Goal: Communication & Community: Answer question/provide support

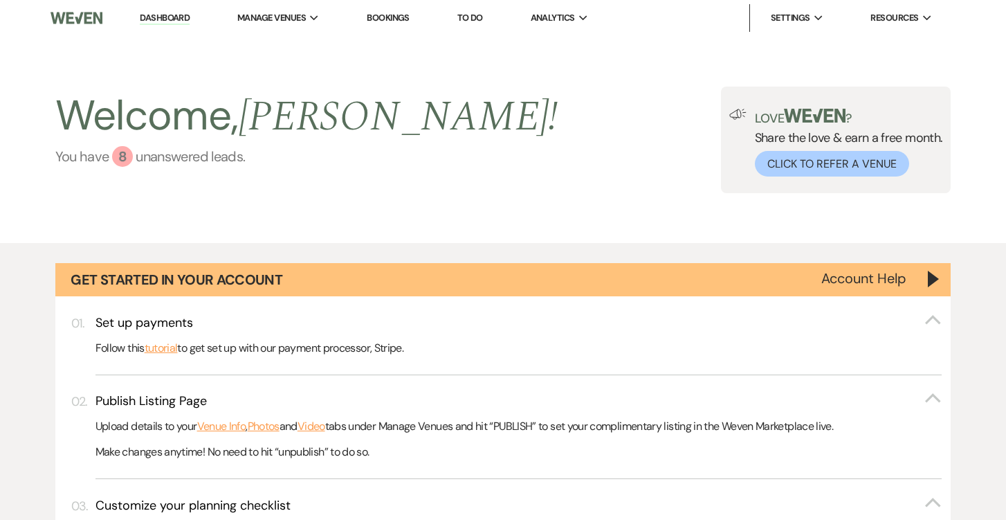
click at [208, 157] on link "You have 8 unanswered lead s ." at bounding box center [306, 156] width 503 height 21
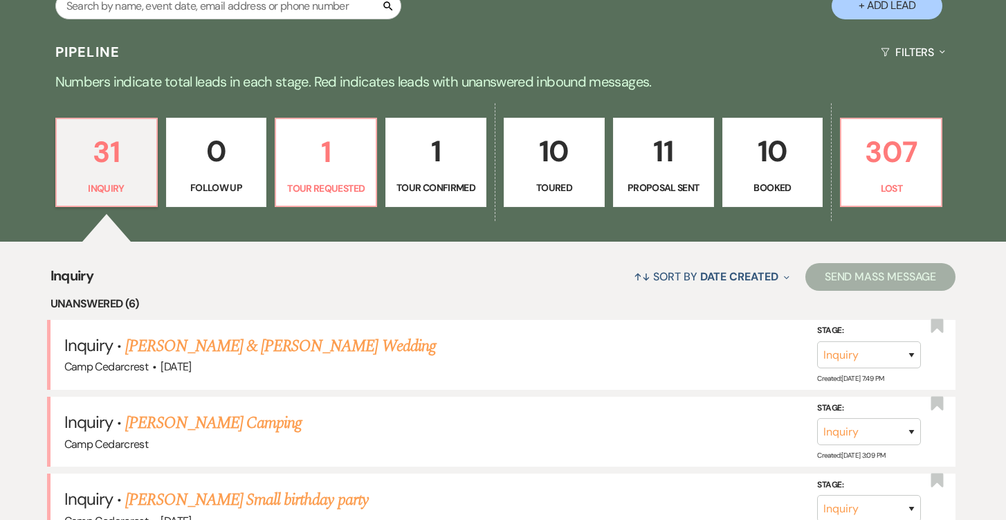
scroll to position [818, 0]
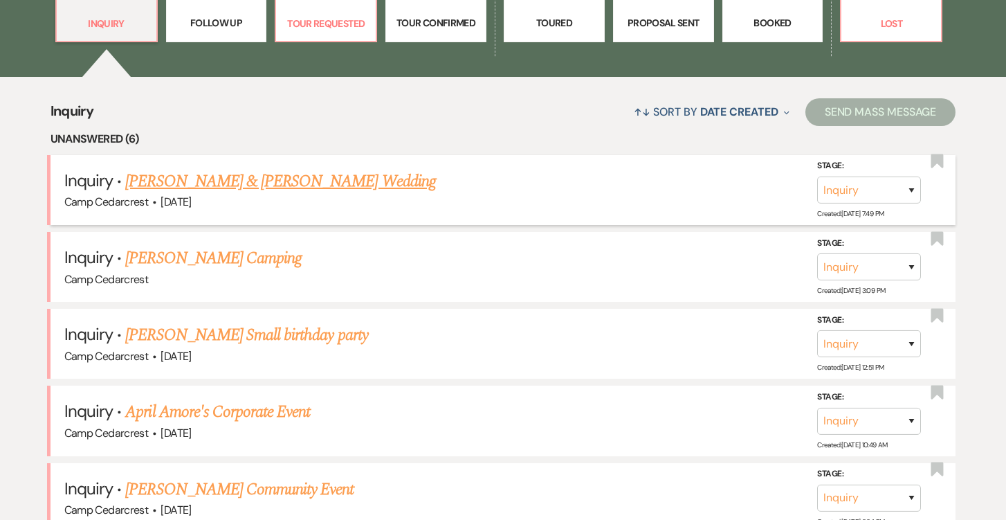
click at [394, 179] on link "[PERSON_NAME] & [PERSON_NAME] Wedding" at bounding box center [280, 181] width 310 height 25
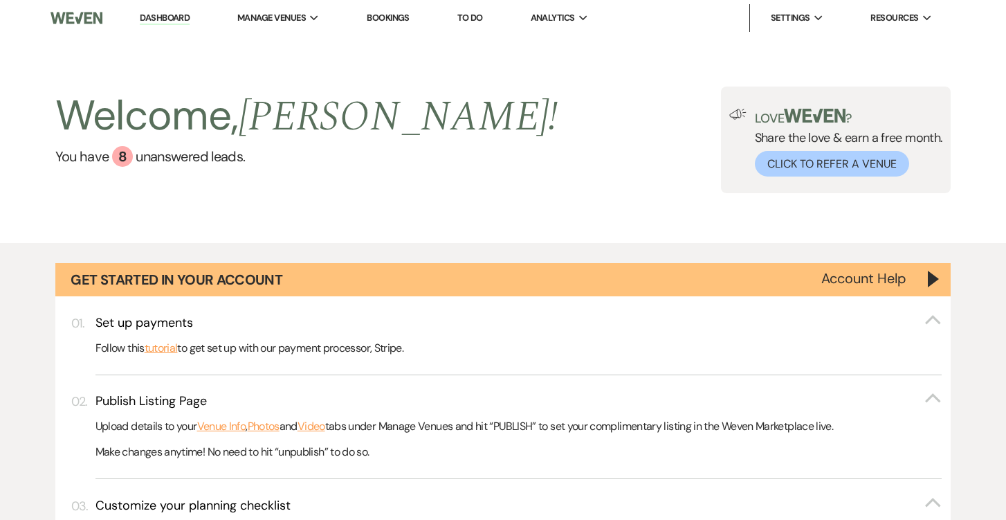
select select "5"
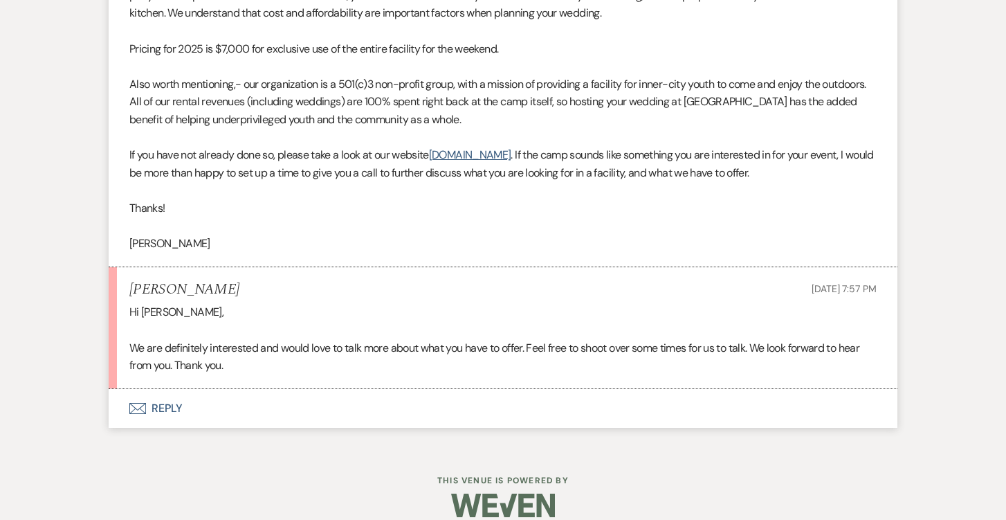
scroll to position [1044, 0]
click at [177, 394] on button "Envelope Reply" at bounding box center [503, 409] width 789 height 39
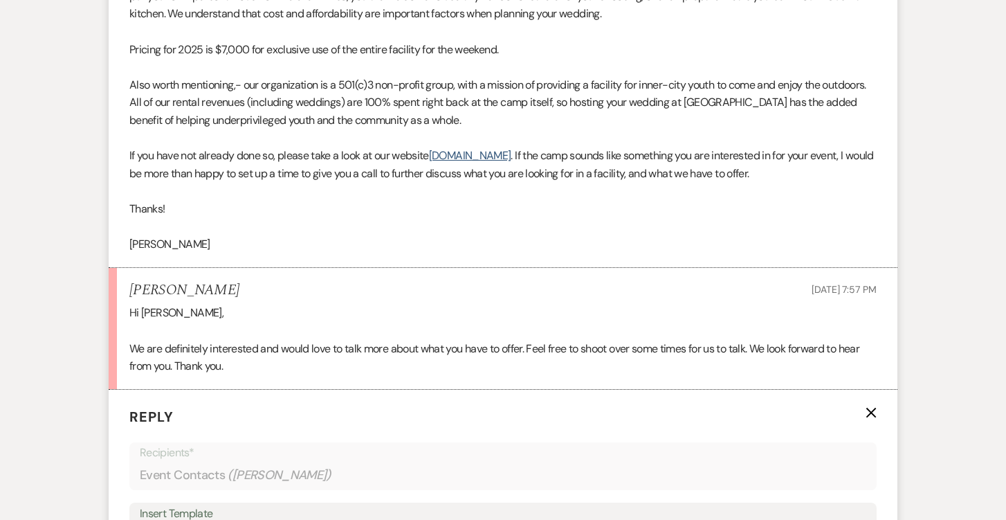
scroll to position [1299, 0]
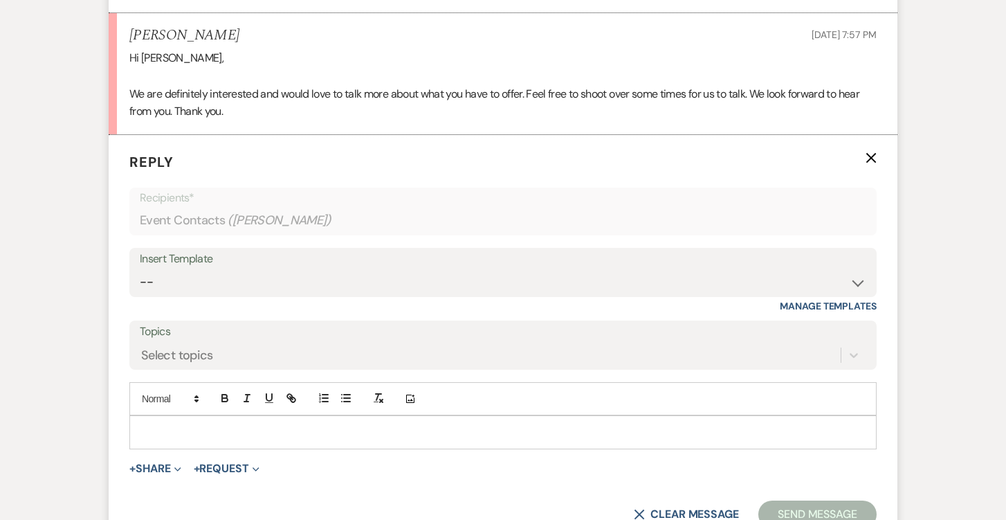
click at [237, 424] on p at bounding box center [503, 431] width 725 height 15
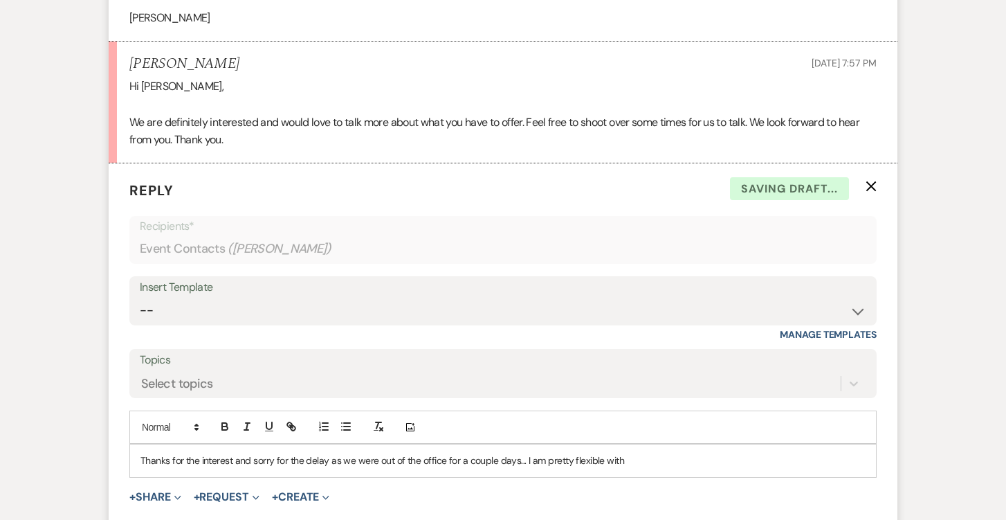
scroll to position [1364, 0]
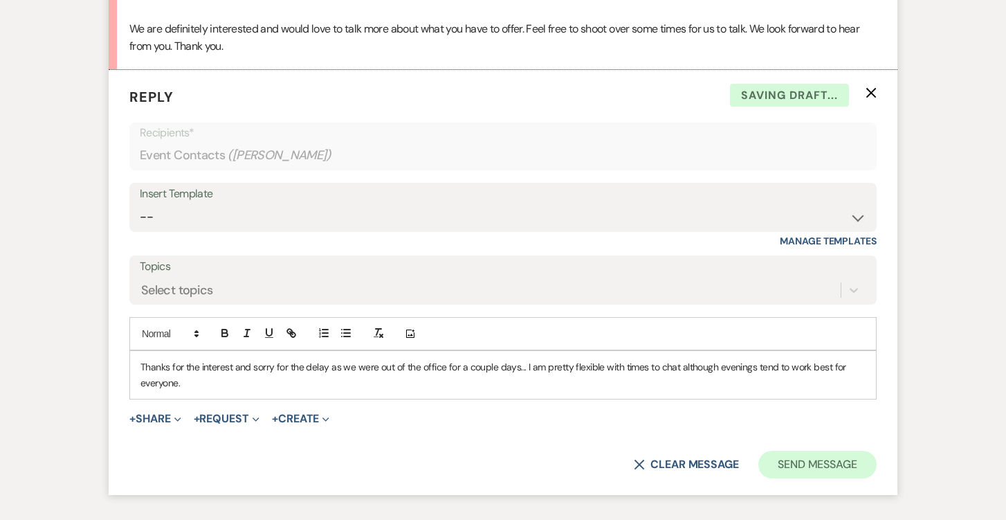
click at [815, 451] on button "Send Message" at bounding box center [818, 465] width 118 height 28
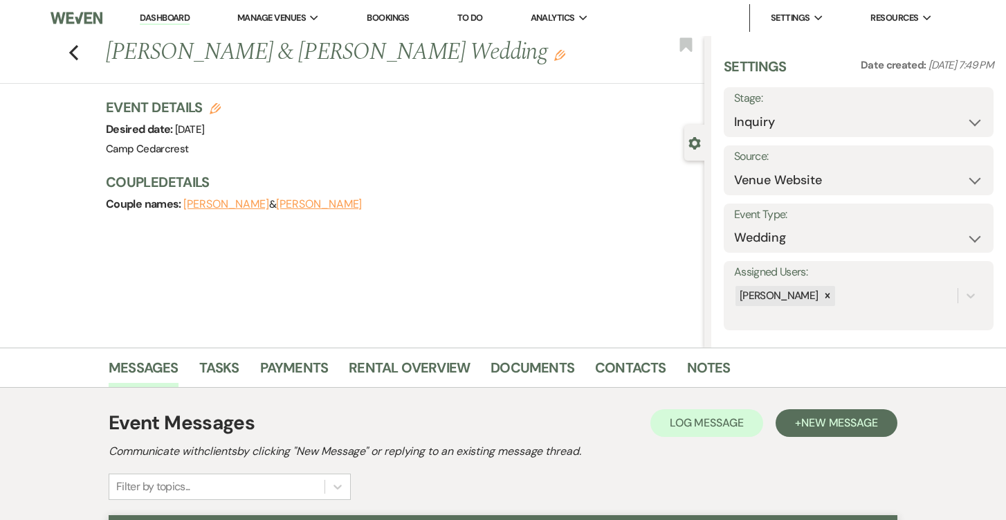
scroll to position [0, 0]
click at [184, 19] on link "Dashboard" at bounding box center [165, 18] width 50 height 13
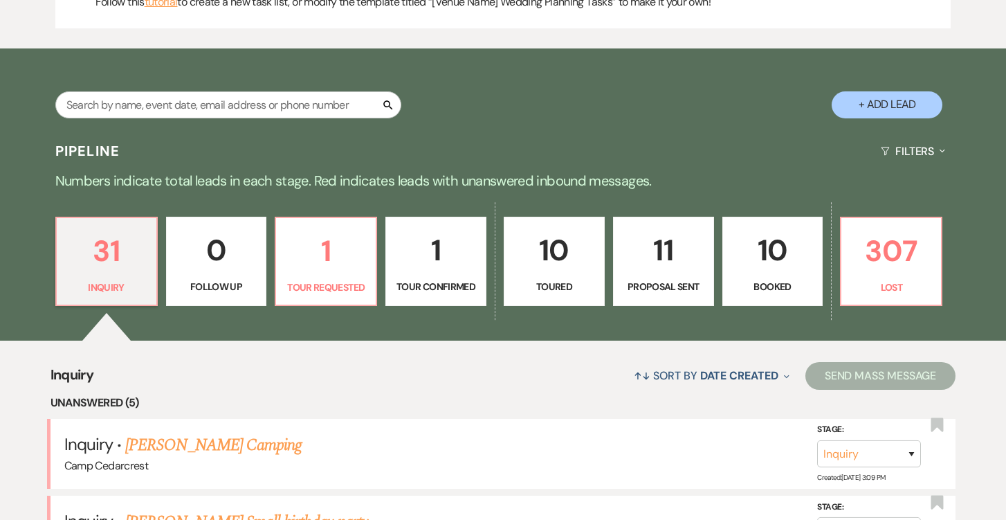
scroll to position [803, 0]
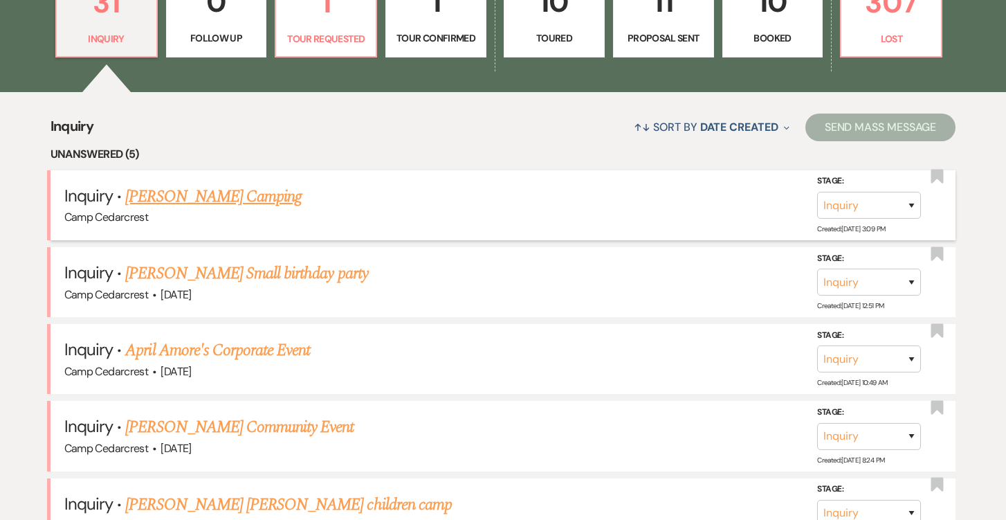
click at [240, 195] on link "[PERSON_NAME] Camping" at bounding box center [213, 196] width 177 height 25
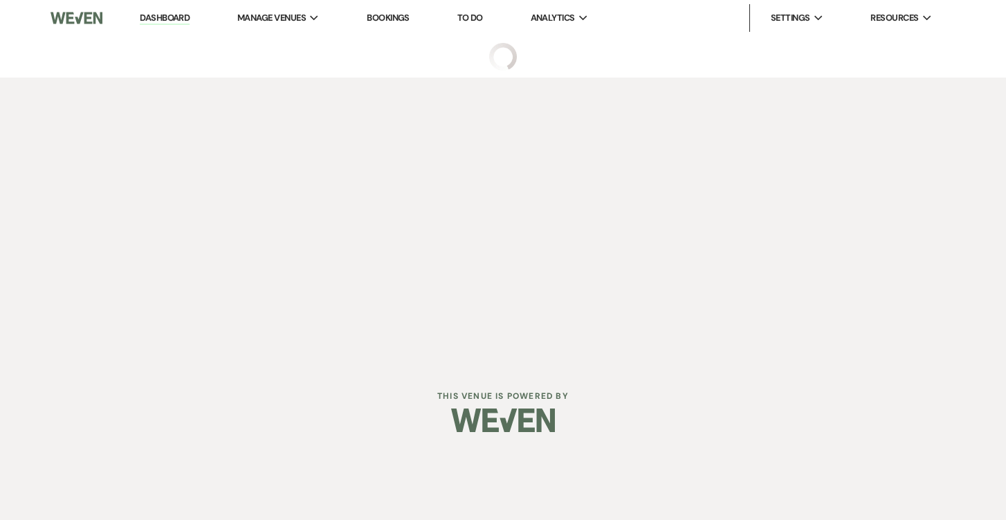
select select "5"
select select "13"
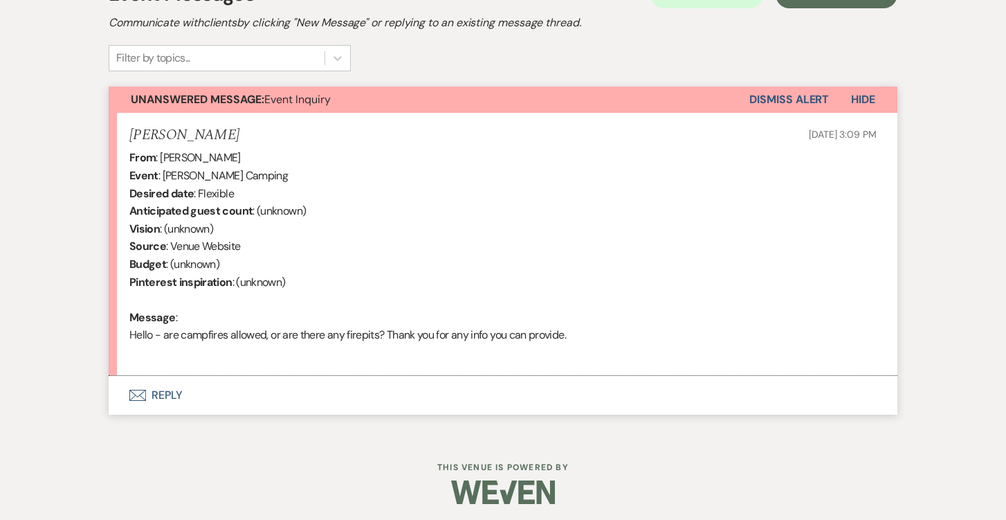
scroll to position [428, 0]
click at [172, 396] on button "Envelope Reply" at bounding box center [503, 396] width 789 height 39
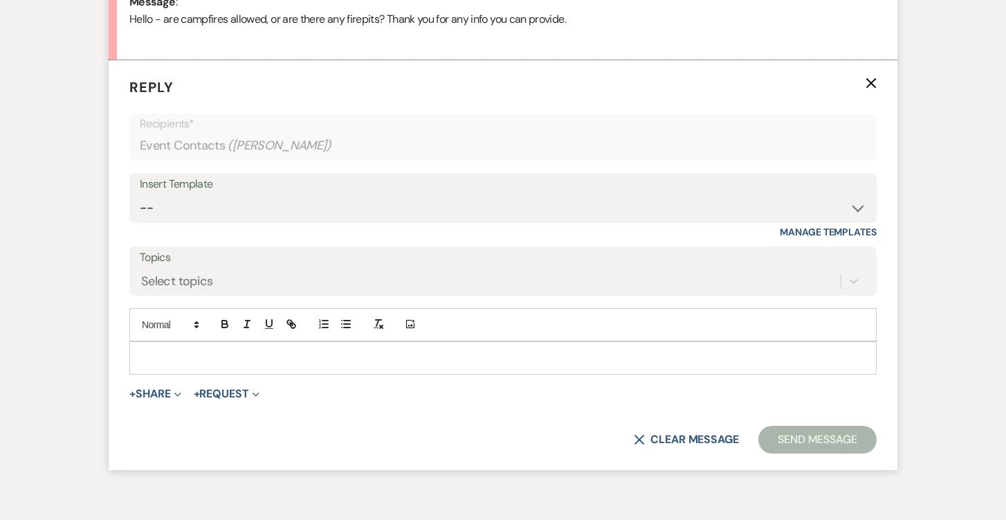
scroll to position [778, 0]
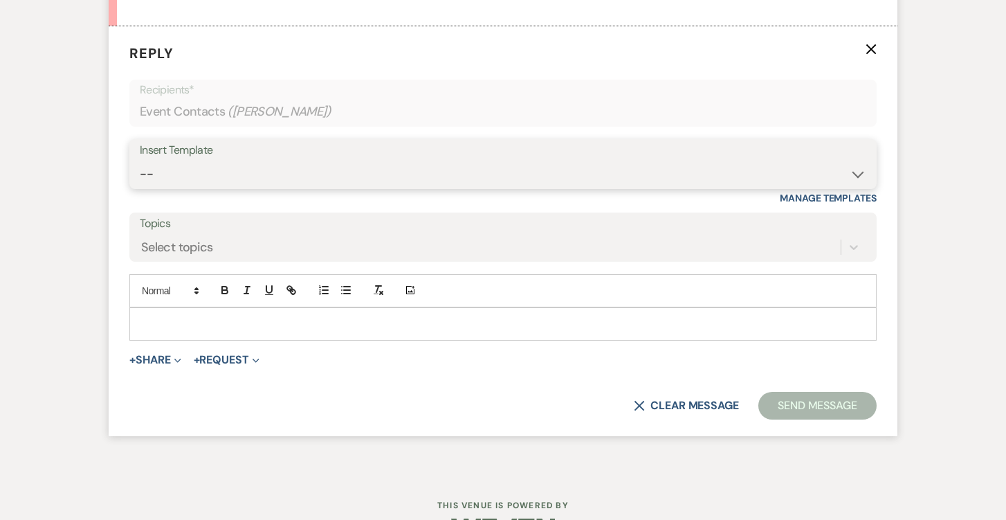
select select "1365"
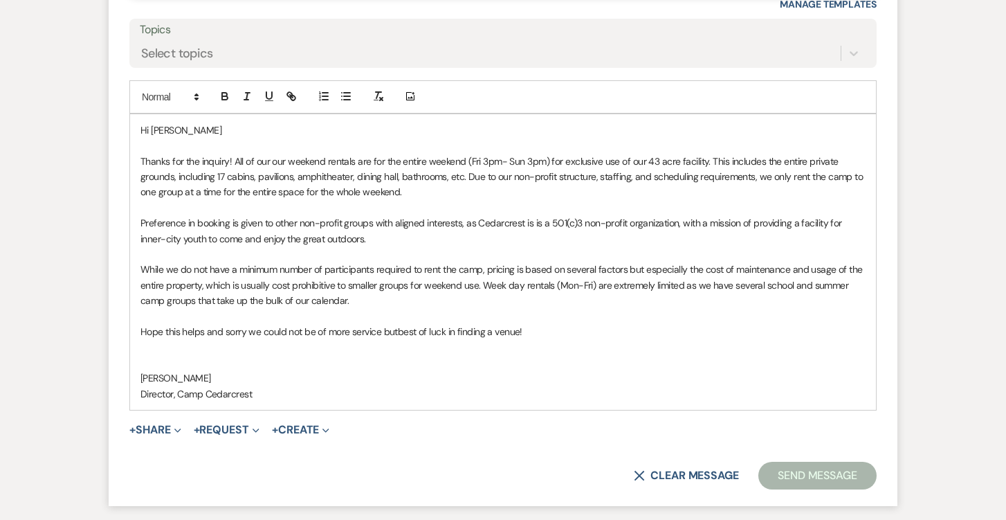
scroll to position [1002, 0]
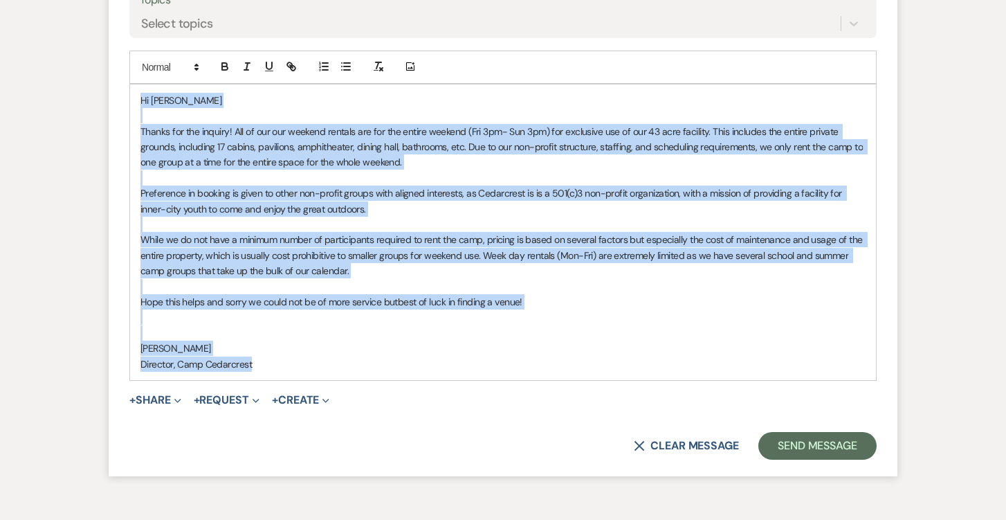
drag, startPoint x: 262, startPoint y: 354, endPoint x: 117, endPoint y: 88, distance: 303.0
click at [117, 88] on form "Reply X Draft saved! Recipients* Event Contacts ( [PERSON_NAME] ) Insert Templa…" at bounding box center [503, 140] width 789 height 674
copy div "Hi [PERSON_NAME] Thanks for the inquiry! All of our o ur weekend rentals are fo…"
click at [658, 279] on p at bounding box center [503, 286] width 725 height 15
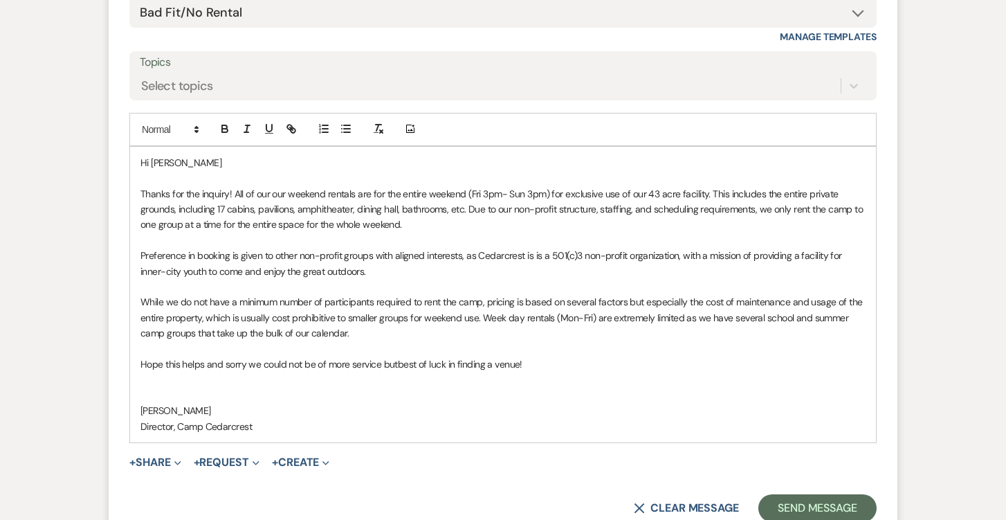
scroll to position [966, 0]
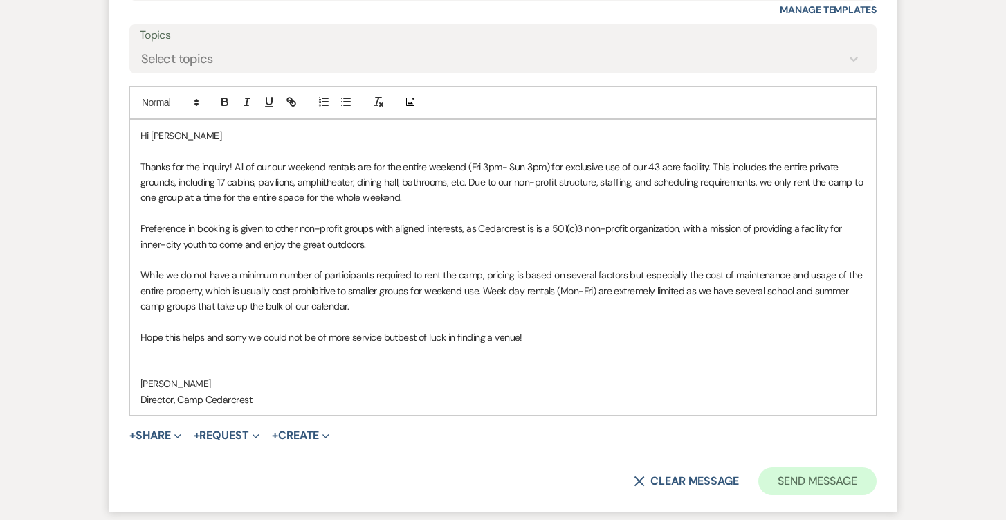
click at [814, 473] on button "Send Message" at bounding box center [818, 481] width 118 height 28
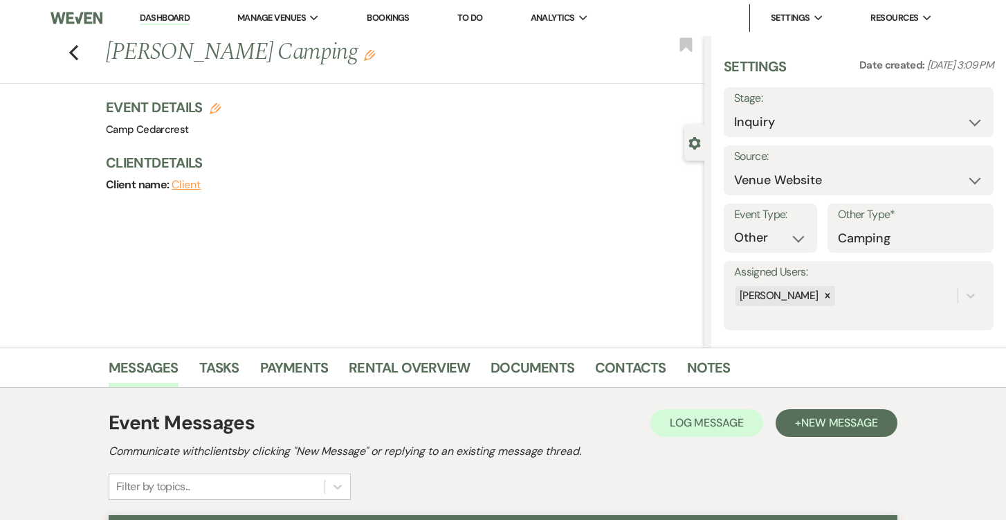
scroll to position [0, 0]
click at [171, 17] on link "Dashboard" at bounding box center [165, 18] width 50 height 13
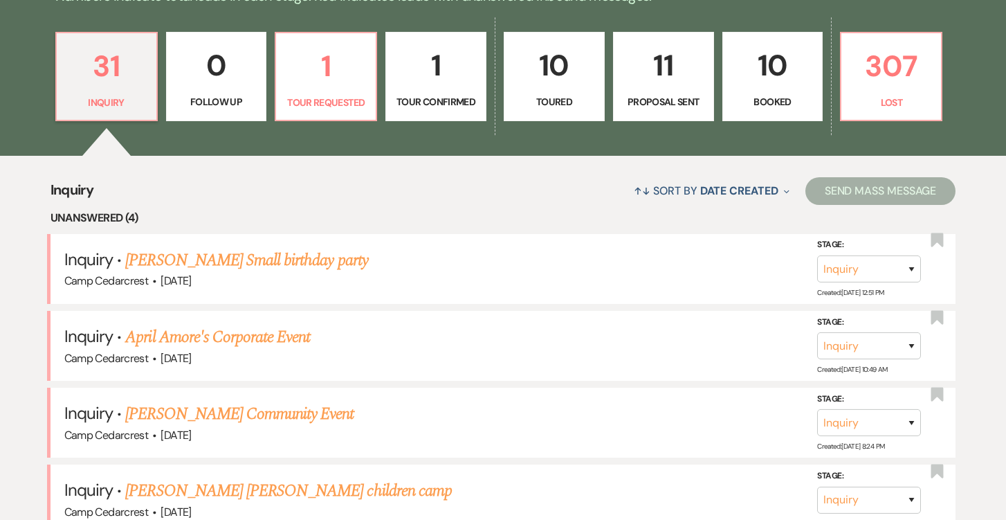
scroll to position [727, 0]
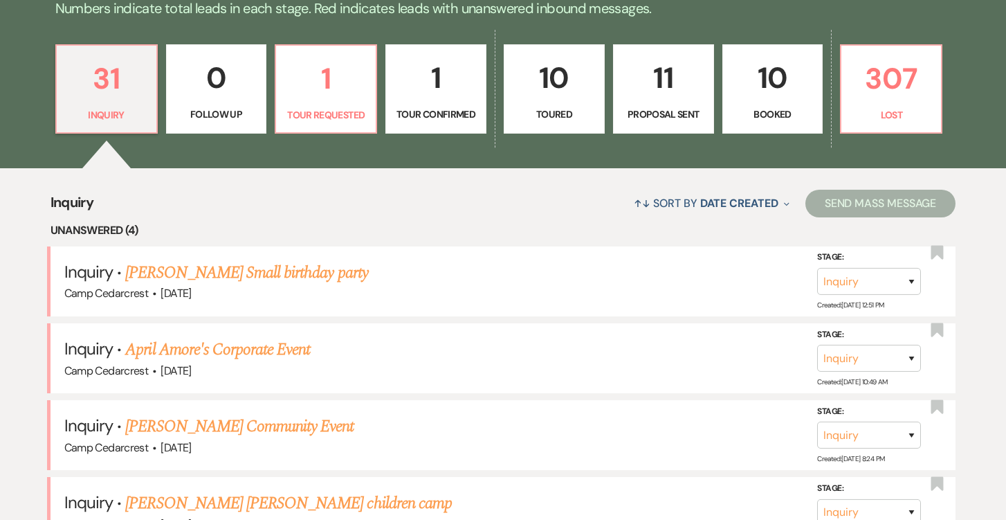
click at [381, 89] on div "31 Inquiry 0 Follow Up 1 Tour Requested 1 Tour Confirmed 10 Toured 11 Proposal …" at bounding box center [503, 98] width 997 height 141
click at [325, 91] on p "1" at bounding box center [325, 78] width 83 height 46
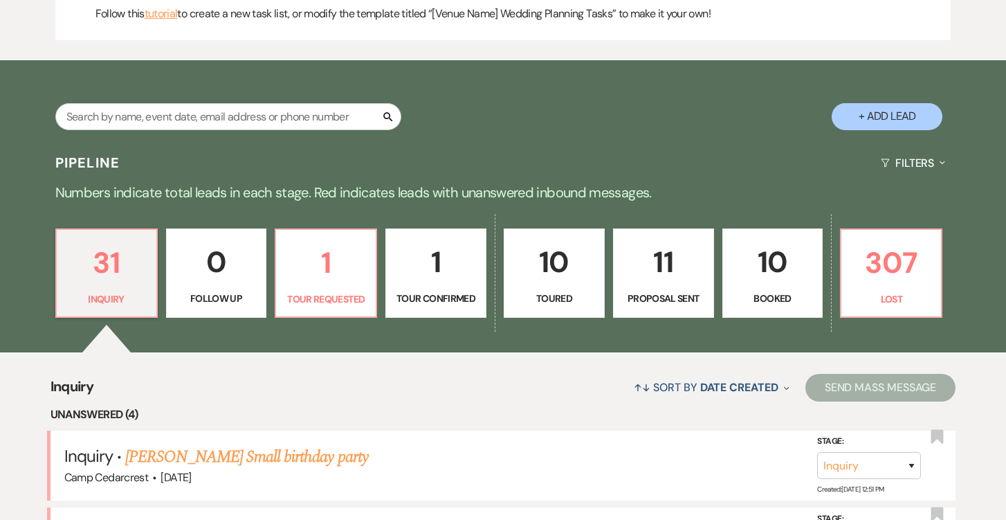
select select "2"
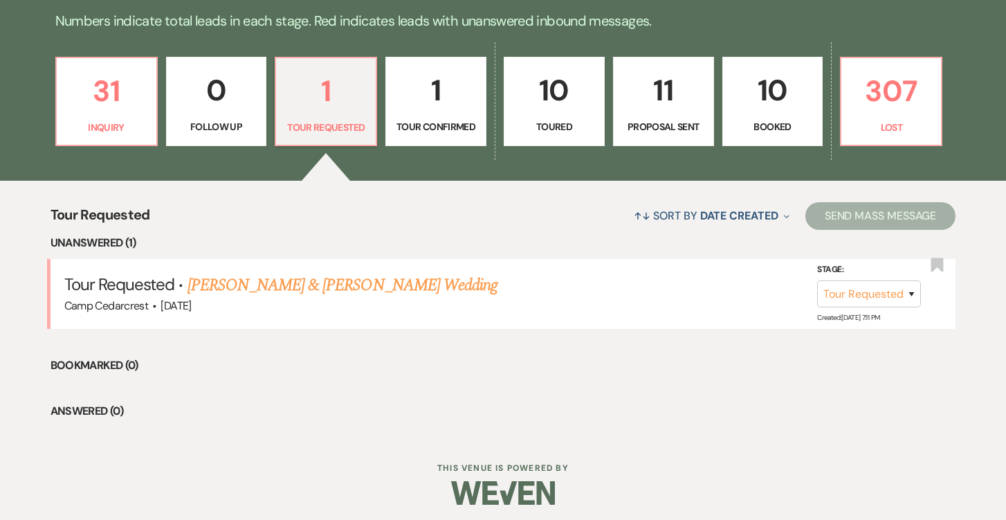
scroll to position [714, 0]
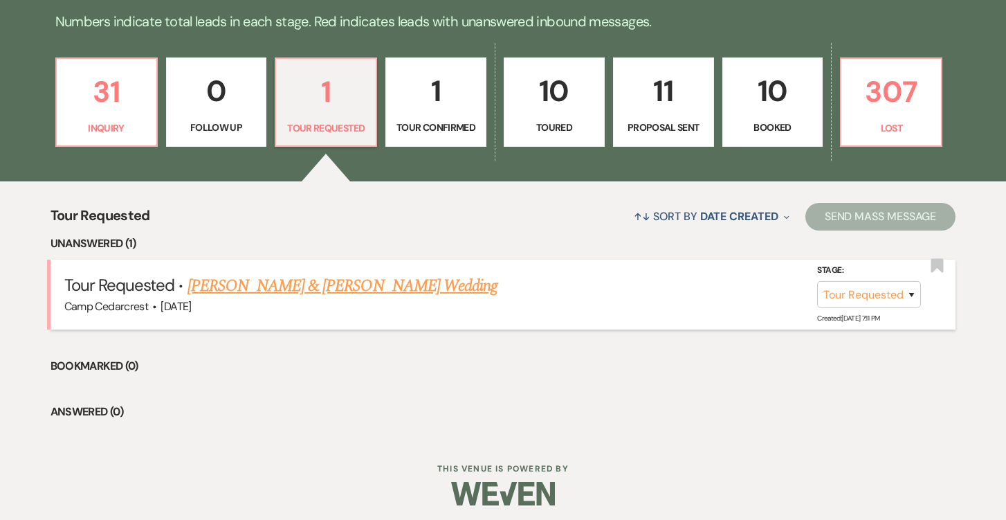
click at [400, 287] on link "[PERSON_NAME] & [PERSON_NAME] Wedding" at bounding box center [343, 285] width 310 height 25
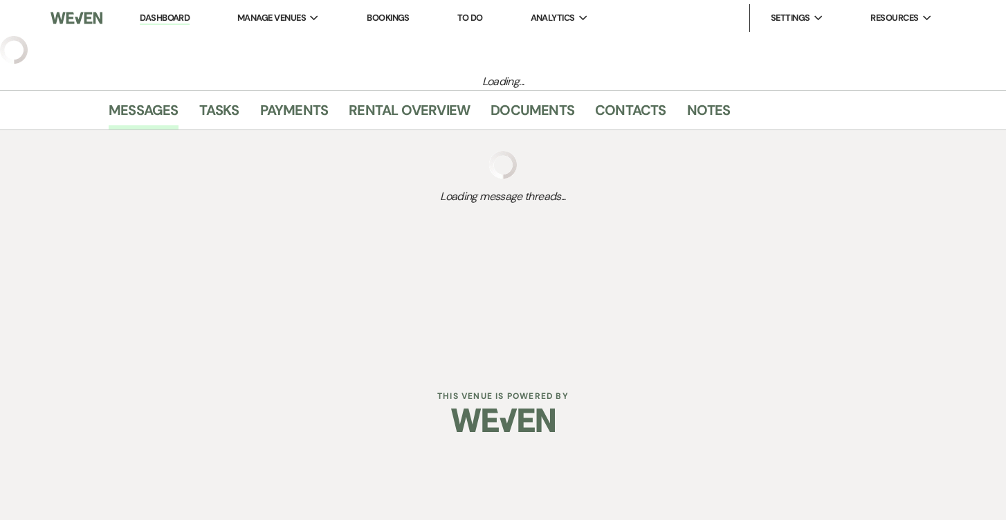
select select "2"
select select "5"
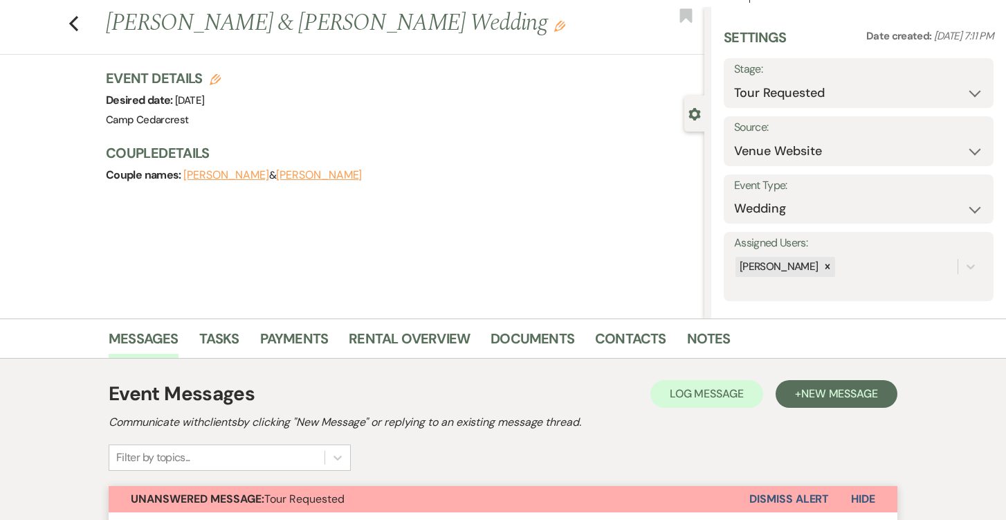
scroll to position [127, 0]
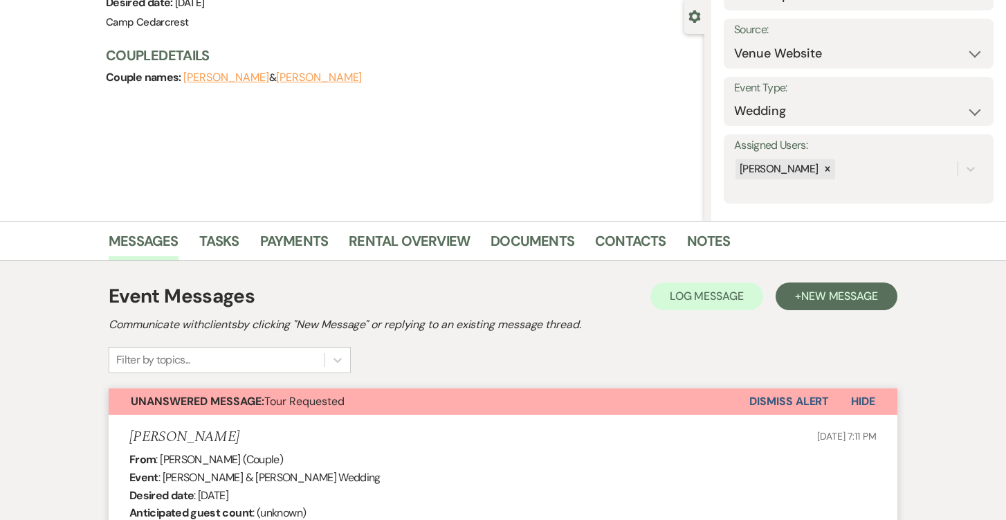
click at [800, 399] on button "Dismiss Alert" at bounding box center [790, 401] width 80 height 26
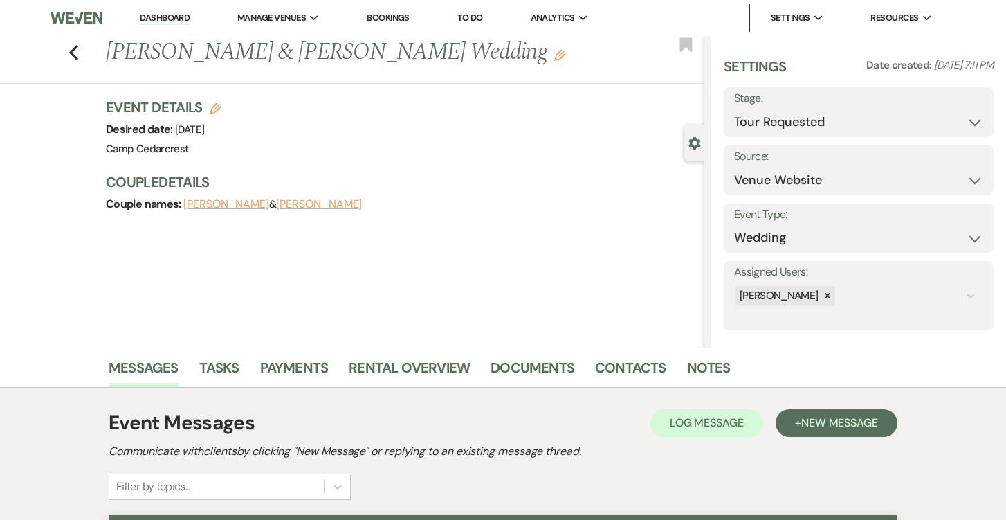
scroll to position [0, 0]
click at [168, 14] on link "Dashboard" at bounding box center [165, 18] width 50 height 13
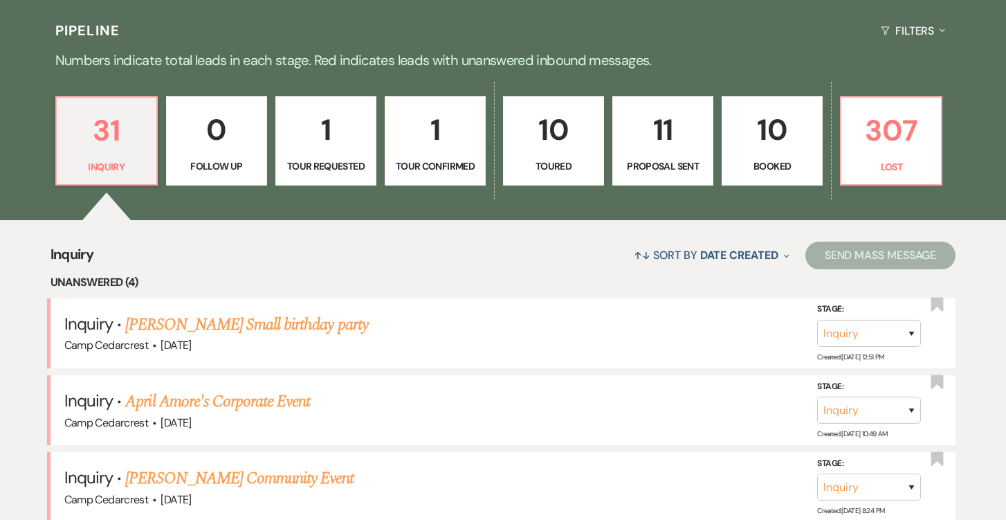
scroll to position [678, 0]
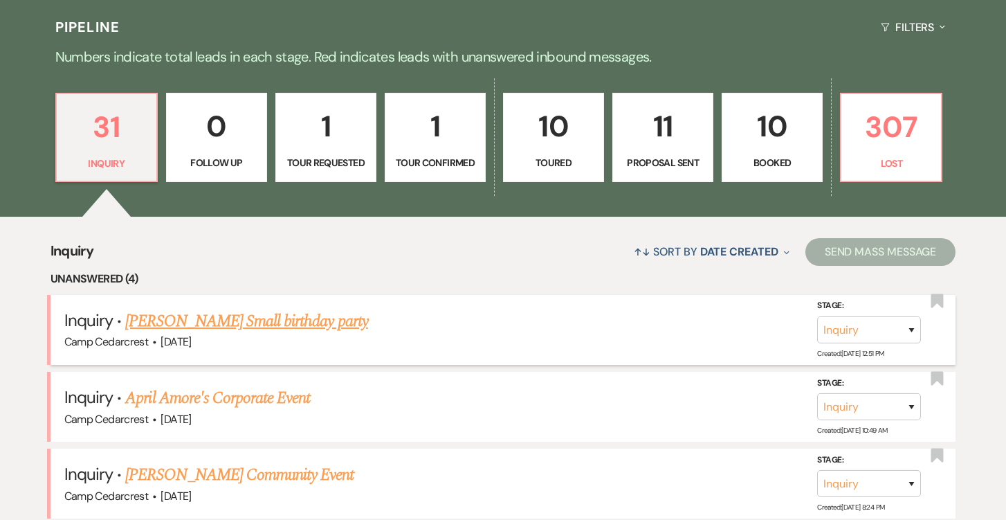
click at [323, 318] on link "[PERSON_NAME] Small birthday party" at bounding box center [246, 321] width 242 height 25
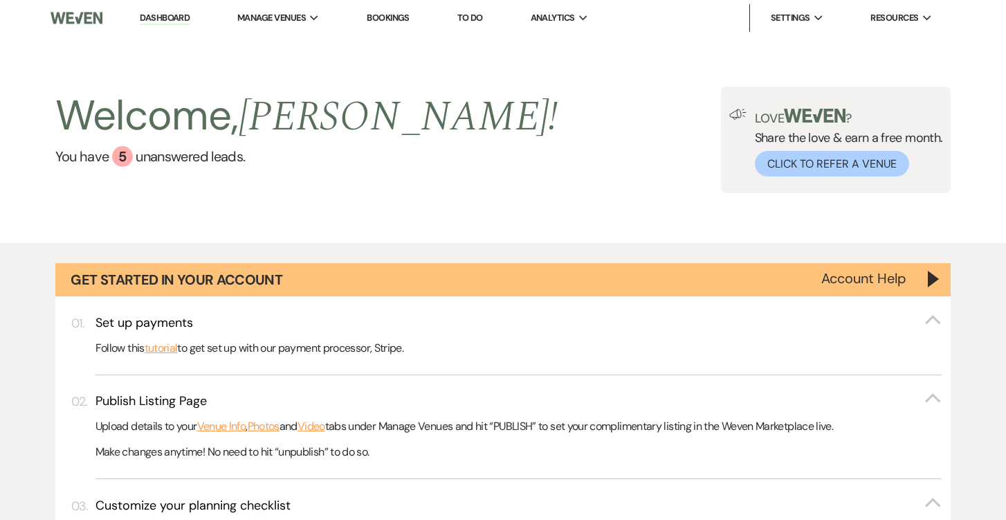
select select "5"
select select "13"
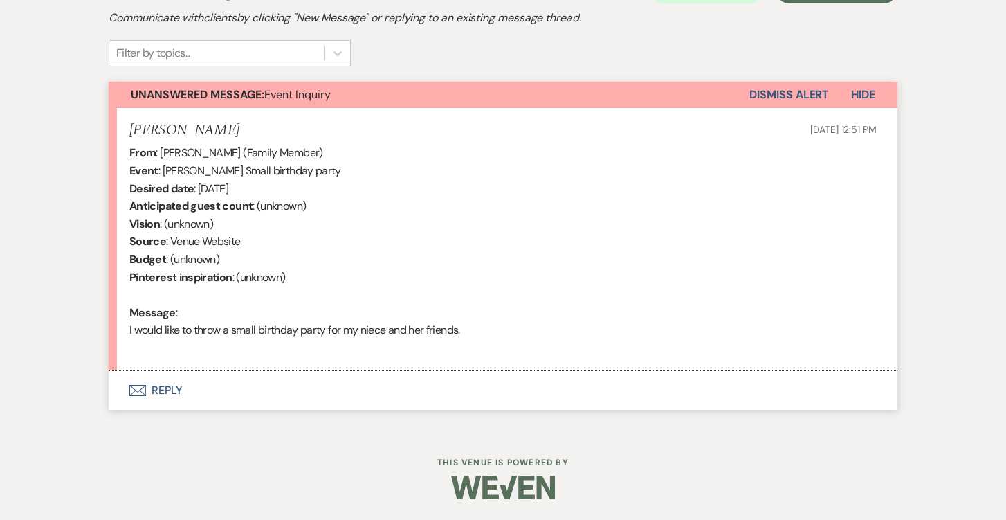
scroll to position [428, 0]
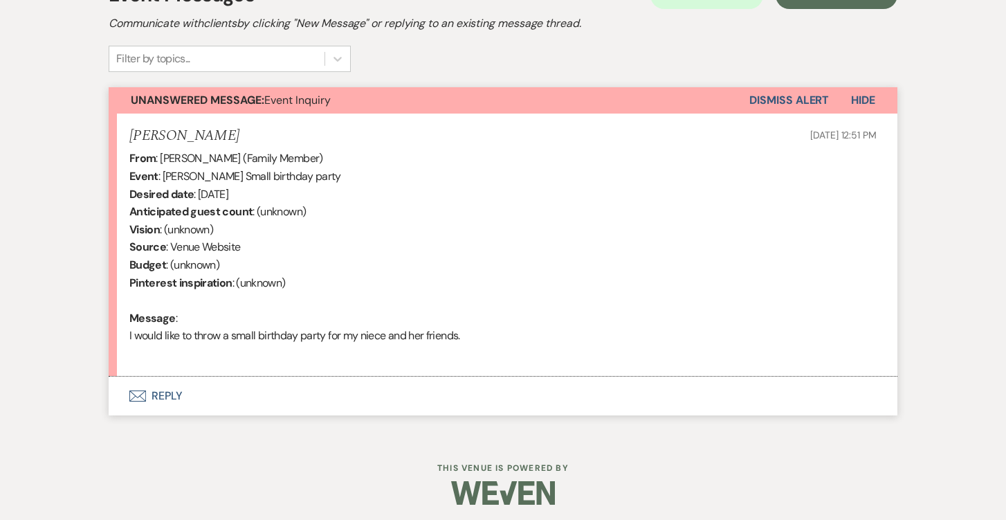
click at [161, 390] on button "Envelope Reply" at bounding box center [503, 396] width 789 height 39
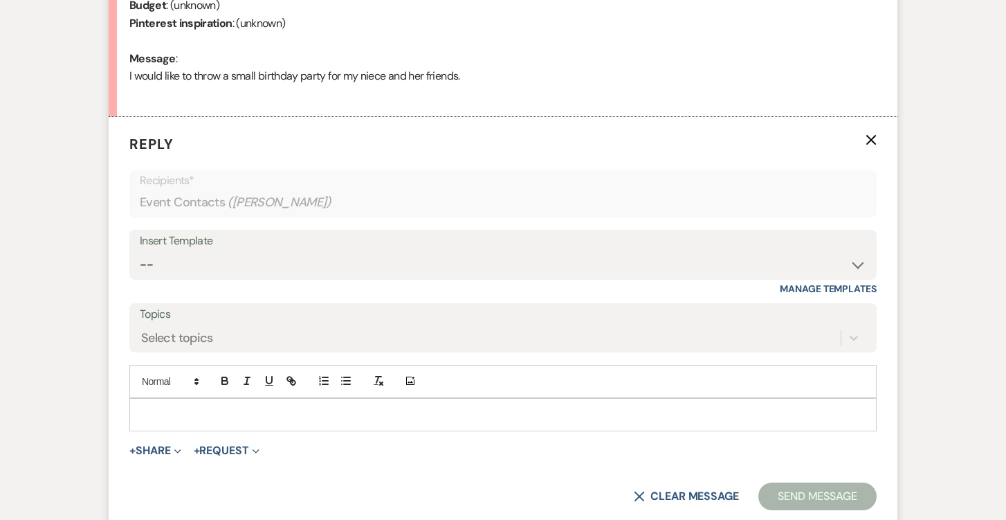
scroll to position [744, 0]
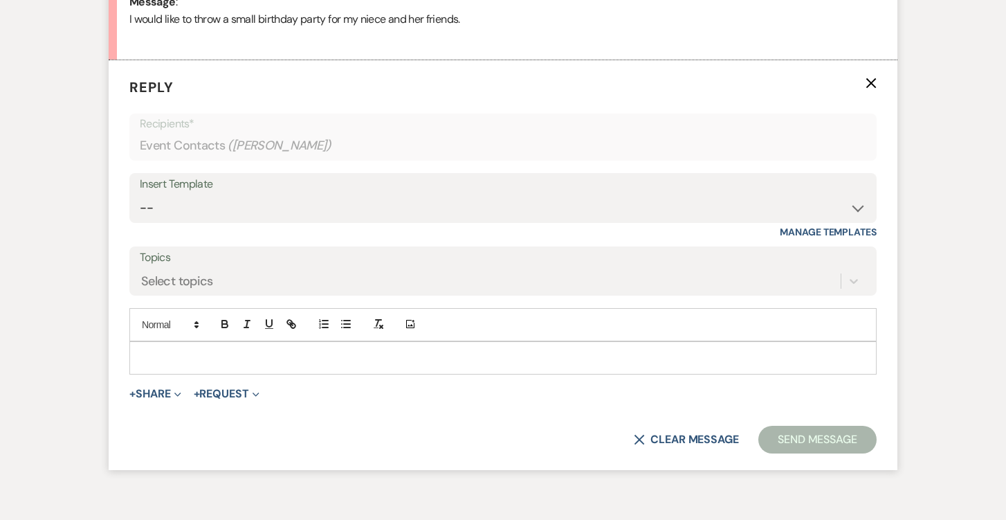
click at [334, 183] on div "Insert Template" at bounding box center [503, 184] width 727 height 20
select select "1365"
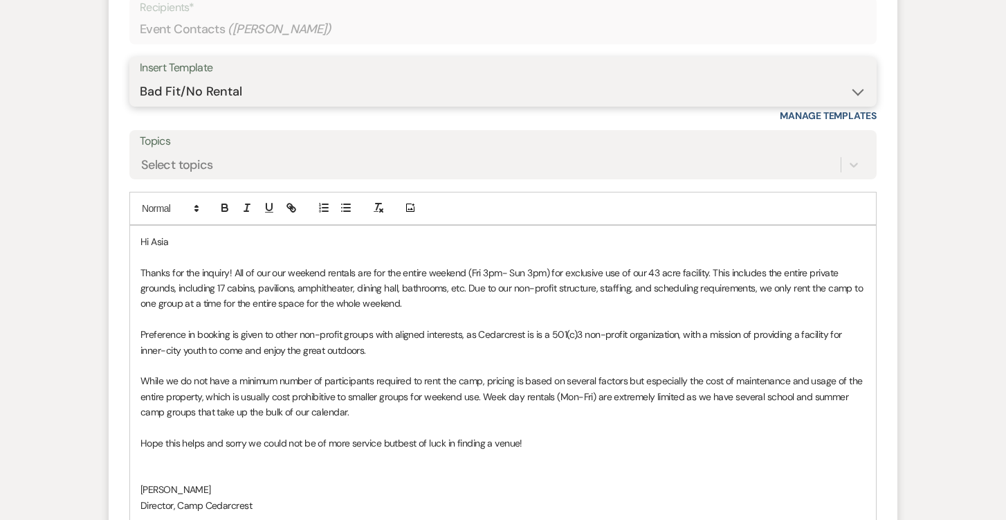
scroll to position [1072, 0]
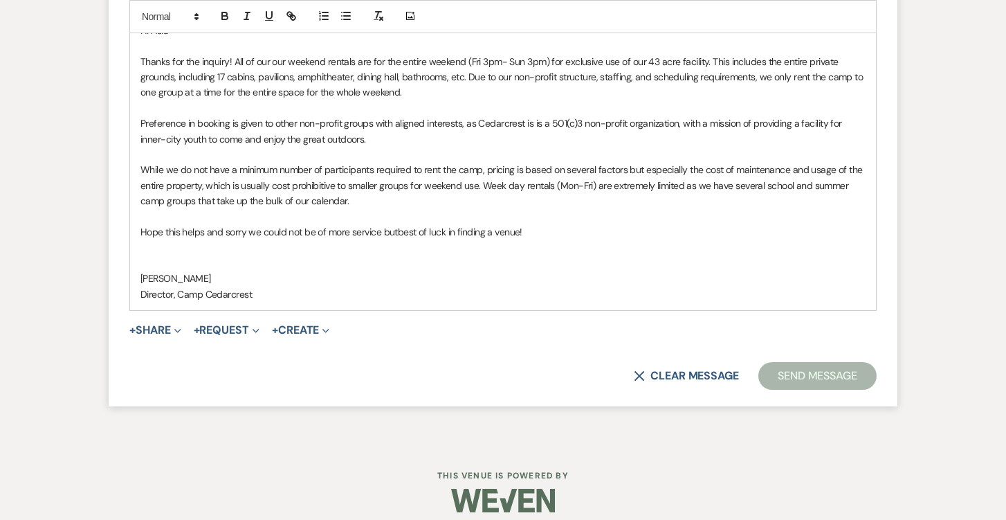
click at [814, 366] on button "Send Message" at bounding box center [818, 376] width 118 height 28
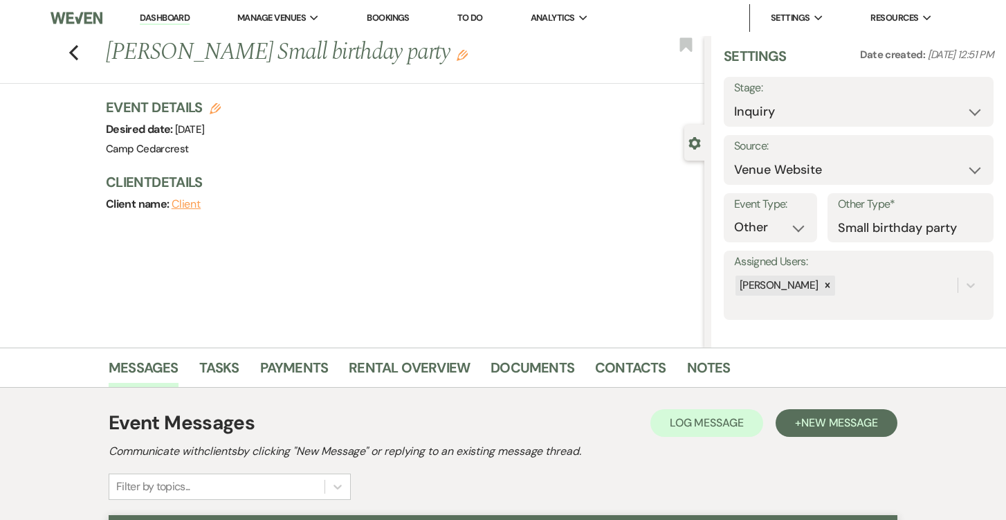
scroll to position [0, 0]
select select "8"
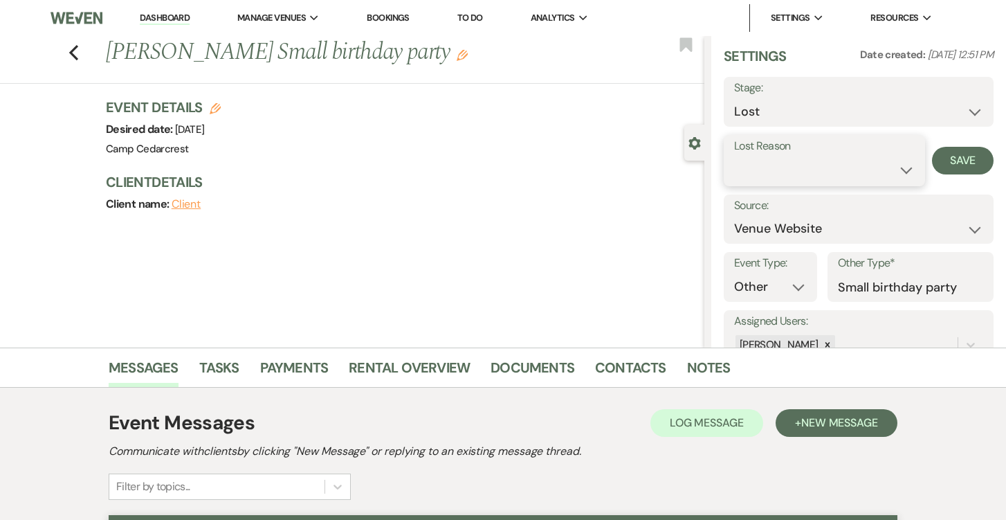
select select "5"
click at [960, 163] on button "Save" at bounding box center [963, 161] width 62 height 28
click at [156, 24] on link "Dashboard" at bounding box center [165, 18] width 50 height 13
select select "8"
select select "5"
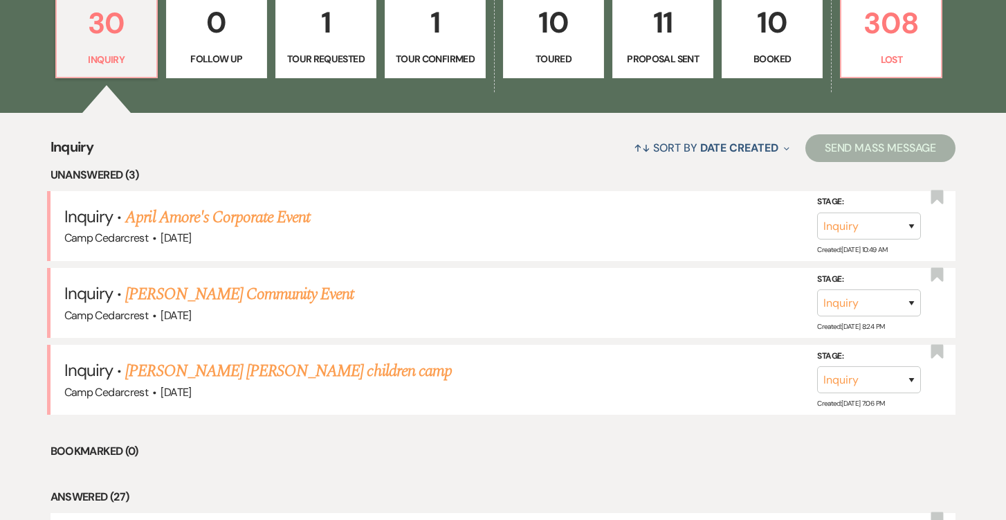
scroll to position [785, 0]
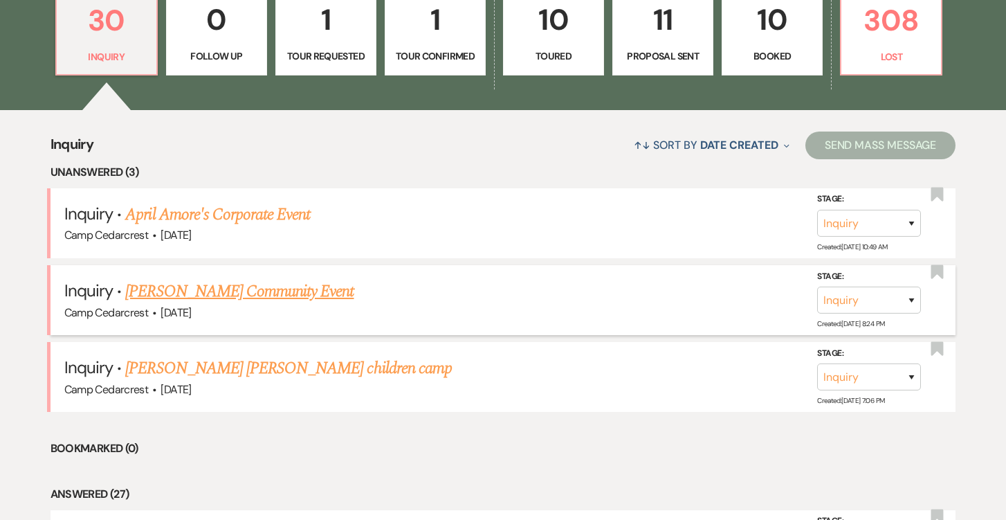
click at [307, 284] on link "[PERSON_NAME] Community Event" at bounding box center [239, 291] width 228 height 25
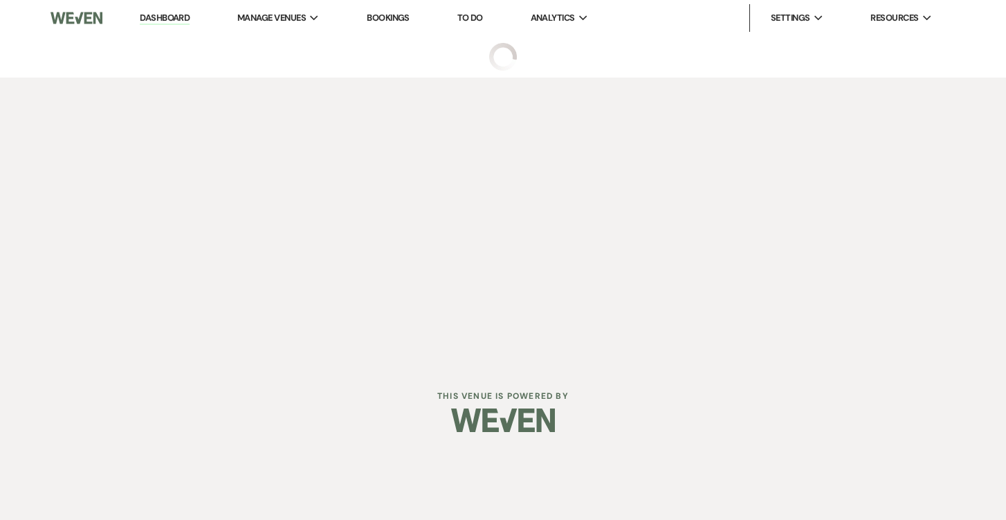
select select "5"
select select "7"
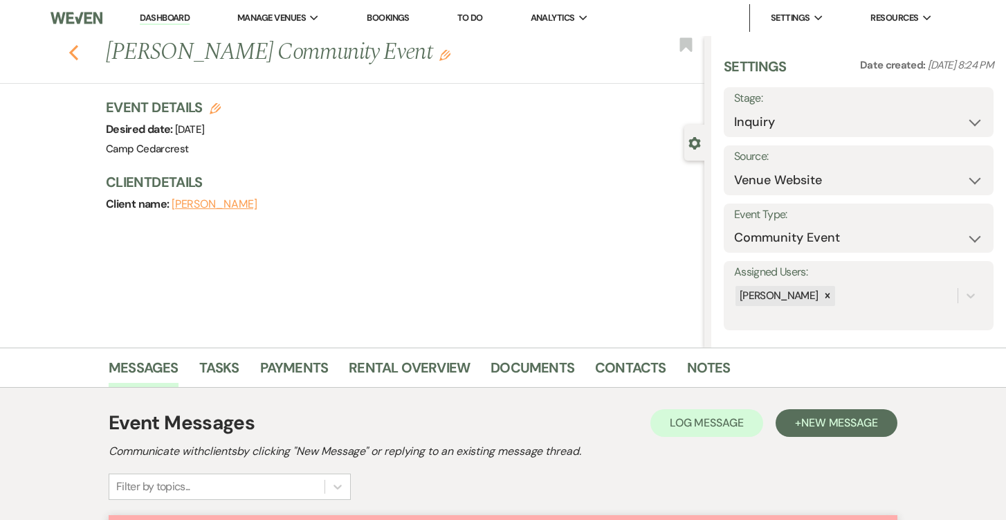
click at [71, 45] on icon "Previous" at bounding box center [74, 52] width 10 height 17
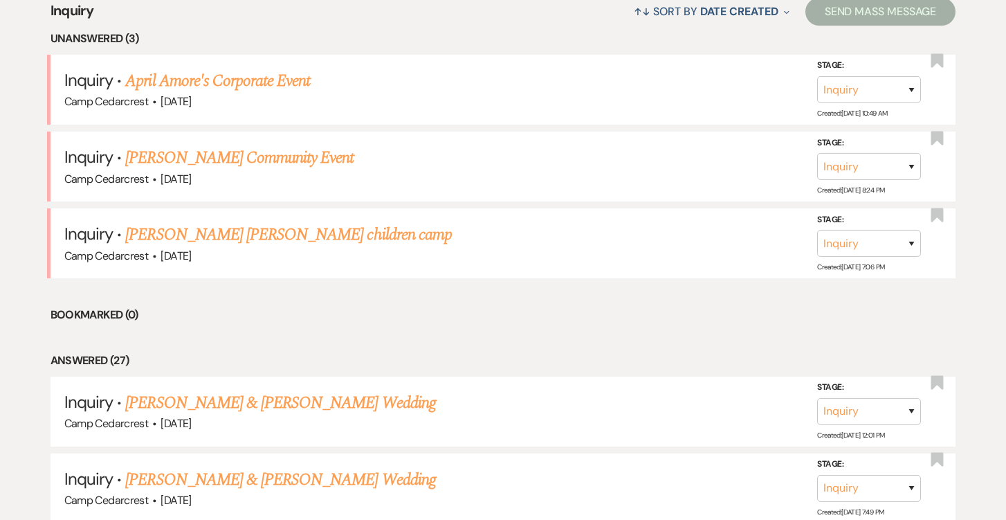
scroll to position [915, 0]
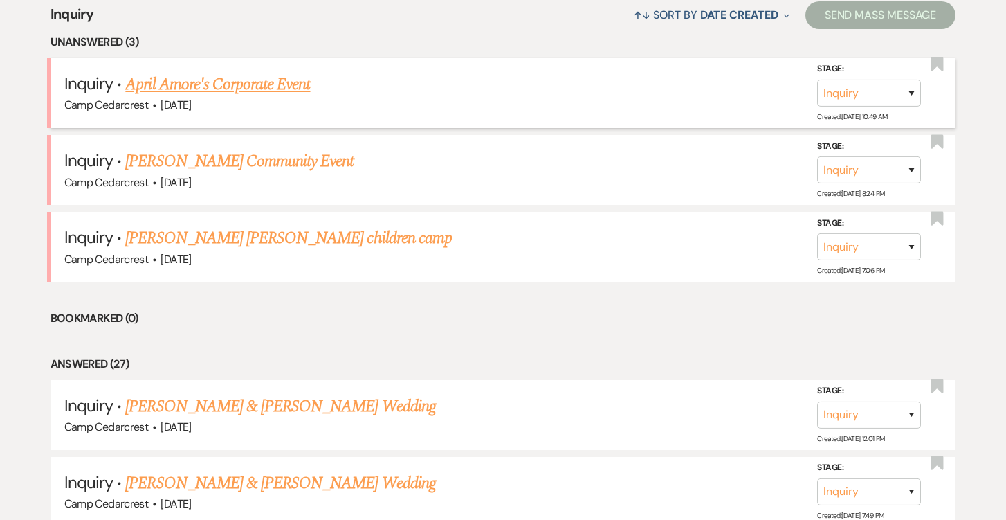
click at [309, 82] on link "April Amore's Corporate Event" at bounding box center [217, 84] width 185 height 25
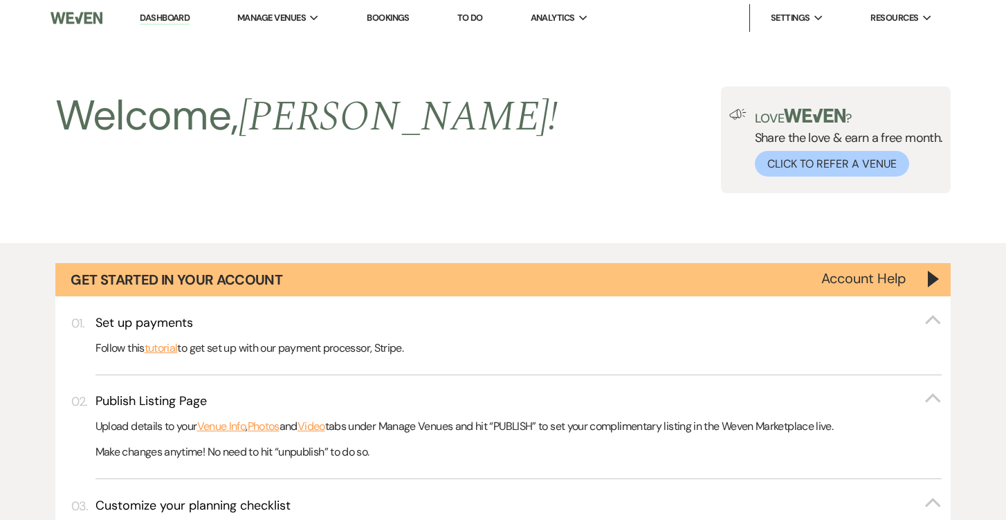
select select "5"
select select "9"
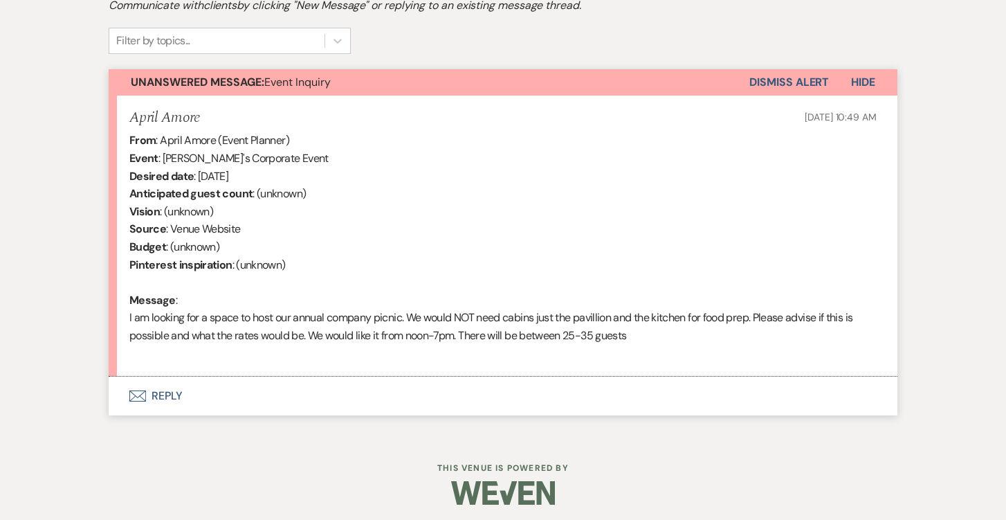
scroll to position [445, 0]
click at [866, 78] on span "Hide" at bounding box center [863, 82] width 24 height 15
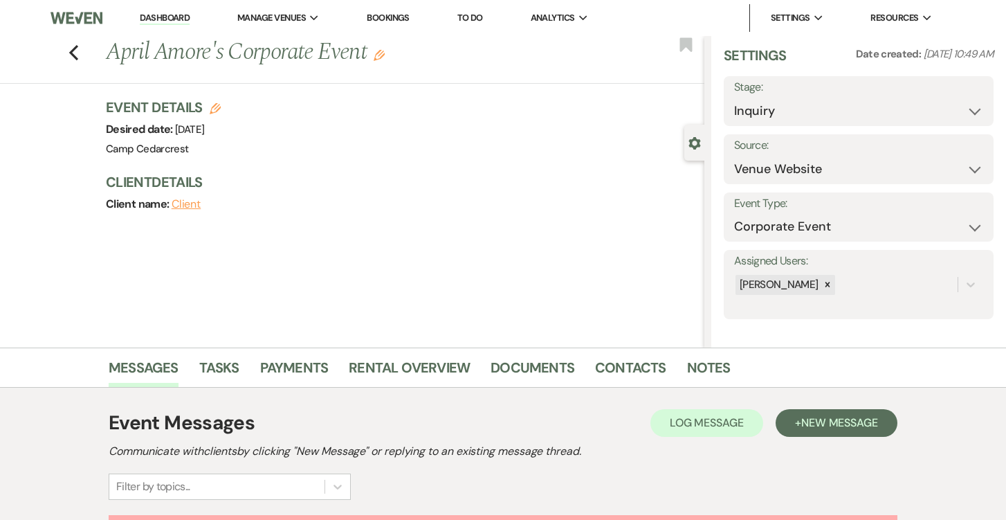
scroll to position [10, 0]
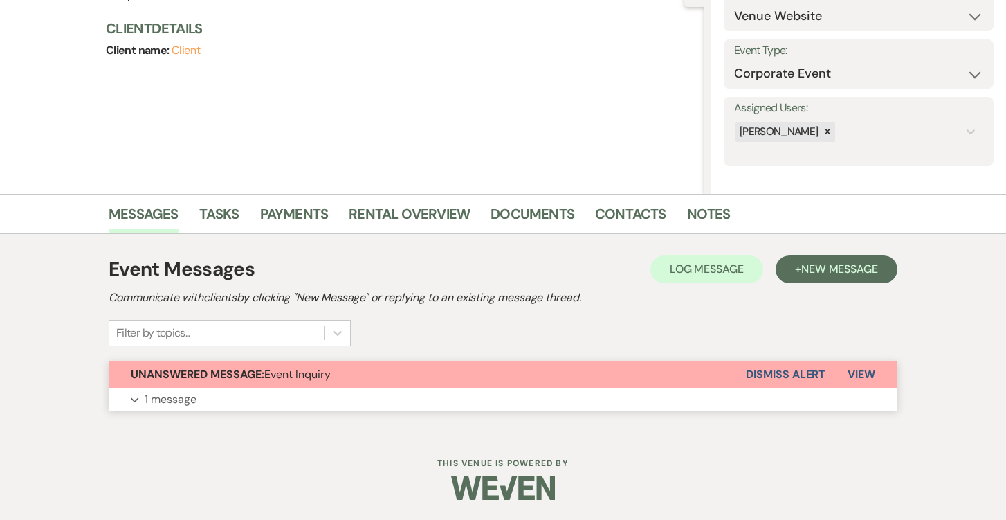
click at [795, 374] on button "Dismiss Alert" at bounding box center [786, 374] width 80 height 26
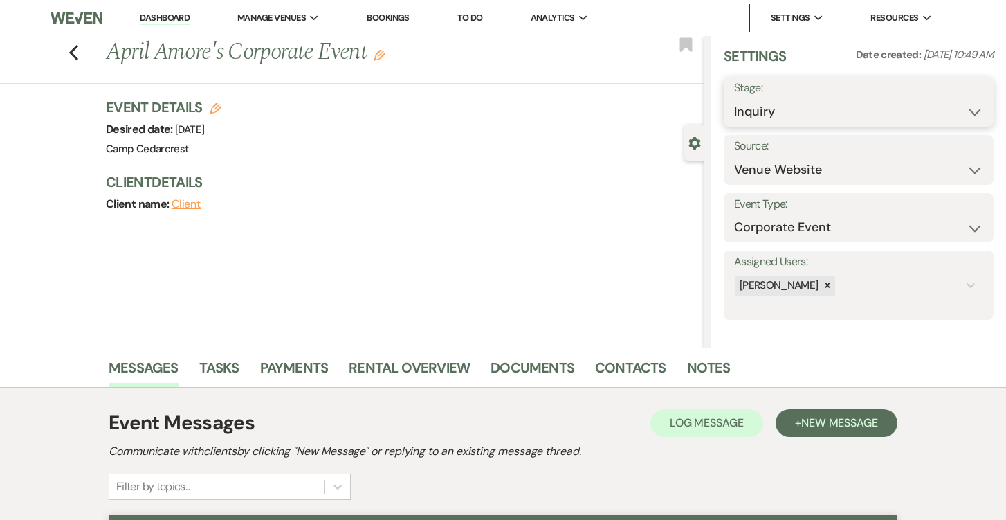
scroll to position [0, 0]
select select "8"
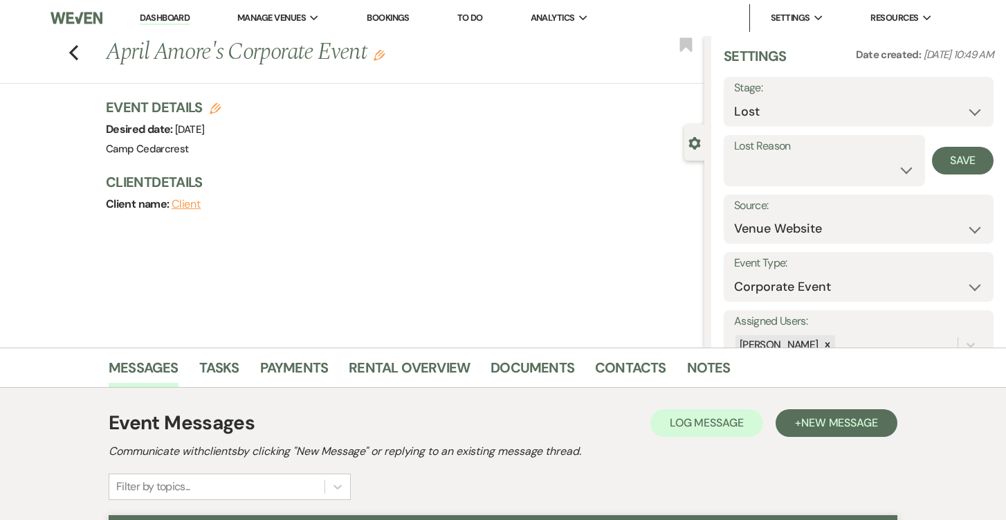
click at [769, 186] on div "Settings Date created: [DATE] 10:49 AM Stage: Inquiry Follow Up Tour Requested …" at bounding box center [859, 212] width 270 height 333
select select "10"
click at [962, 156] on button "Save" at bounding box center [963, 161] width 62 height 28
click at [163, 15] on link "Dashboard" at bounding box center [165, 18] width 50 height 13
select select "8"
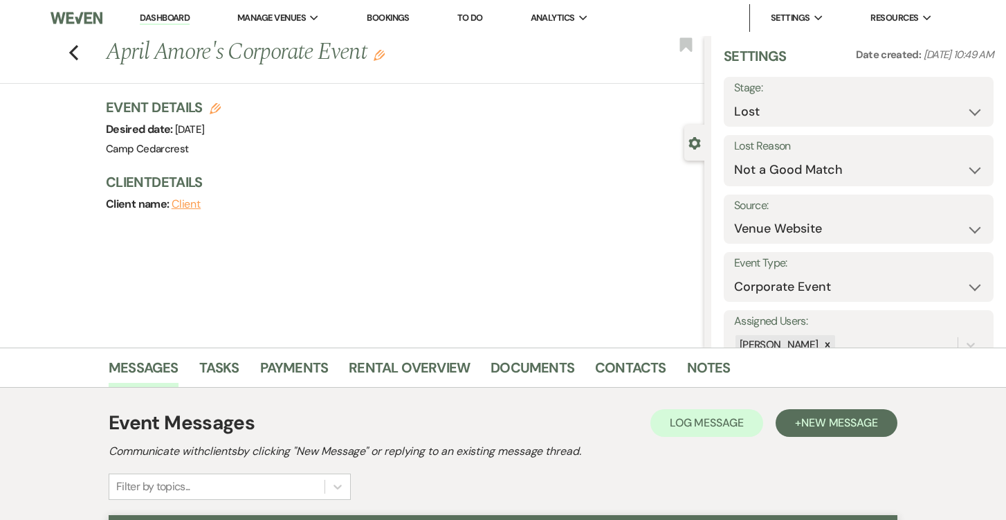
select select "10"
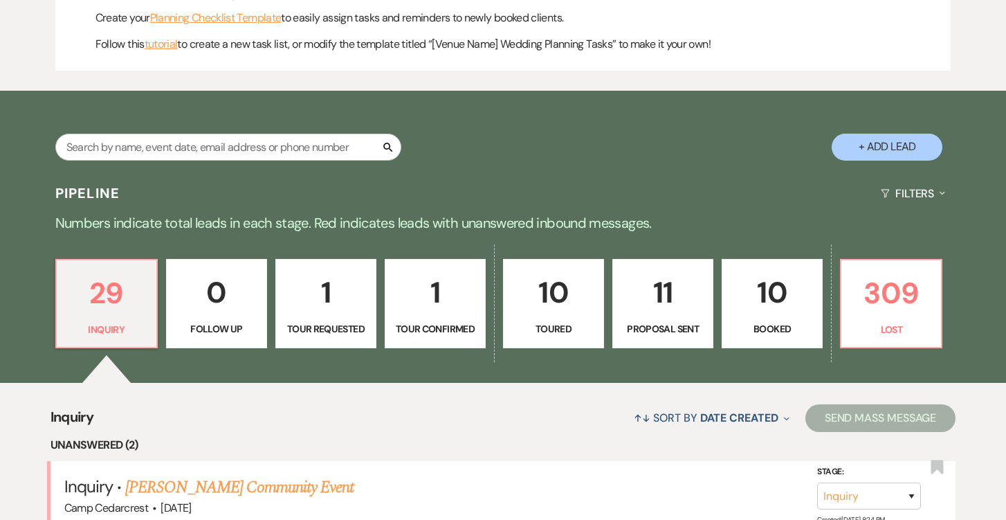
scroll to position [476, 0]
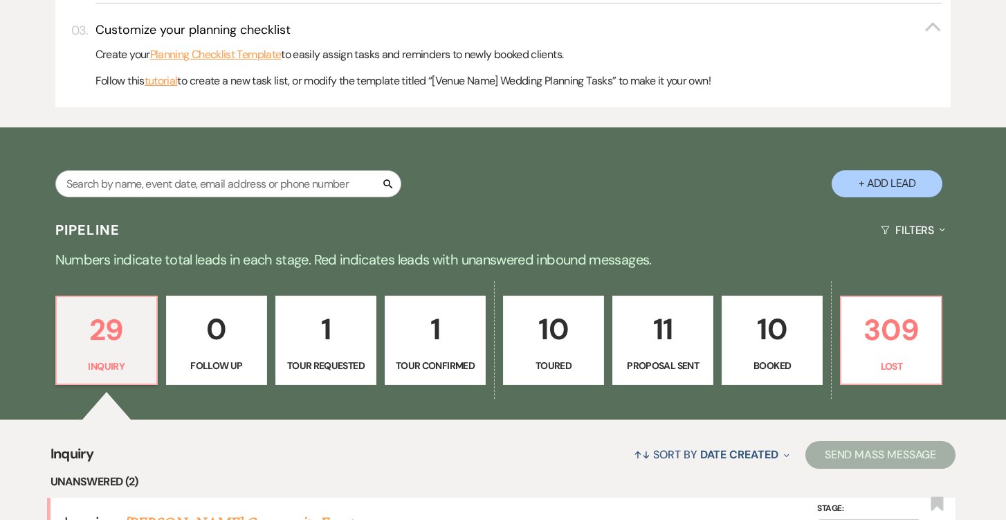
click at [325, 321] on p "1" at bounding box center [325, 329] width 83 height 46
select select "2"
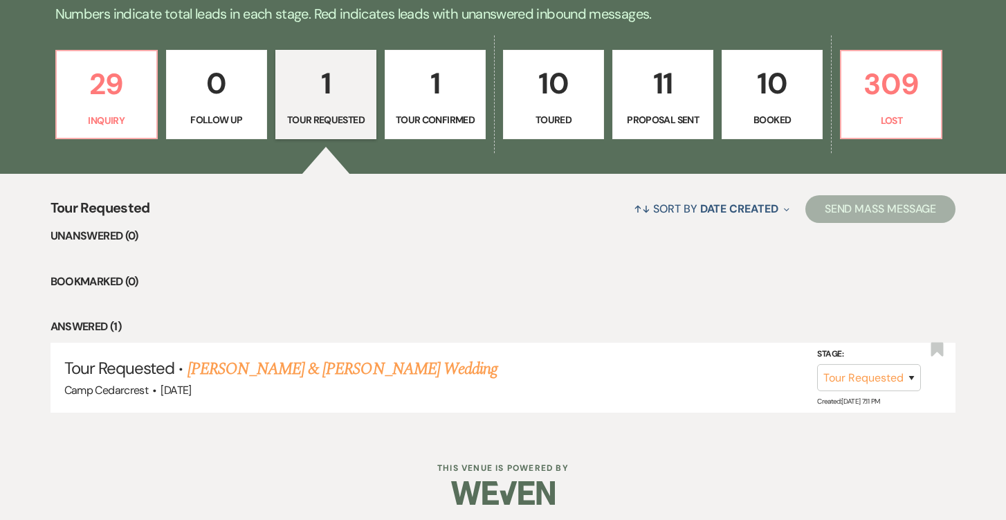
scroll to position [721, 0]
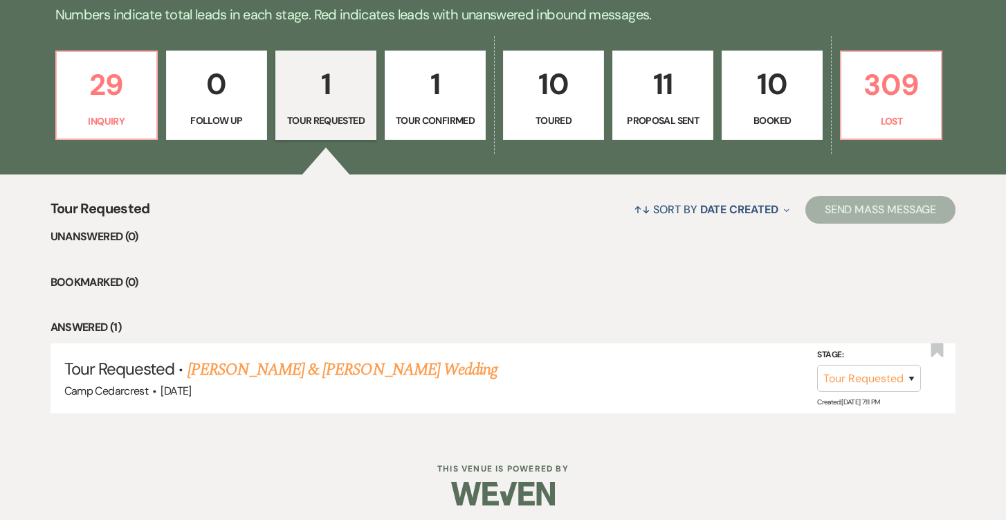
click at [435, 73] on p "1" at bounding box center [435, 84] width 83 height 46
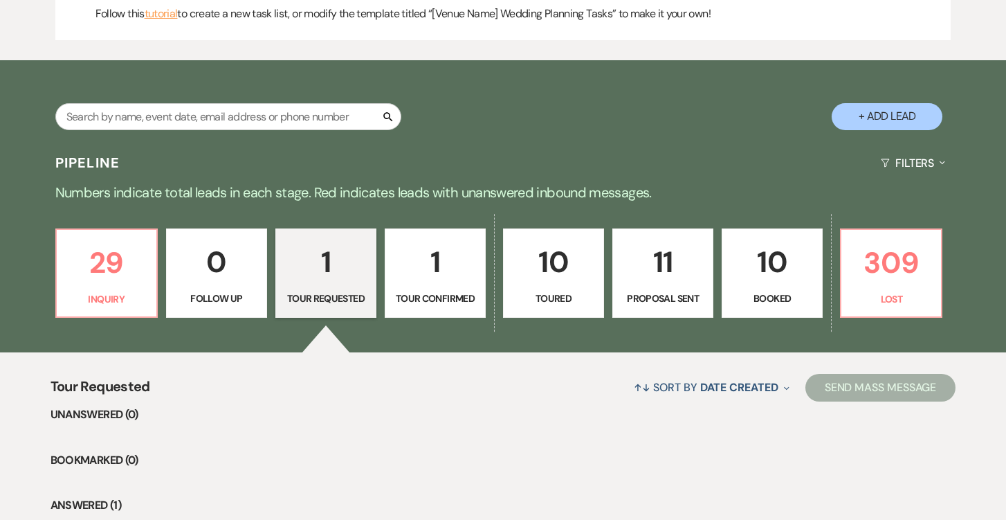
select select "4"
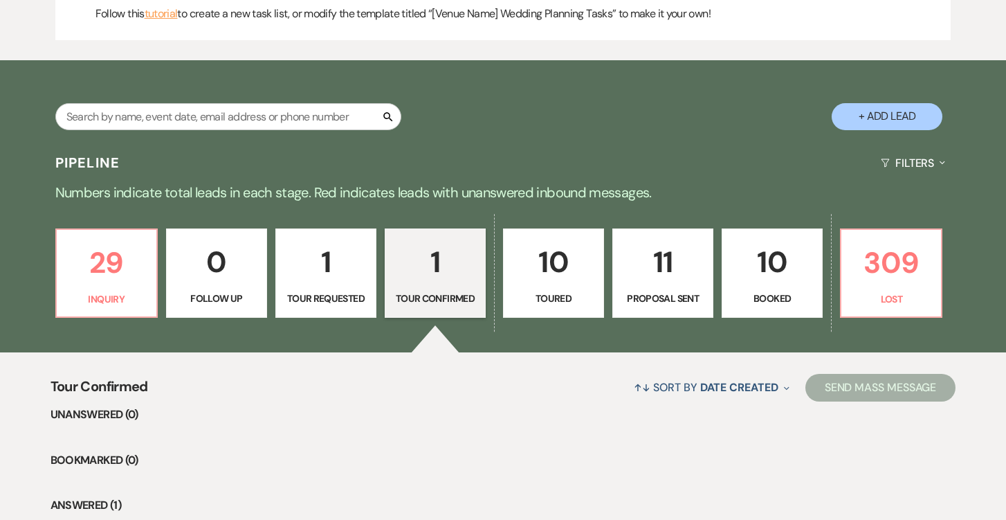
click at [570, 296] on p "Toured" at bounding box center [553, 298] width 83 height 15
select select "5"
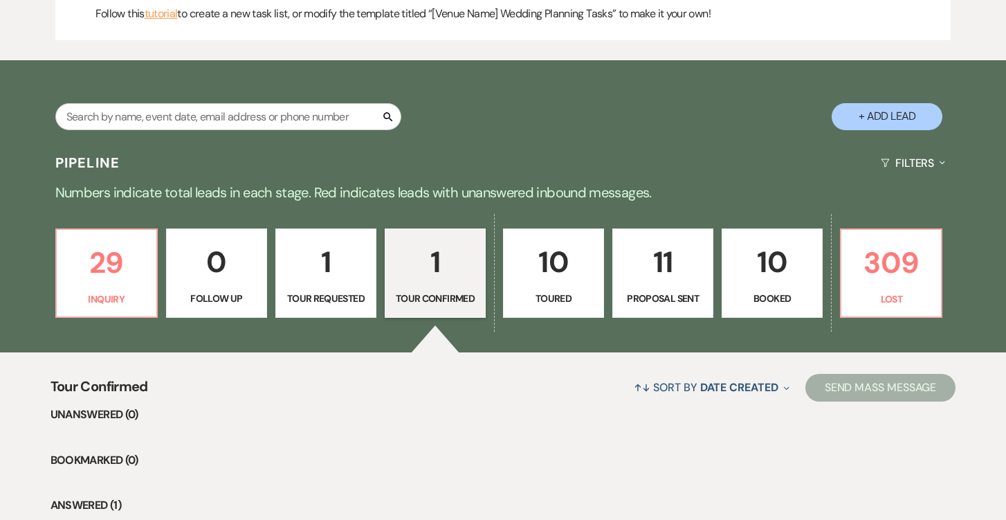
select select "5"
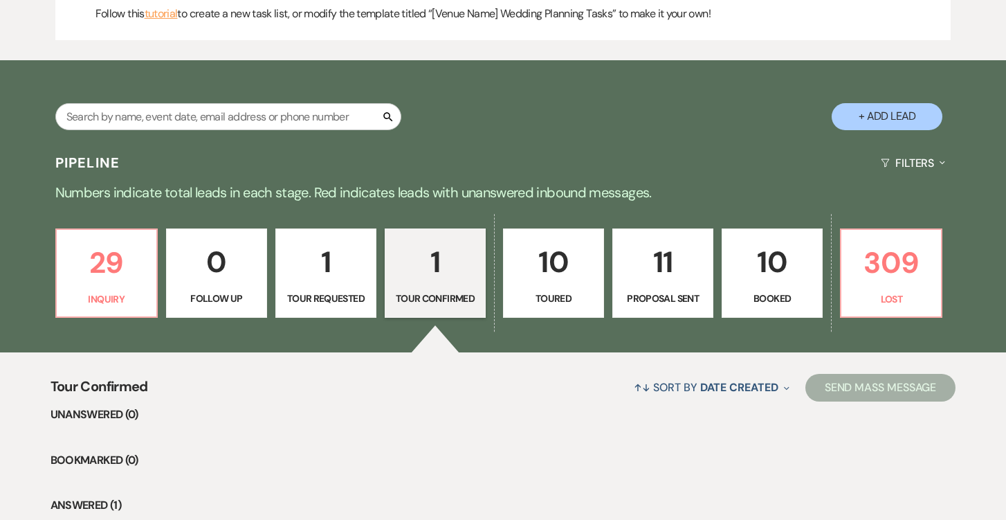
select select "5"
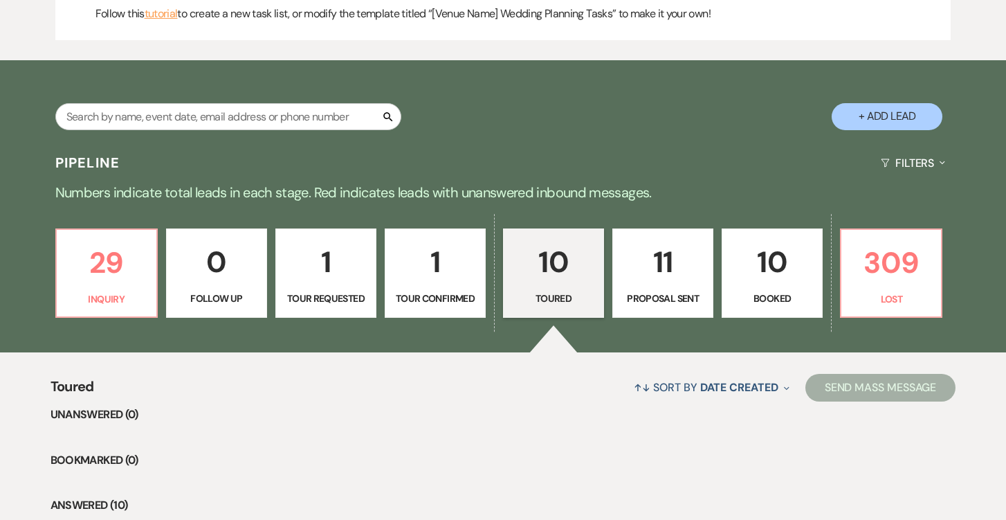
click at [641, 283] on link "11 Proposal Sent" at bounding box center [663, 273] width 101 height 90
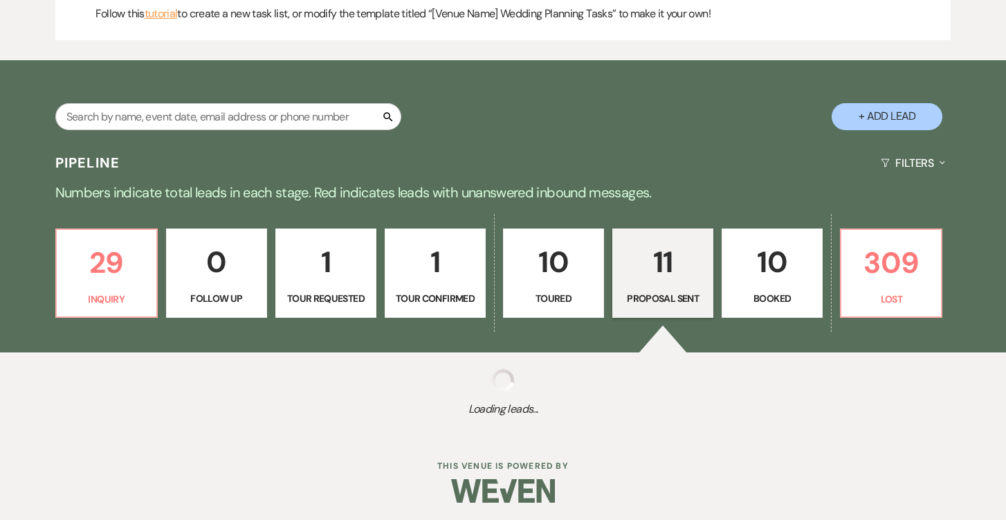
select select "6"
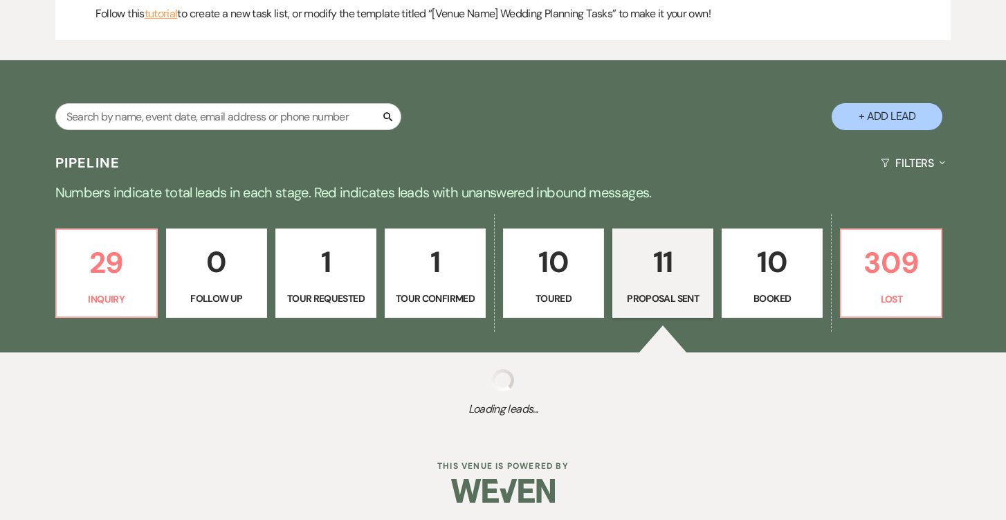
select select "6"
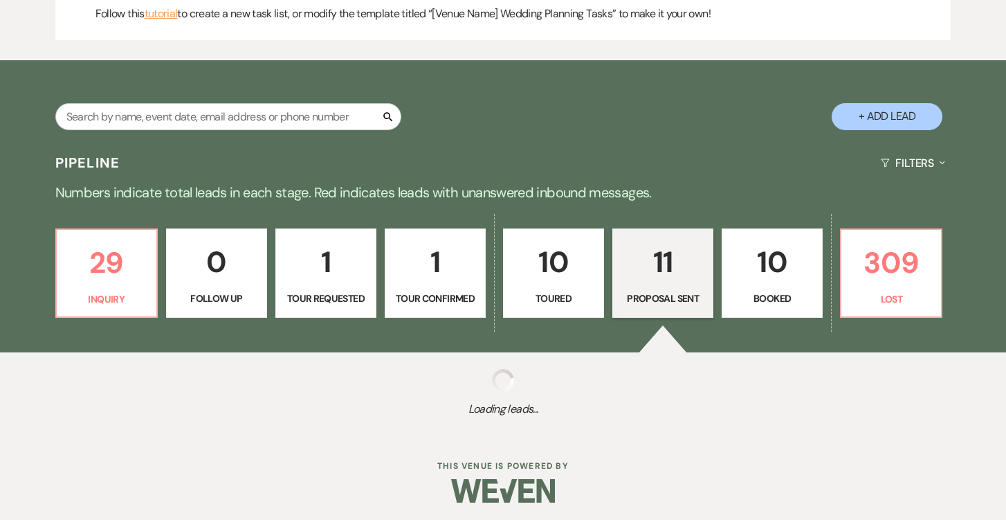
select select "6"
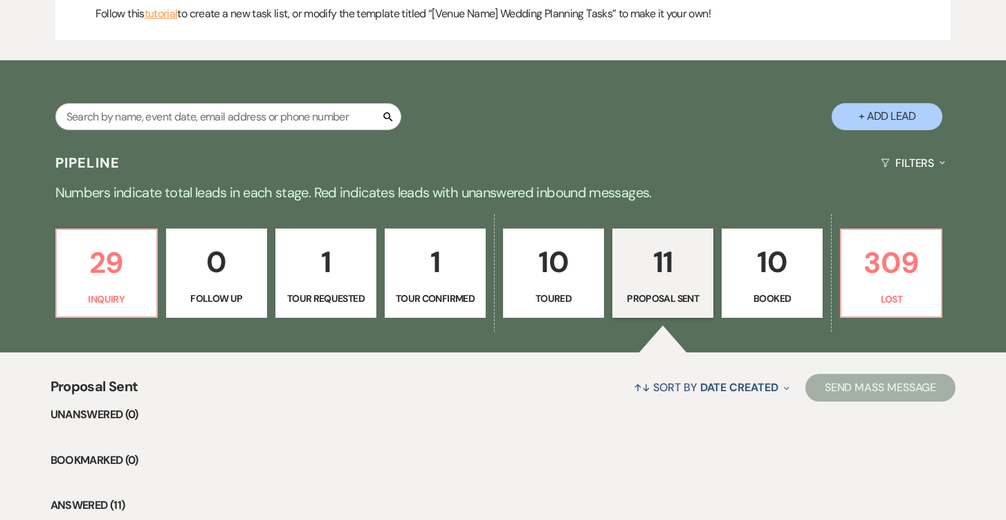
click at [741, 277] on p "10" at bounding box center [772, 262] width 83 height 46
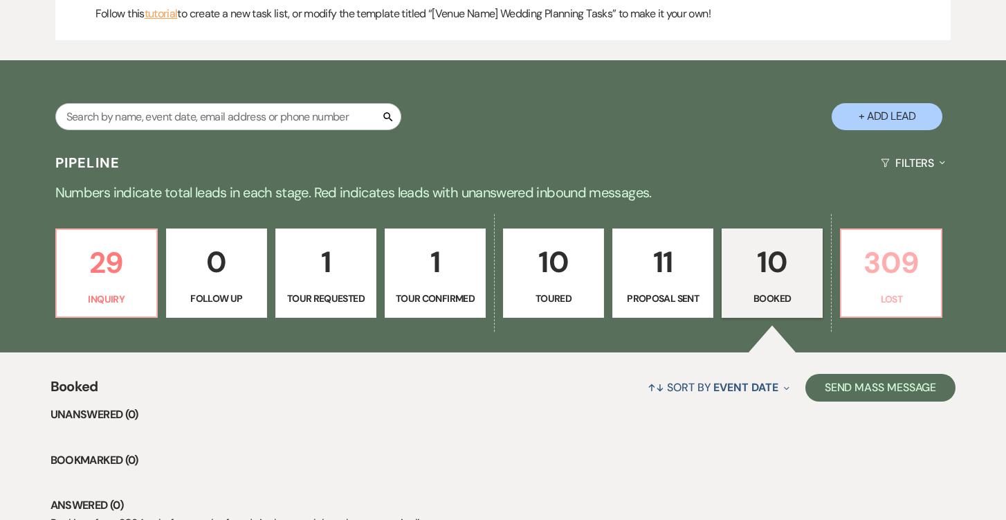
click at [883, 269] on p "309" at bounding box center [891, 263] width 83 height 46
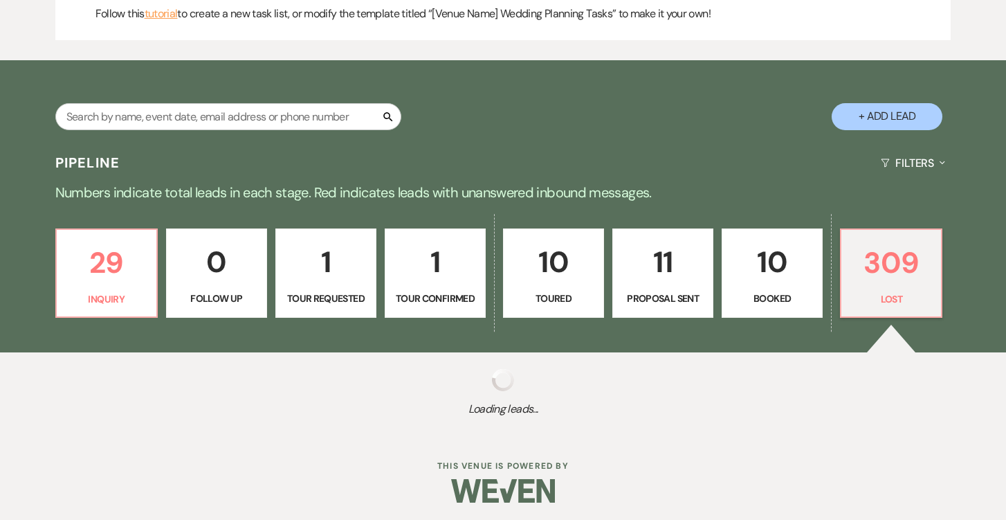
select select "8"
select select "5"
select select "8"
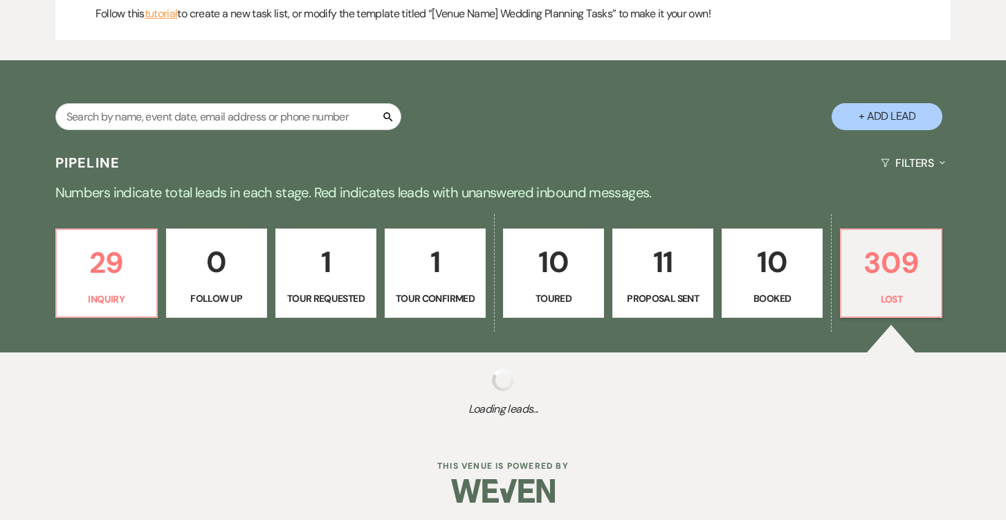
select select "10"
select select "8"
select select "10"
select select "8"
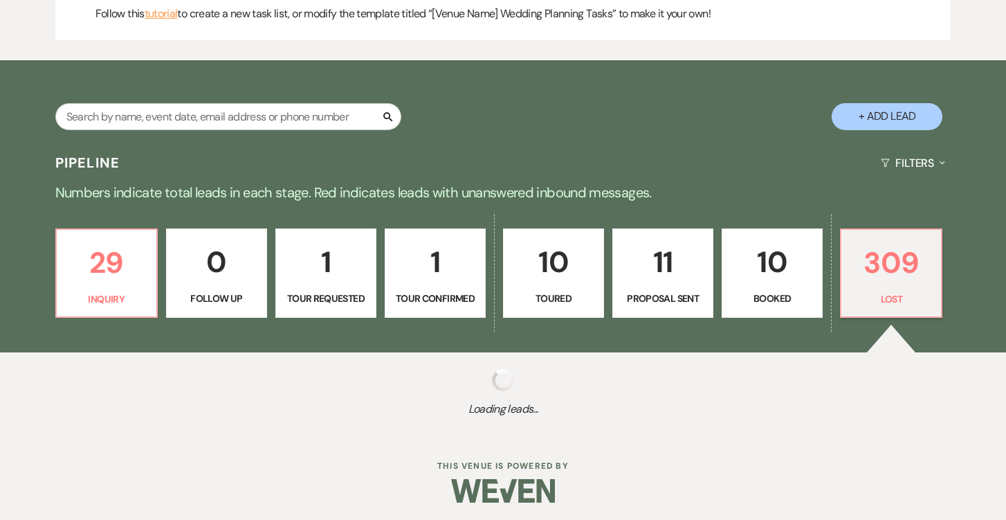
select select "8"
select select "10"
select select "8"
select select "5"
select select "8"
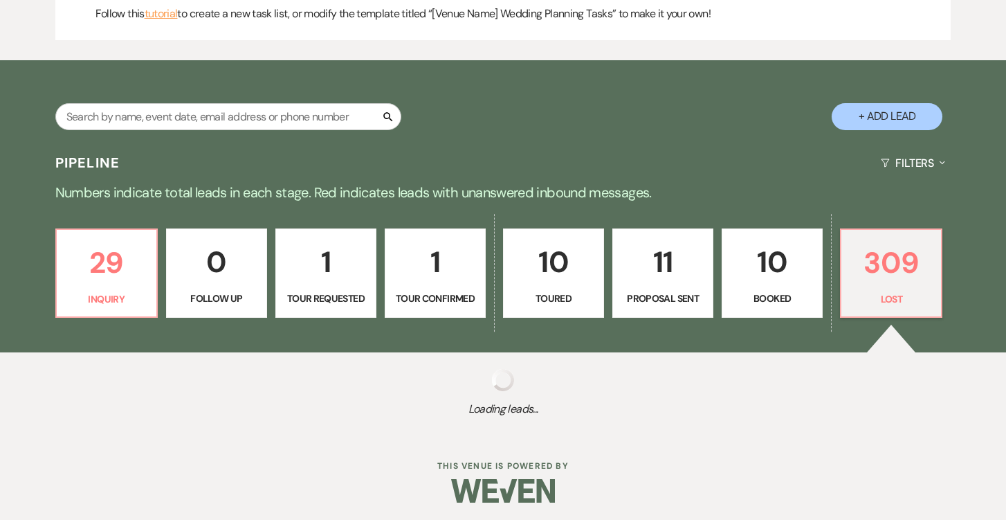
select select "5"
select select "8"
select select "10"
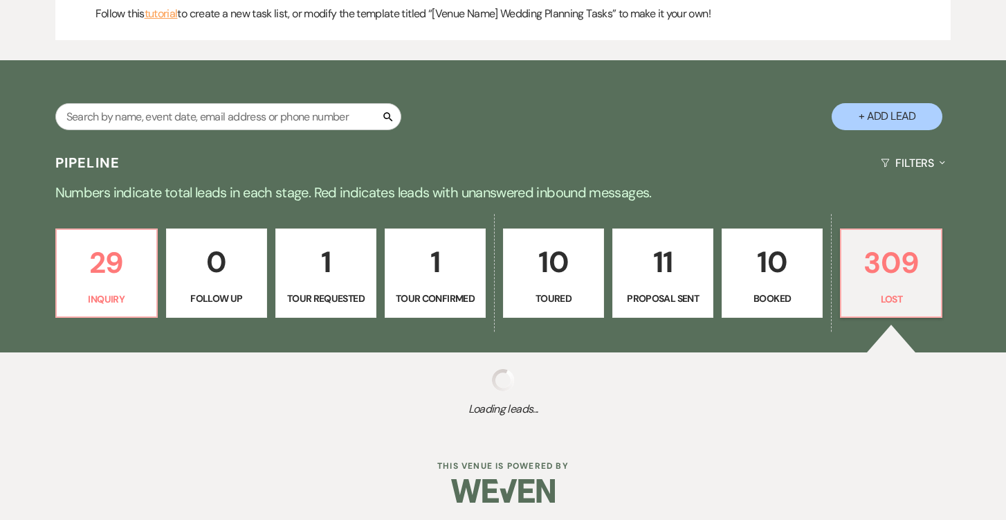
select select "8"
select select "10"
select select "8"
select select "5"
select select "8"
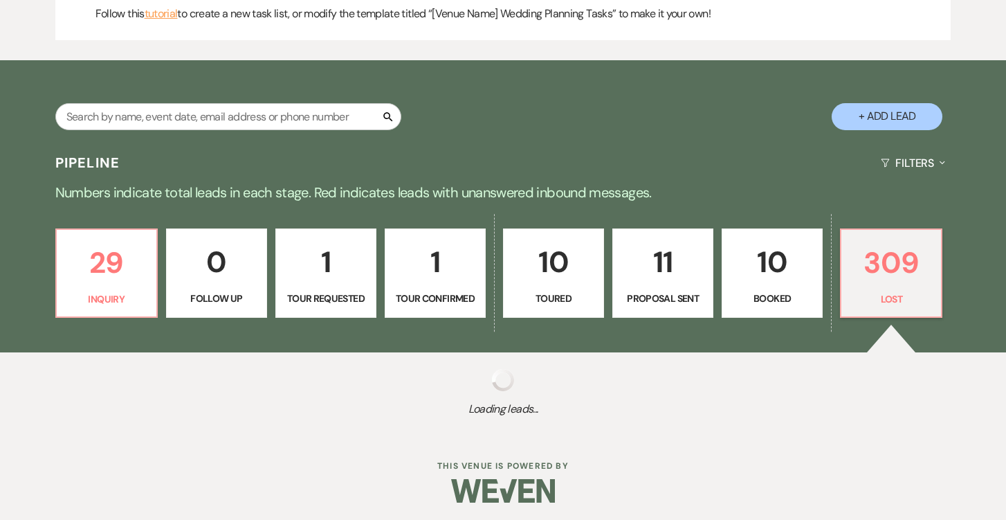
select select "10"
select select "8"
select select "5"
select select "8"
select select "5"
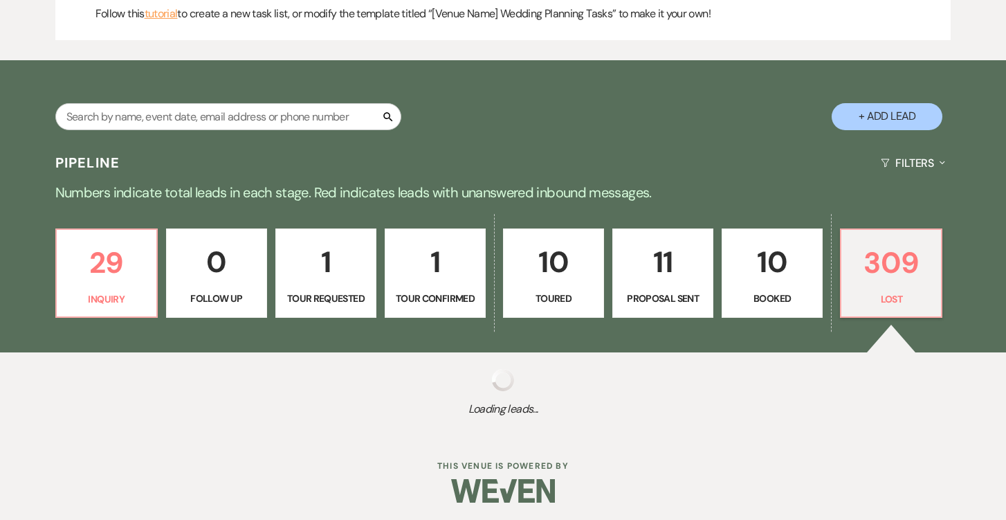
select select "8"
select select "5"
select select "8"
select select "5"
select select "8"
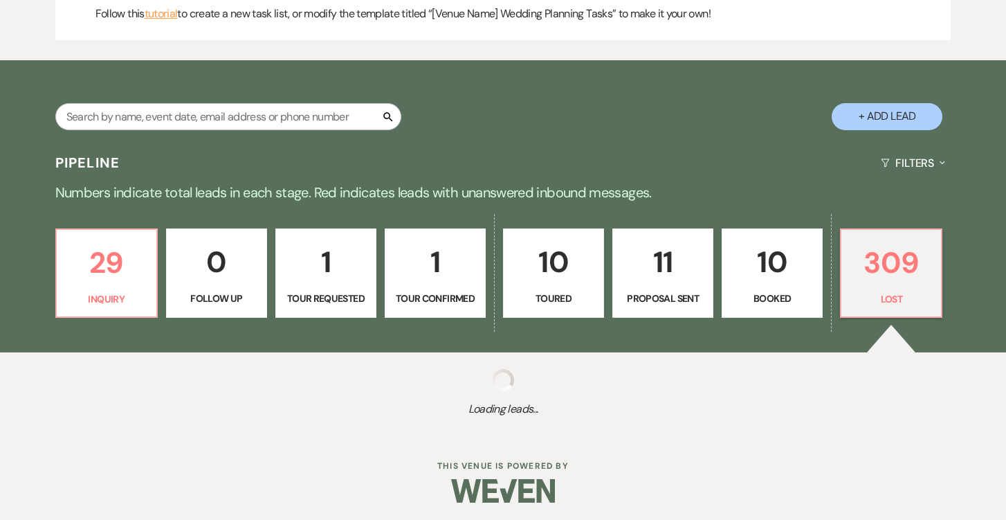
select select "5"
select select "8"
select select "10"
select select "8"
select select "10"
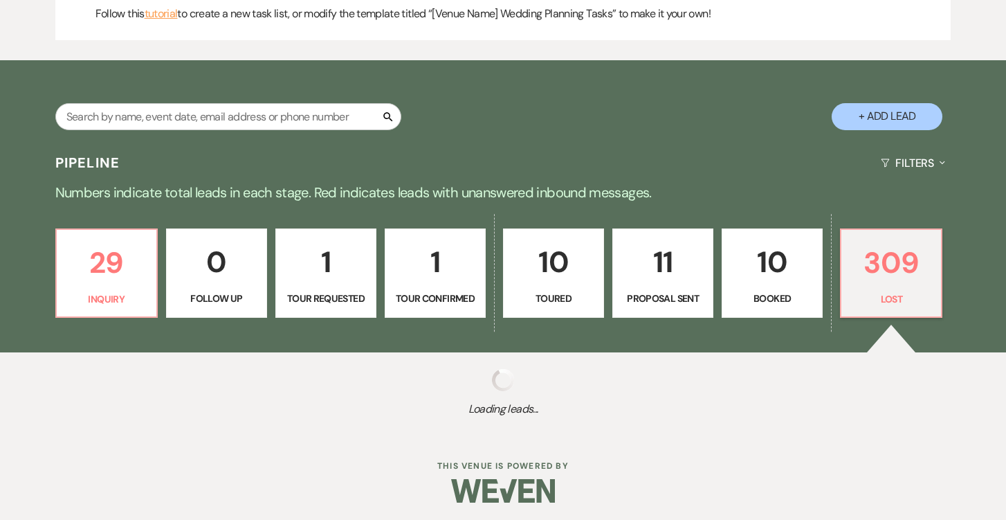
select select "8"
select select "5"
select select "8"
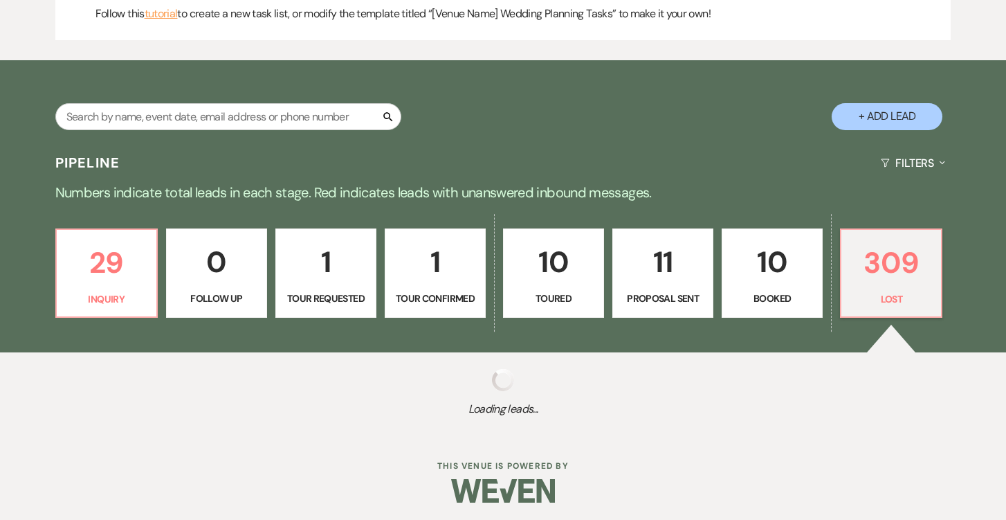
select select "10"
select select "8"
select select "10"
select select "8"
select select "5"
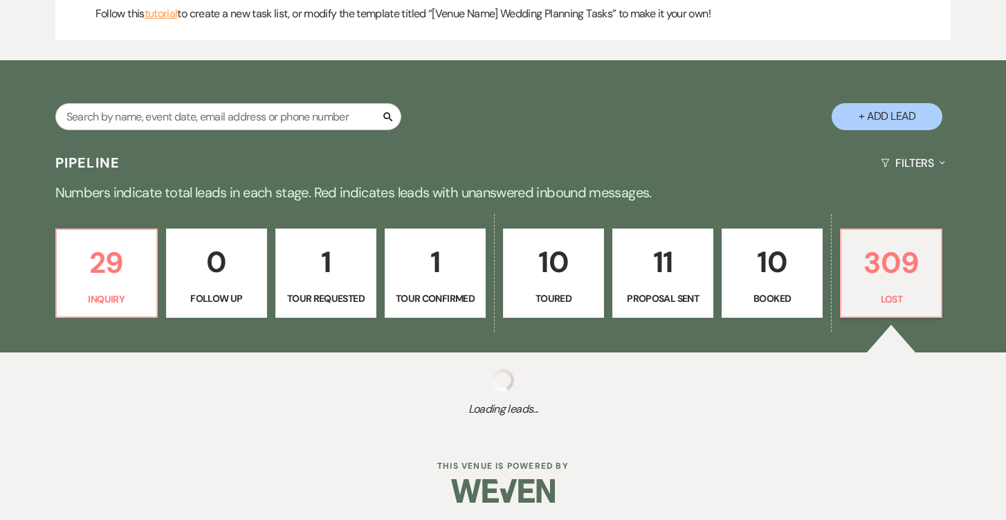
select select "8"
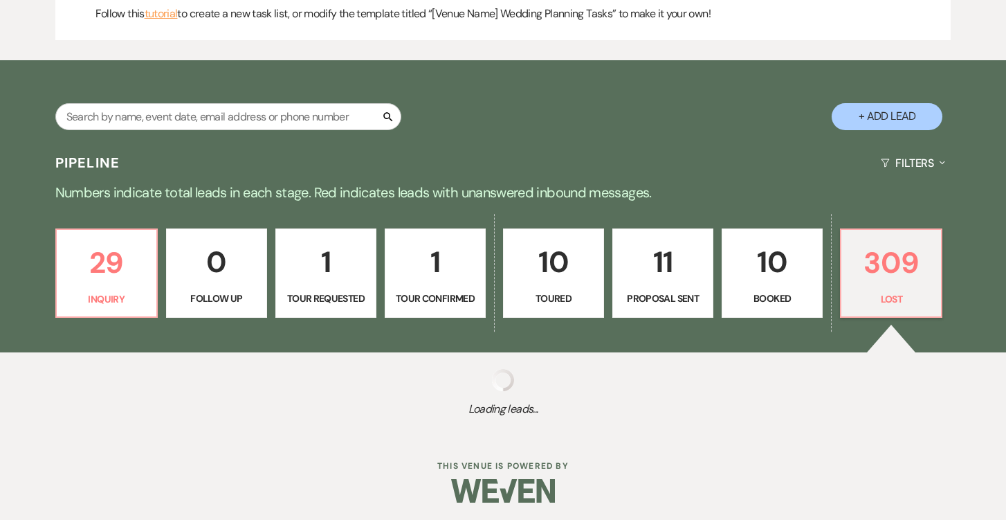
select select "5"
select select "8"
select select "5"
select select "8"
select select "10"
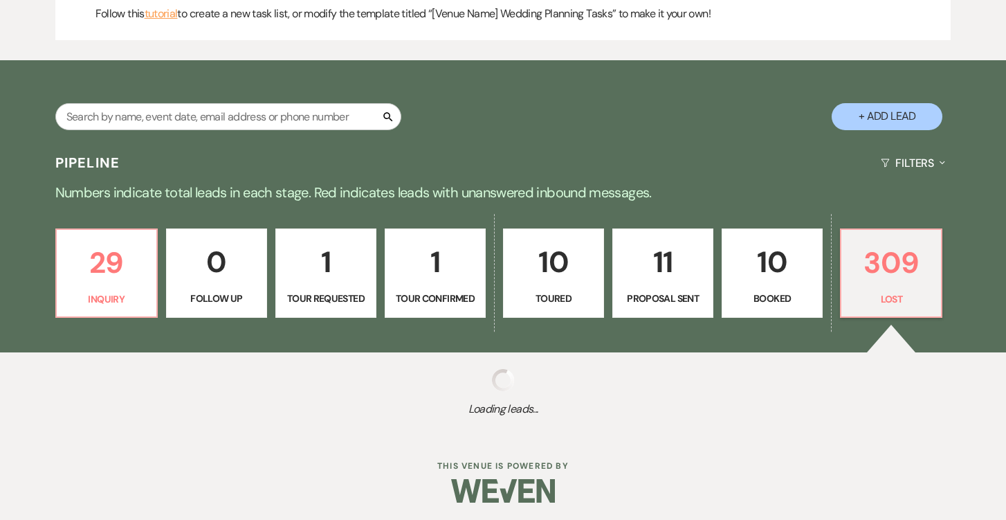
select select "8"
select select "5"
select select "8"
select select "10"
select select "8"
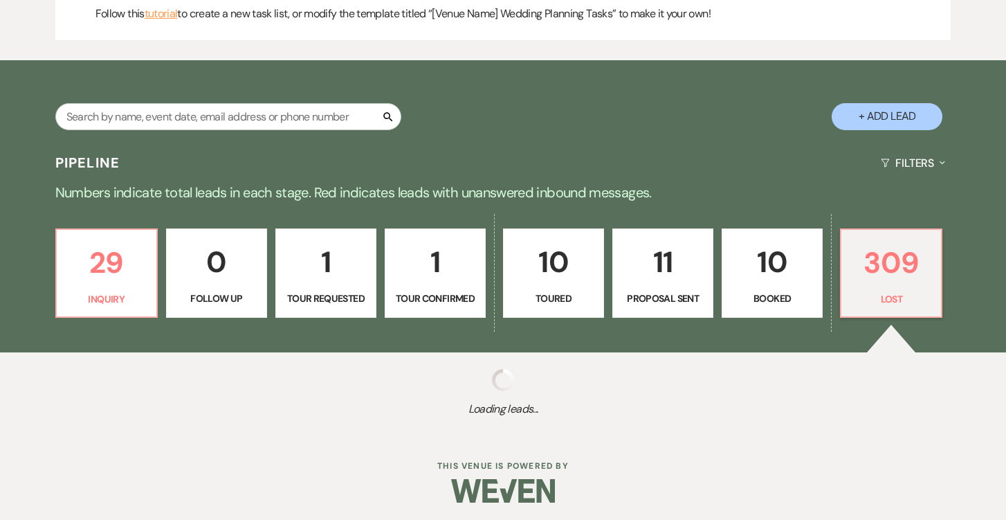
select select "8"
select select "5"
select select "8"
select select "10"
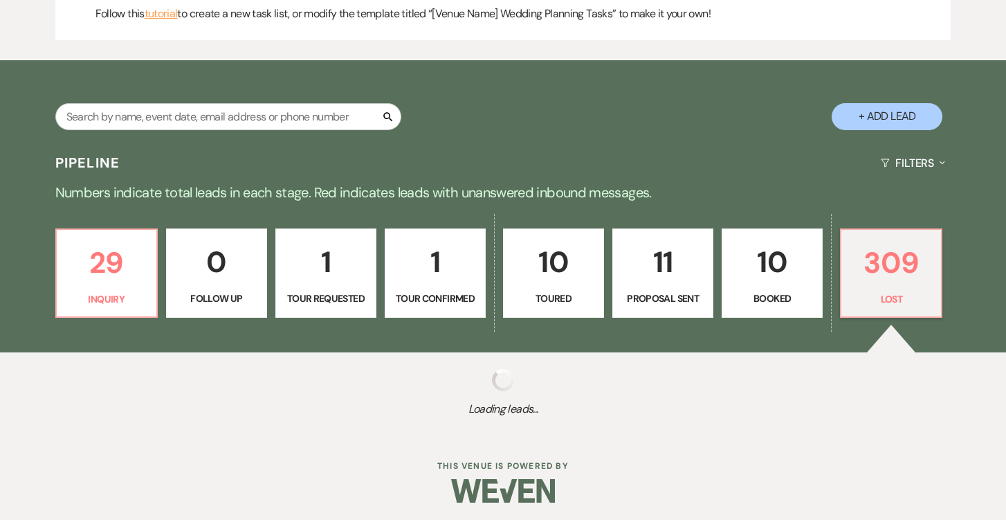
select select "8"
select select "10"
select select "8"
select select "10"
select select "8"
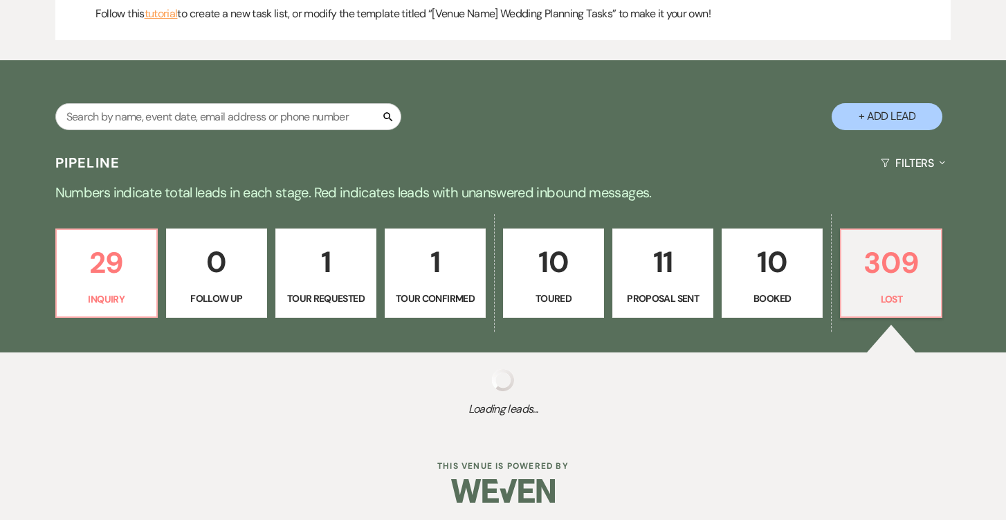
select select "5"
select select "8"
select select "5"
select select "8"
select select "10"
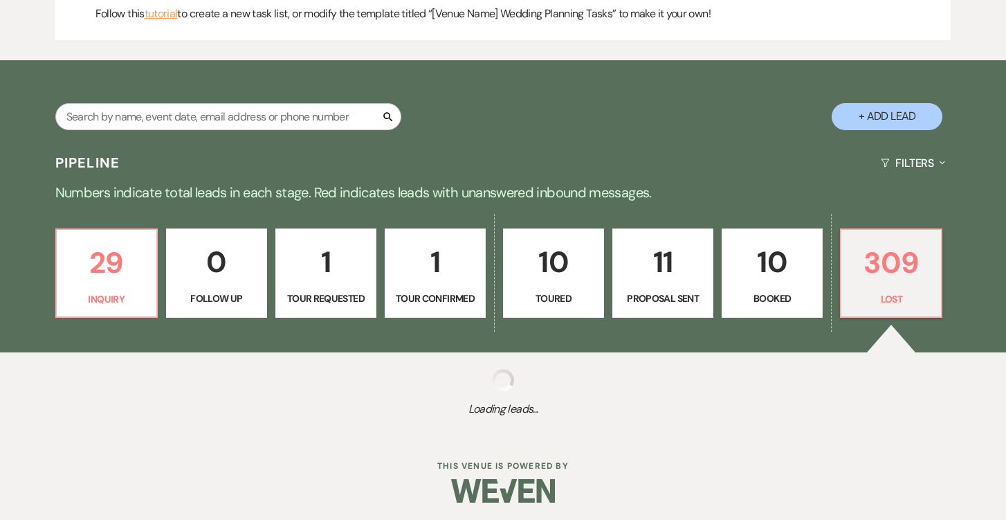
select select "8"
select select "5"
select select "8"
select select "5"
select select "8"
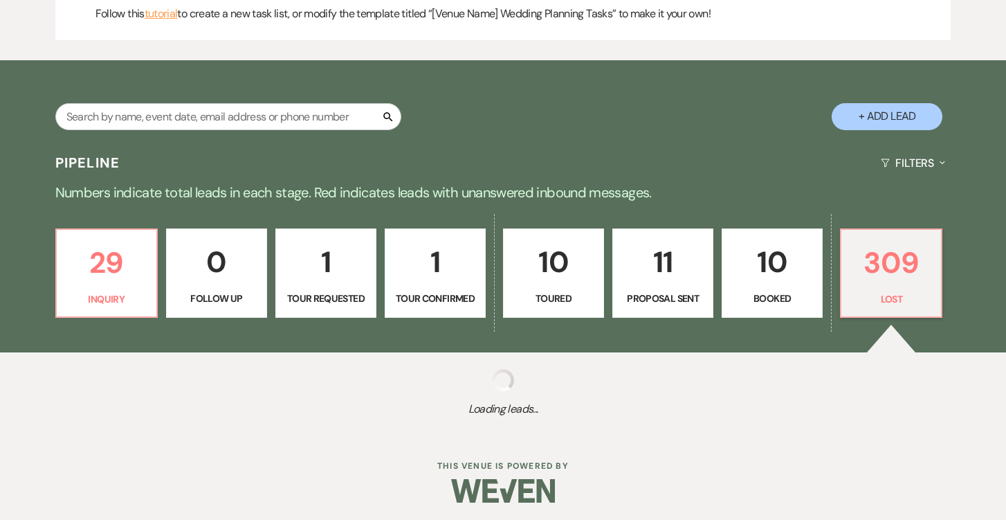
select select "10"
select select "8"
select select "5"
select select "8"
select select "5"
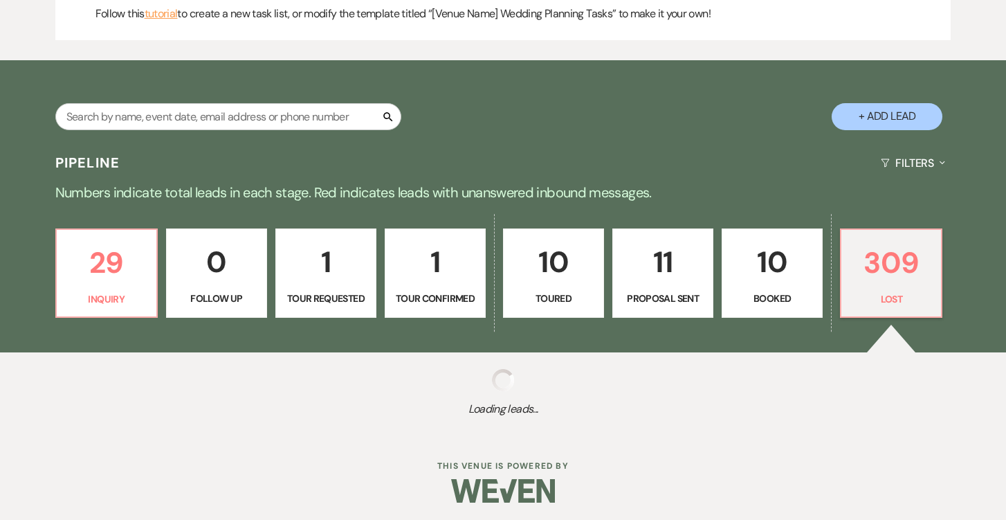
select select "8"
select select "5"
select select "8"
select select "5"
select select "8"
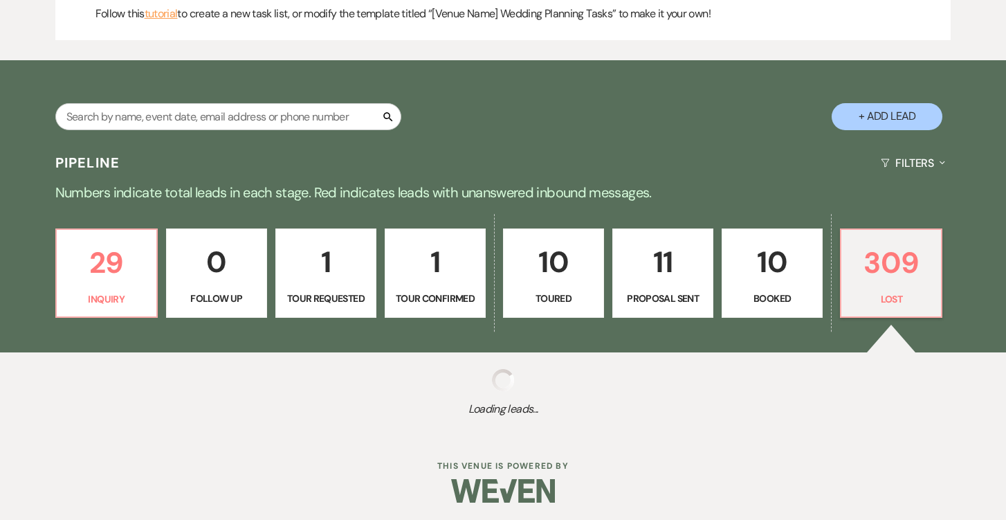
select select "5"
select select "8"
select select "5"
select select "8"
select select "5"
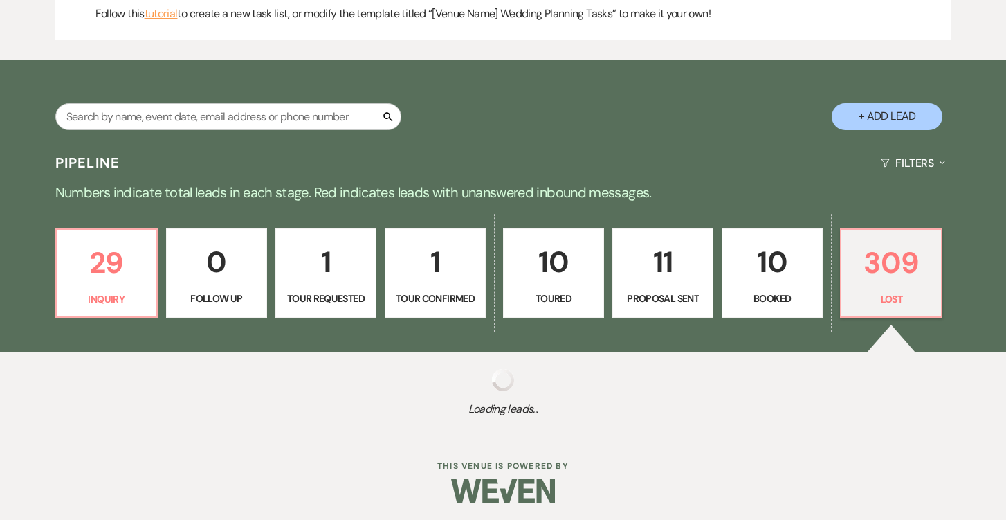
select select "8"
select select "10"
select select "8"
select select "10"
select select "8"
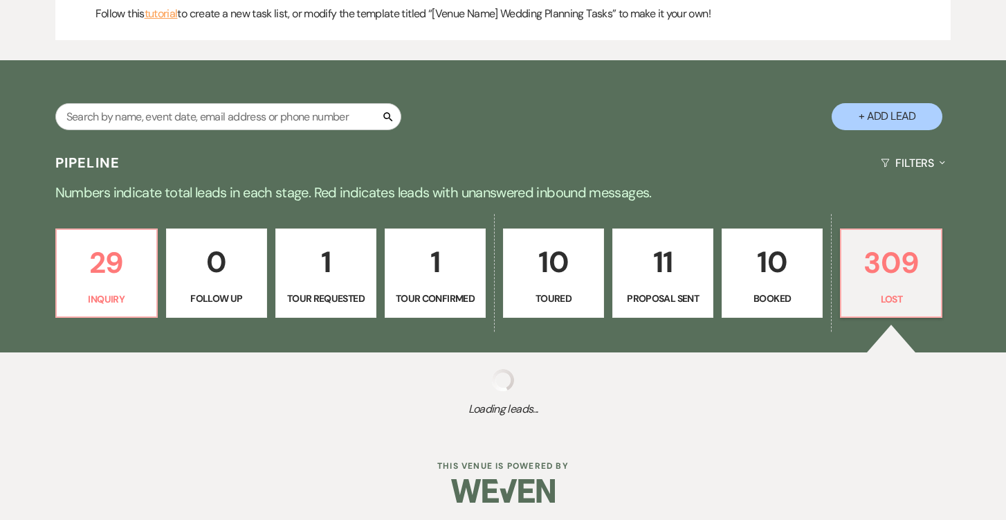
select select "8"
select select "5"
select select "8"
select select "5"
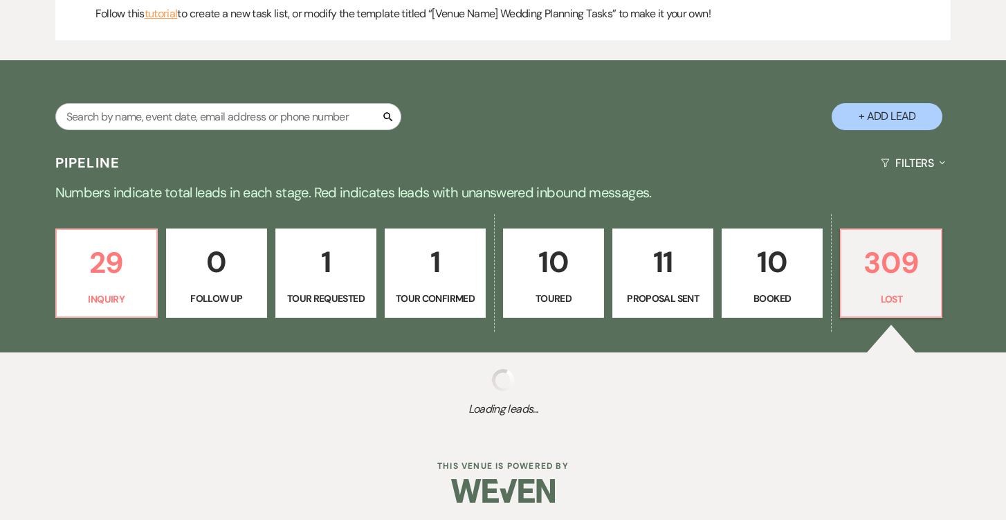
select select "8"
select select "10"
select select "8"
select select "5"
select select "8"
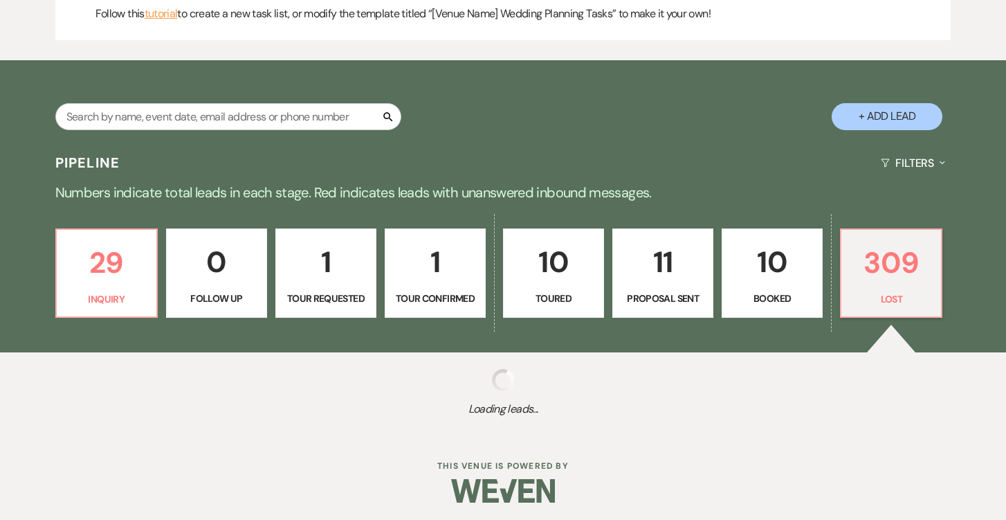
select select "5"
select select "8"
select select "5"
select select "8"
select select "5"
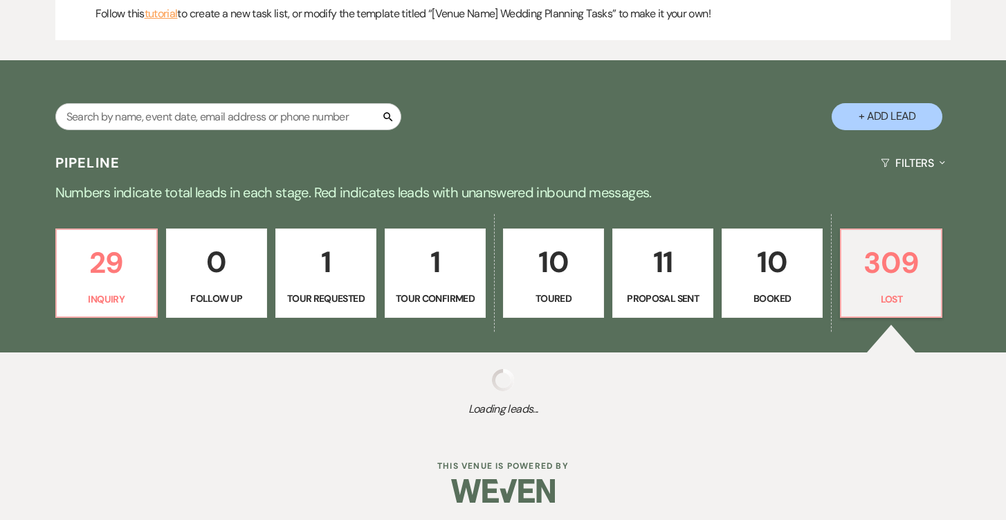
select select "8"
select select "5"
select select "8"
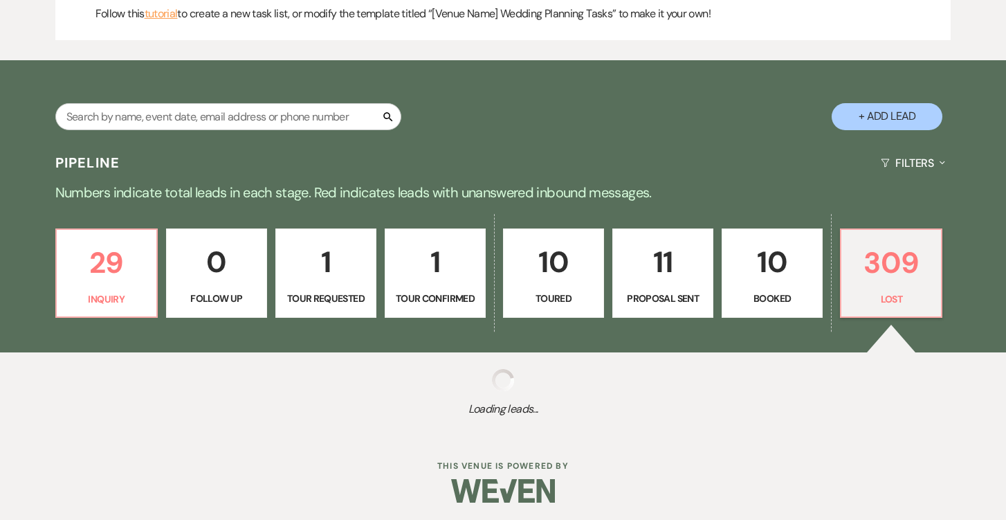
select select "5"
select select "8"
select select "5"
select select "8"
select select "5"
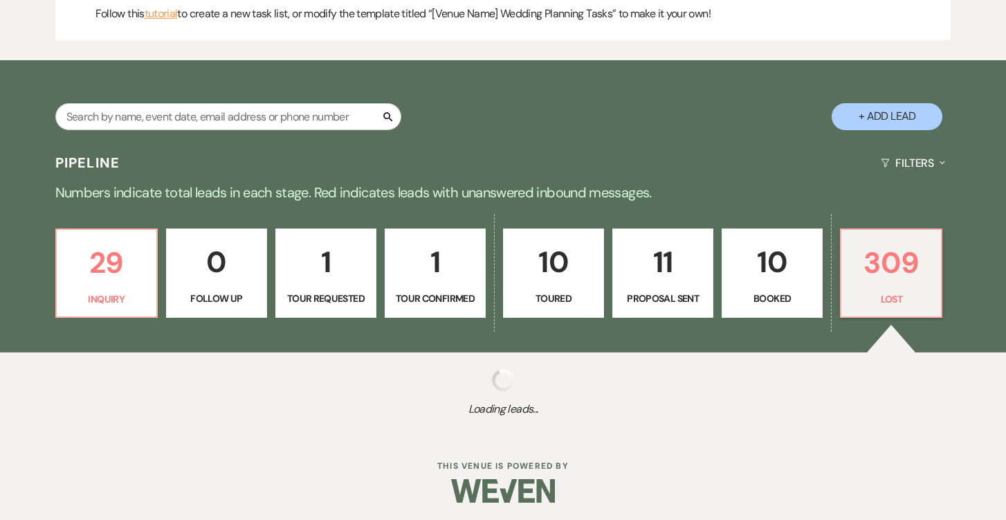
select select "8"
select select "5"
select select "8"
select select "5"
select select "8"
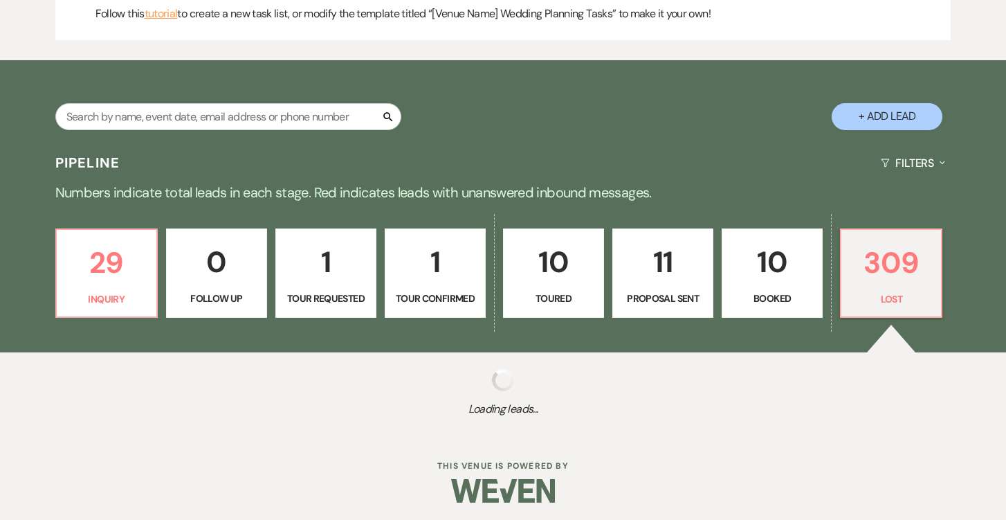
select select "5"
select select "8"
select select "5"
select select "8"
select select "10"
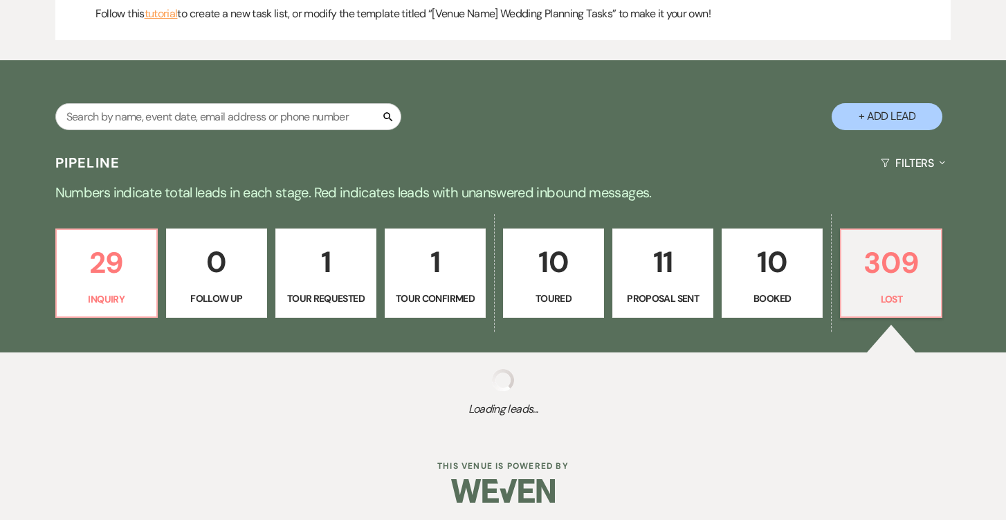
select select "8"
select select "10"
select select "8"
select select "10"
select select "8"
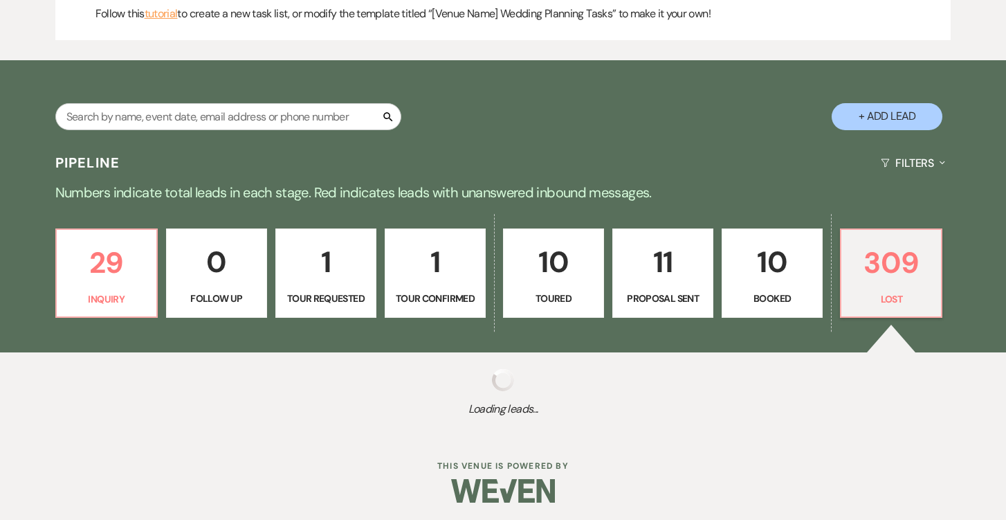
select select "10"
select select "8"
select select "5"
select select "8"
select select "5"
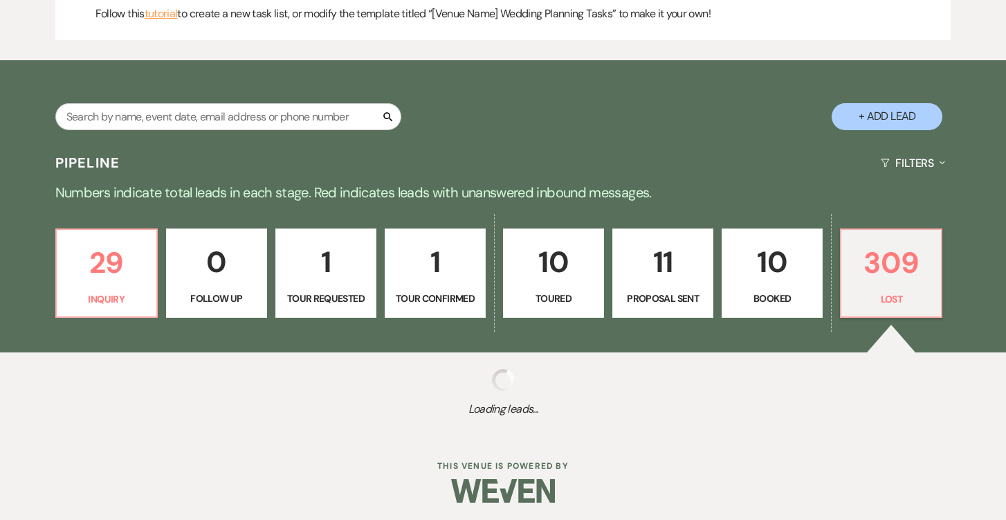
select select "8"
select select "6"
select select "8"
select select "10"
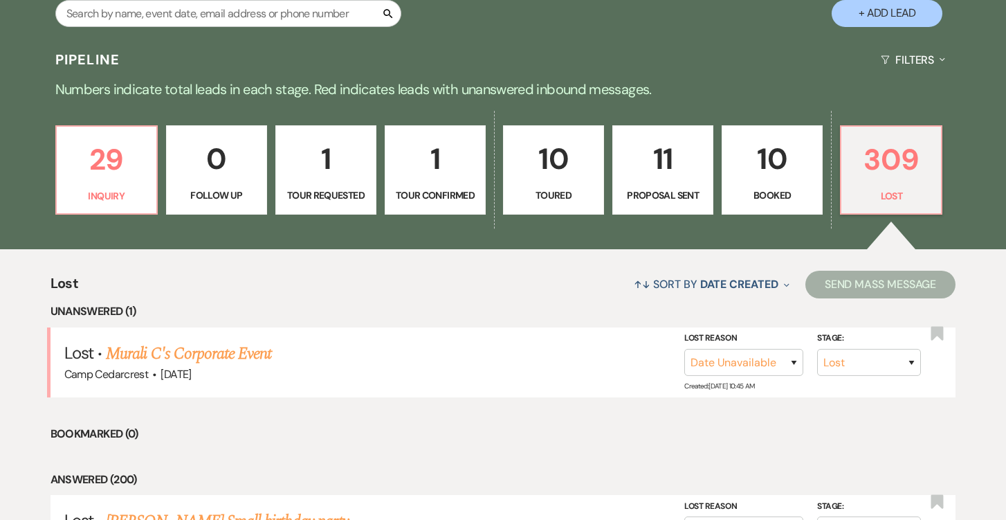
scroll to position [666, 0]
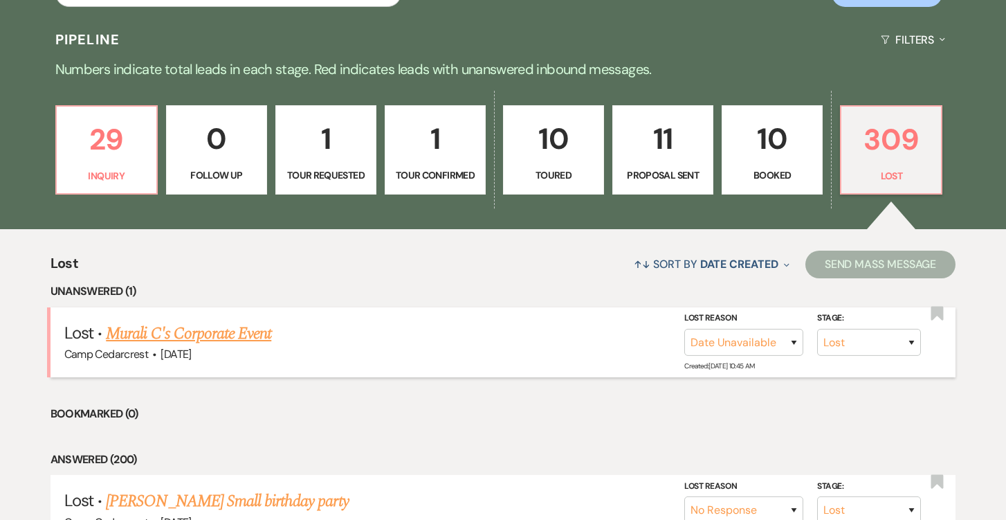
click at [264, 334] on link "Murali C's Corporate Event" at bounding box center [188, 333] width 165 height 25
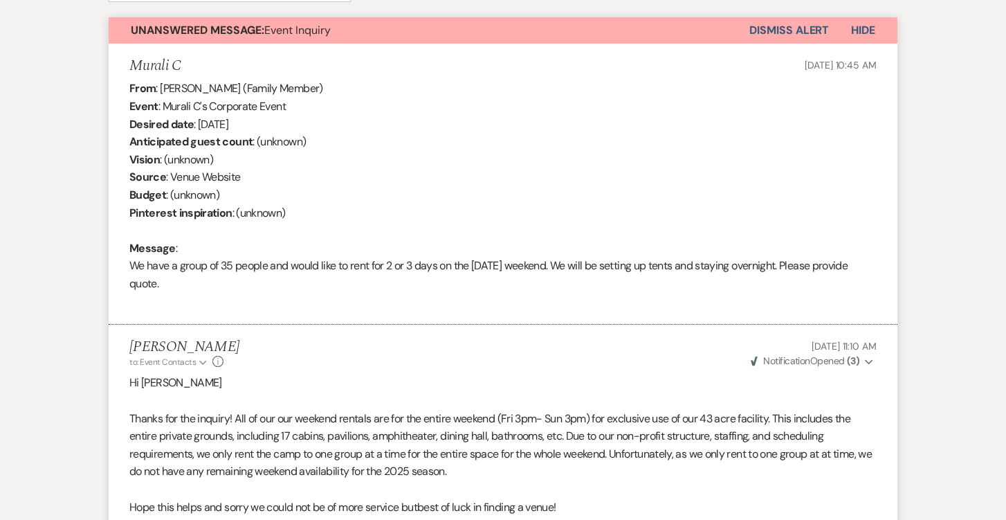
scroll to position [497, 0]
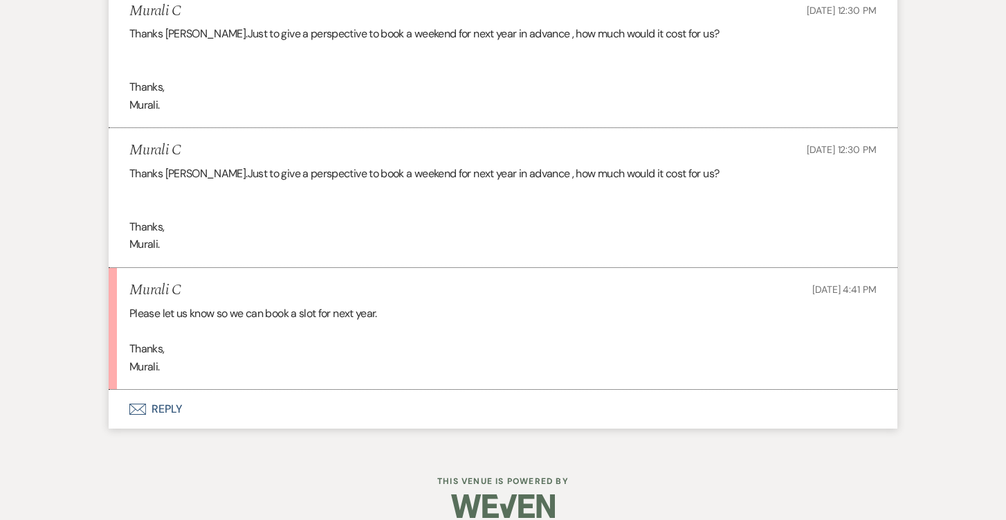
click at [169, 408] on button "Envelope Reply" at bounding box center [503, 409] width 789 height 39
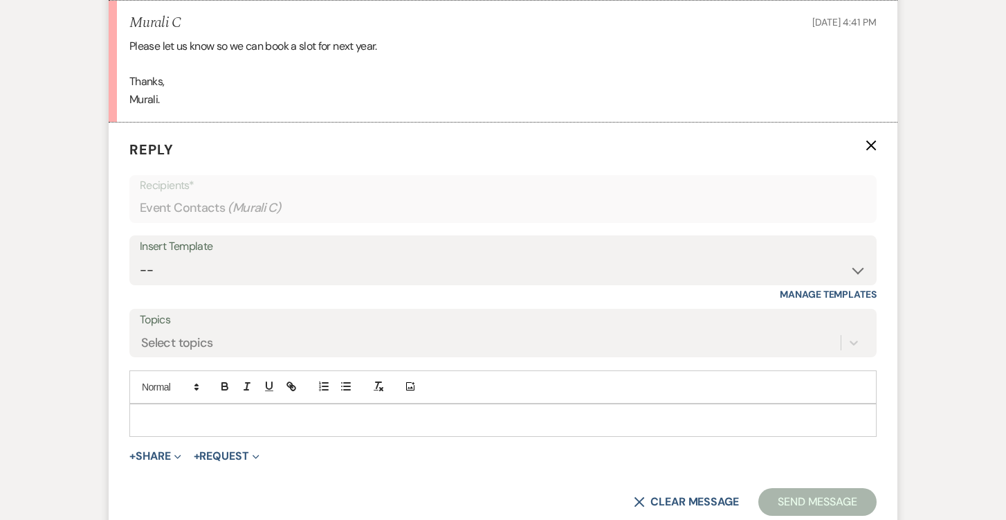
scroll to position [1427, 0]
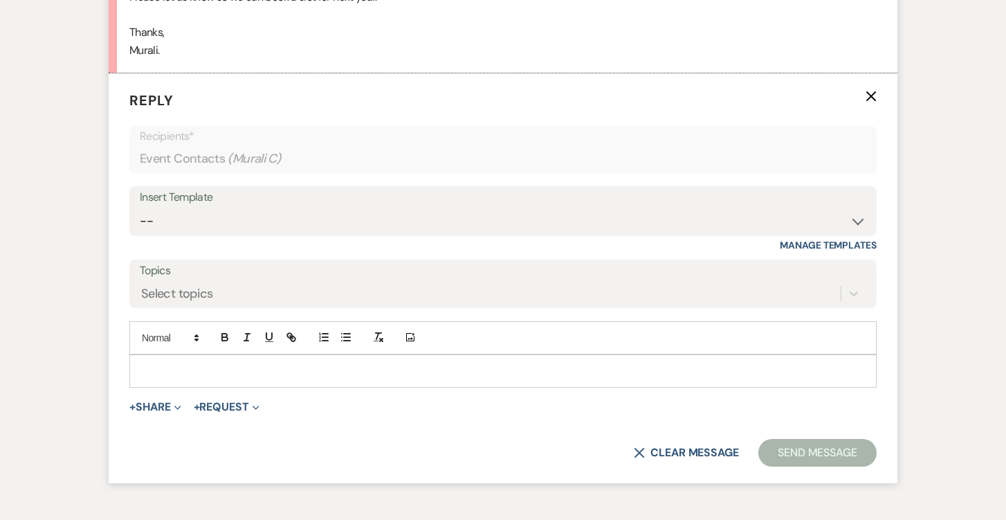
click at [256, 360] on div at bounding box center [503, 371] width 746 height 32
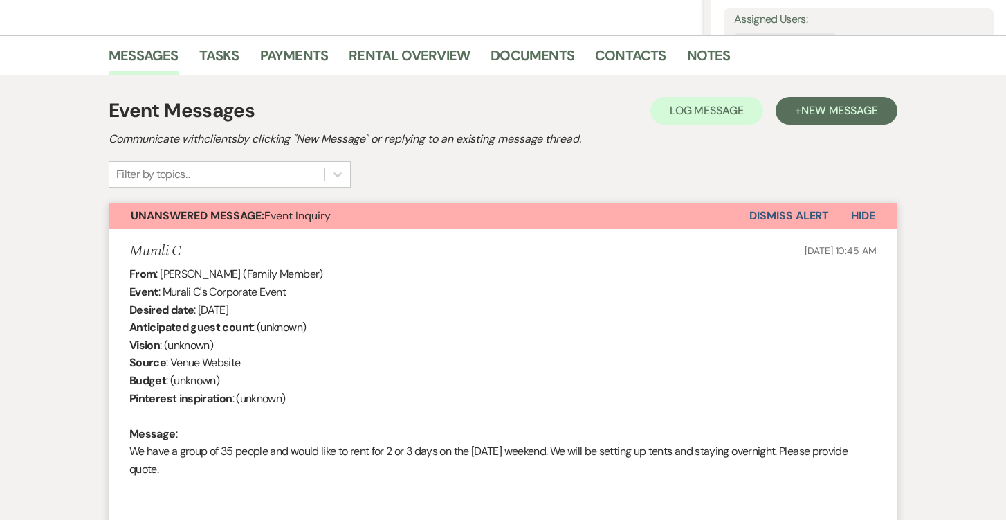
scroll to position [318, 0]
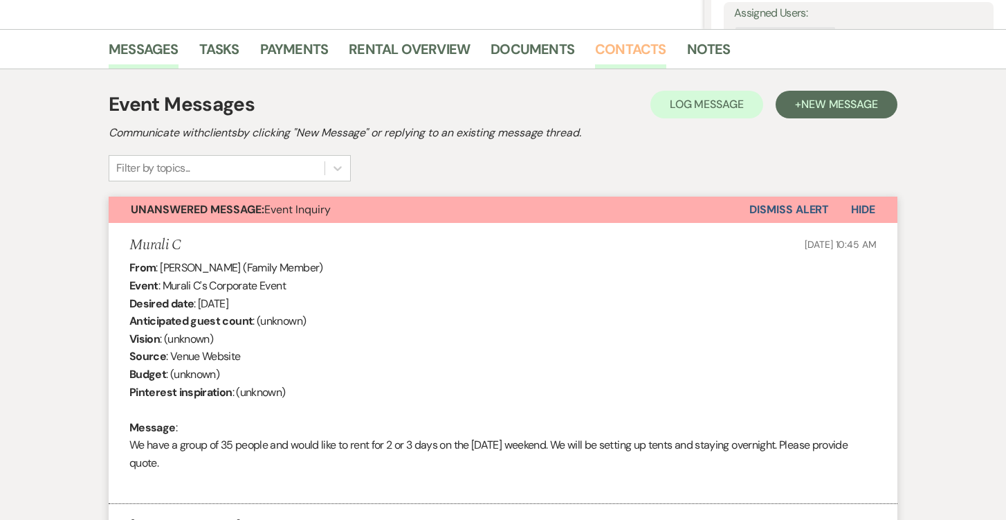
click at [627, 51] on link "Contacts" at bounding box center [630, 53] width 71 height 30
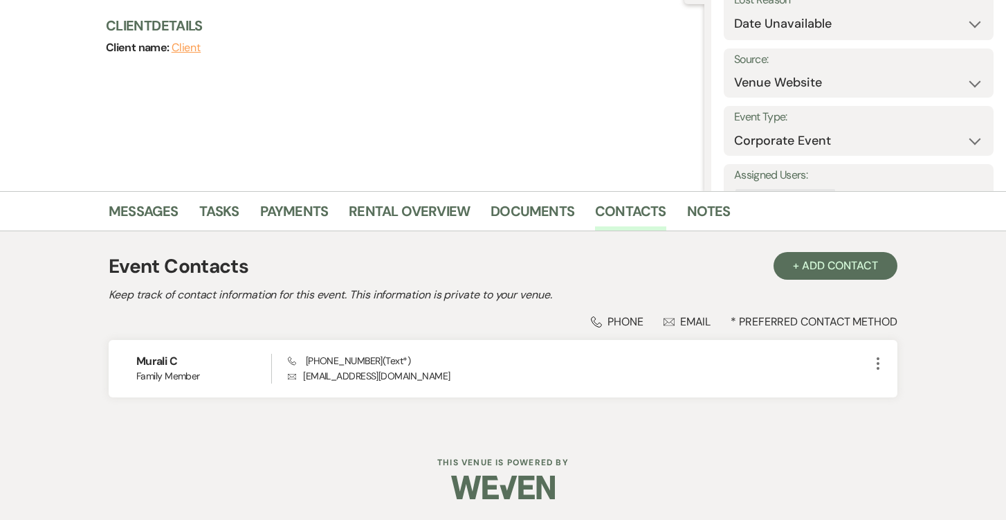
scroll to position [156, 0]
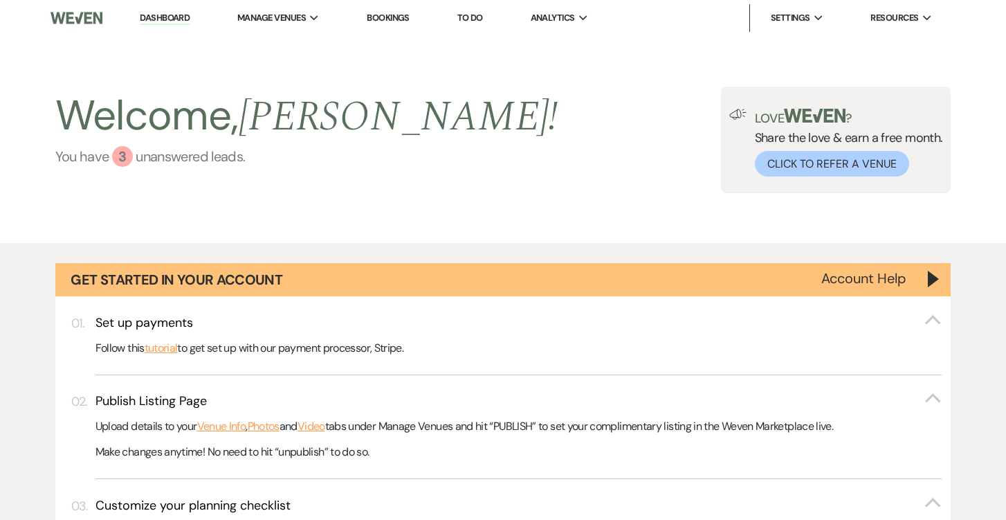
click at [158, 154] on link "You have 3 unanswered lead s ." at bounding box center [306, 156] width 503 height 21
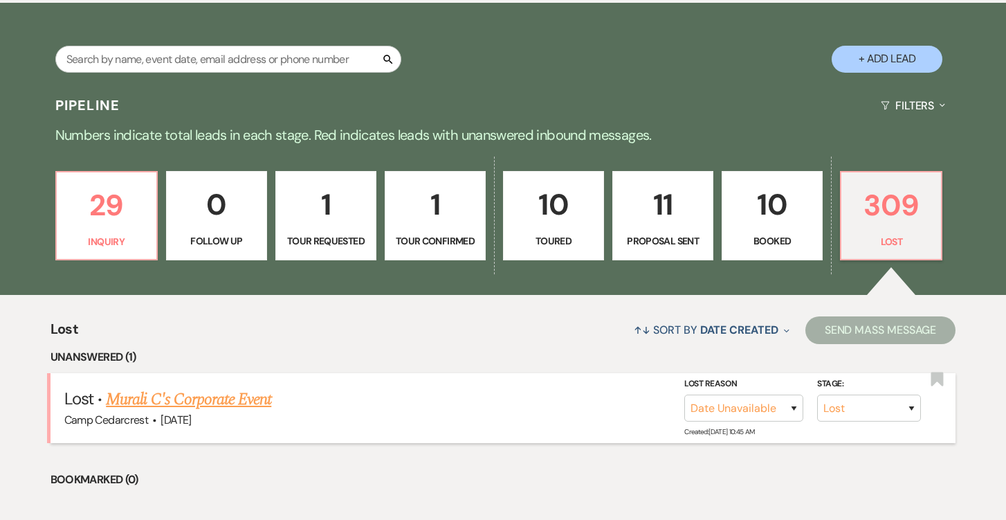
click at [217, 391] on link "Murali C's Corporate Event" at bounding box center [188, 399] width 165 height 25
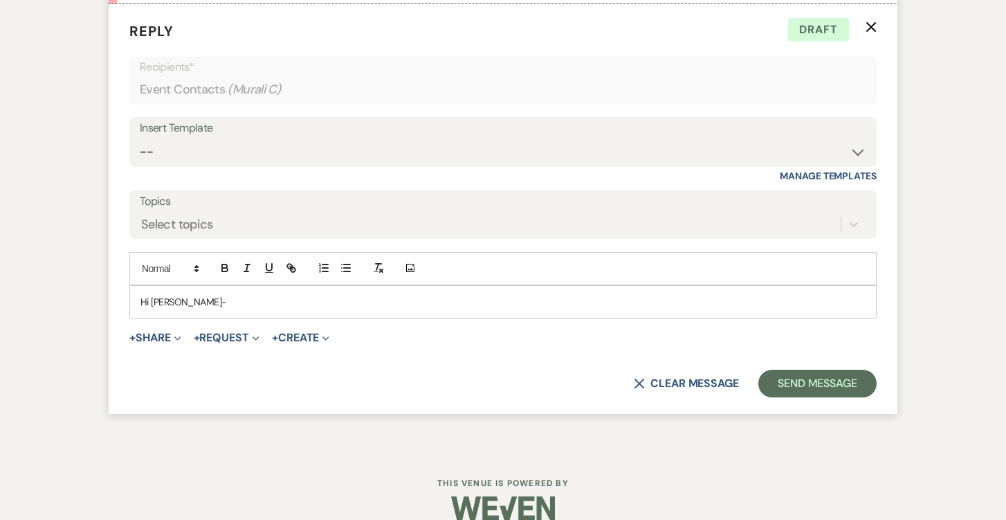
scroll to position [1495, 0]
click at [267, 295] on p "Hi [PERSON_NAME]-" at bounding box center [503, 302] width 725 height 15
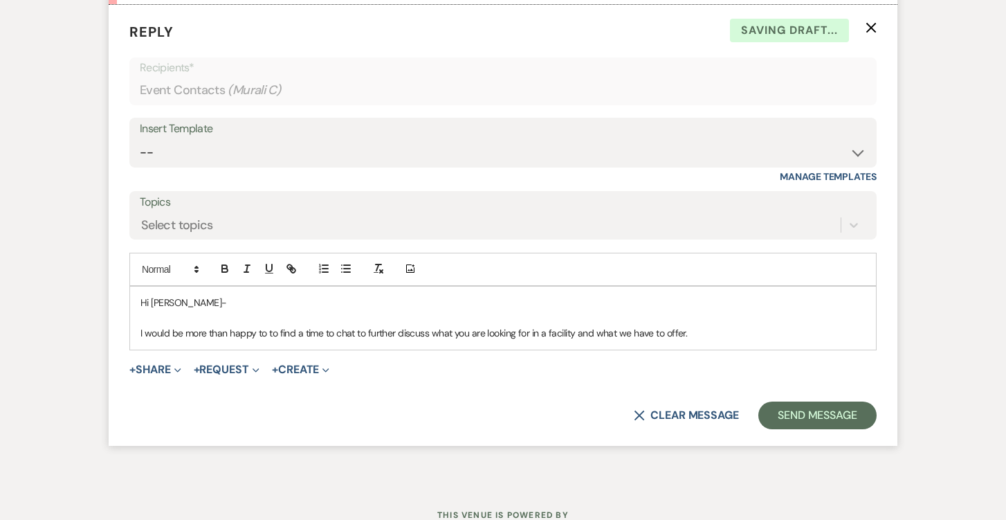
click at [140, 313] on div "Hi [PERSON_NAME]- I would be more than happy to to find a time to chat to furth…" at bounding box center [503, 318] width 746 height 63
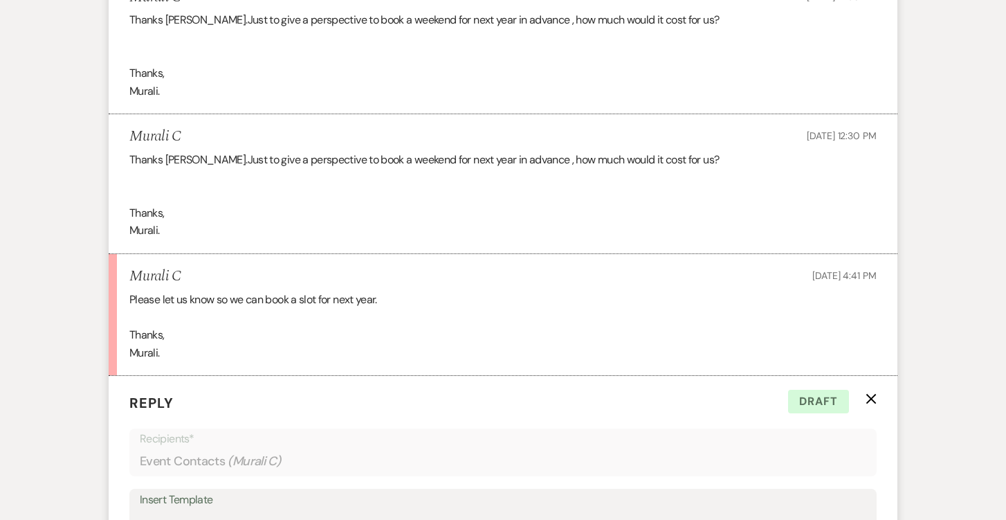
scroll to position [1360, 0]
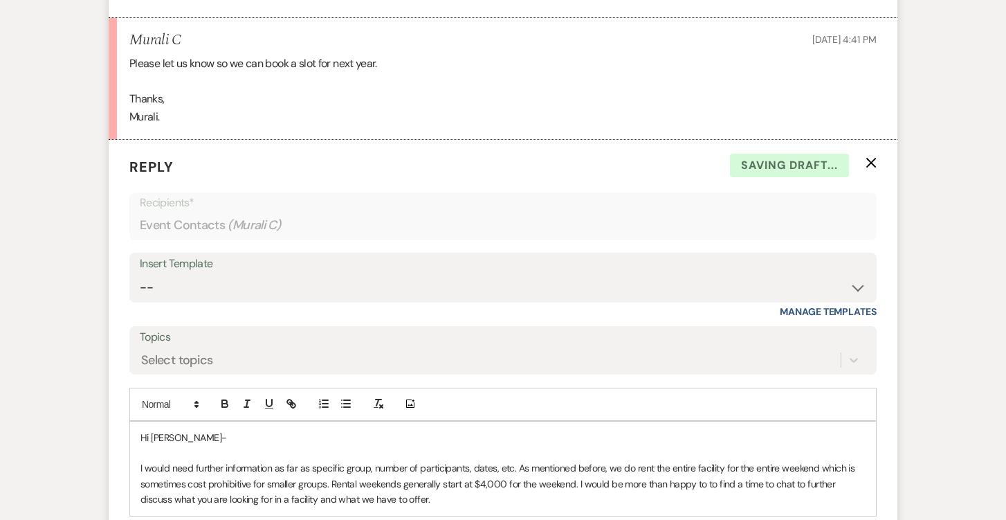
click at [517, 460] on p "I would need further information as far as specific group, number of participan…" at bounding box center [503, 483] width 725 height 46
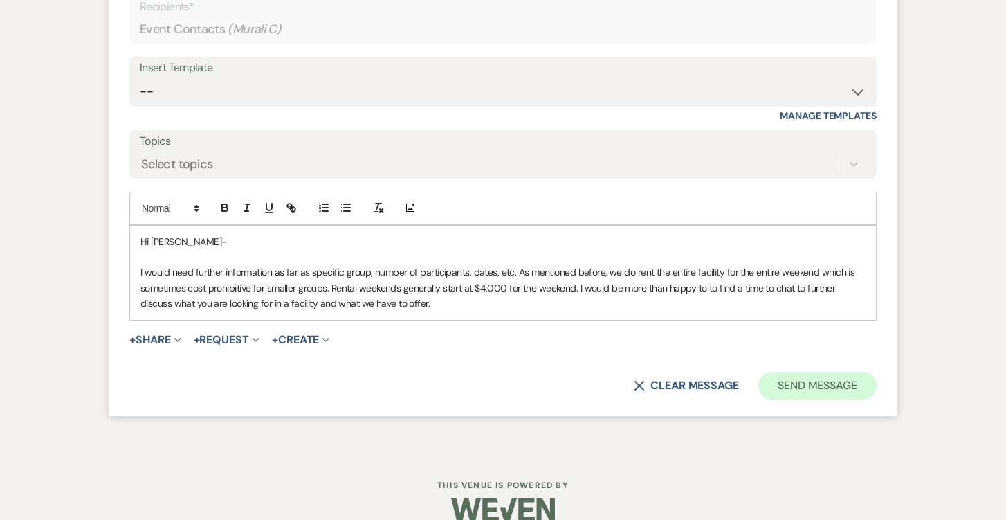
click at [827, 372] on button "Send Message" at bounding box center [818, 386] width 118 height 28
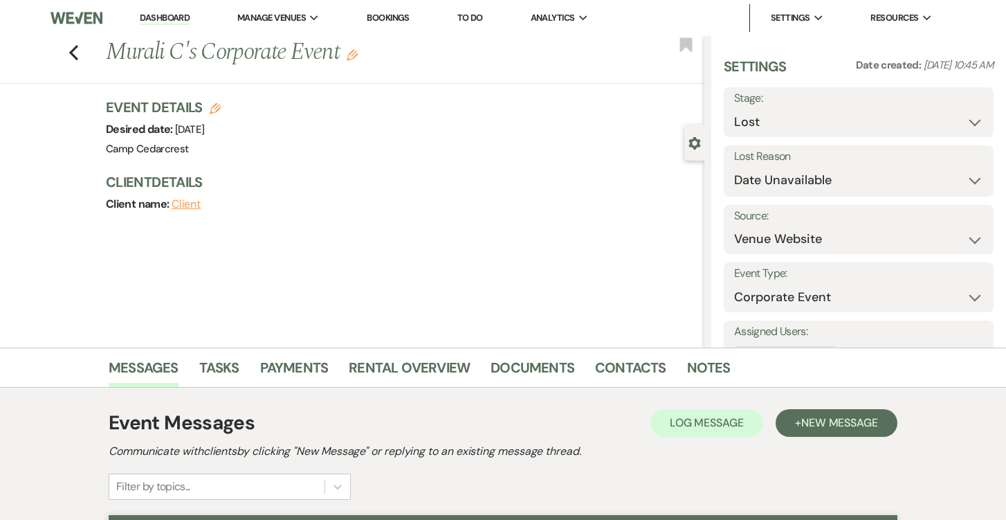
scroll to position [0, 0]
click at [186, 18] on link "Dashboard" at bounding box center [165, 18] width 50 height 13
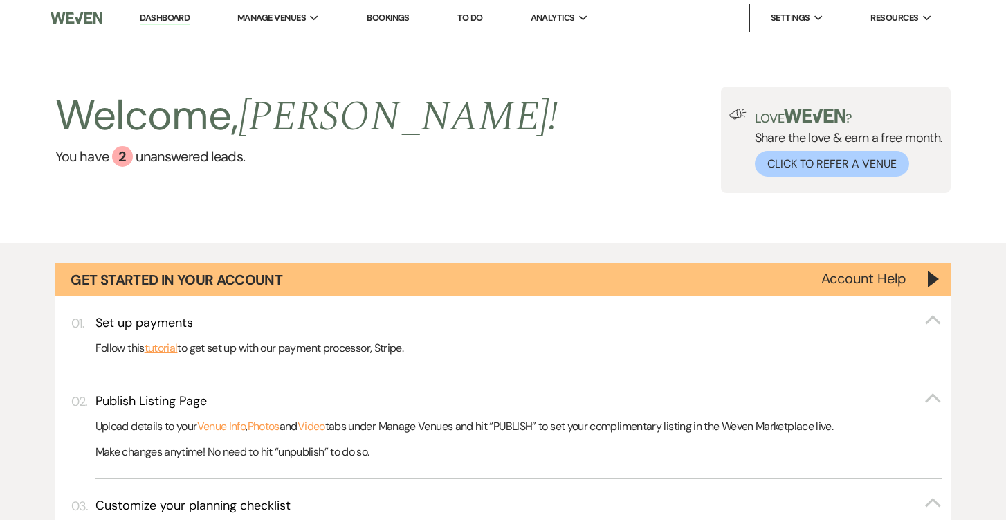
click at [165, 155] on link "You have 2 unanswered lead s ." at bounding box center [306, 156] width 503 height 21
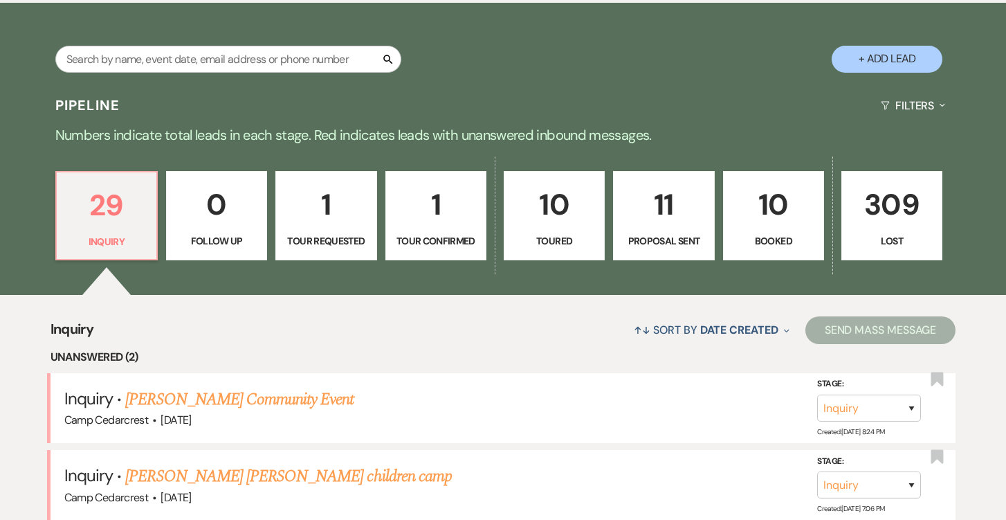
scroll to position [741, 0]
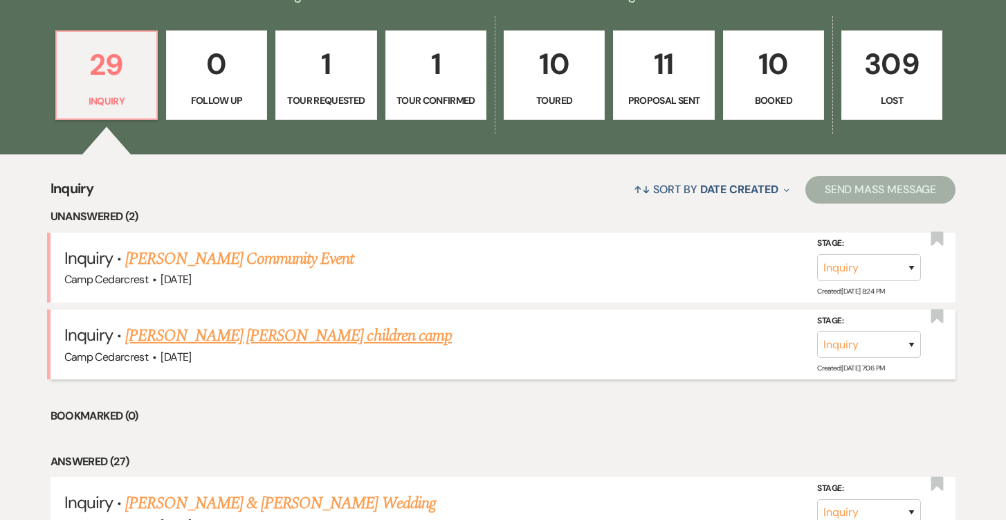
click at [365, 334] on link "[PERSON_NAME] [PERSON_NAME] children camp" at bounding box center [288, 335] width 327 height 25
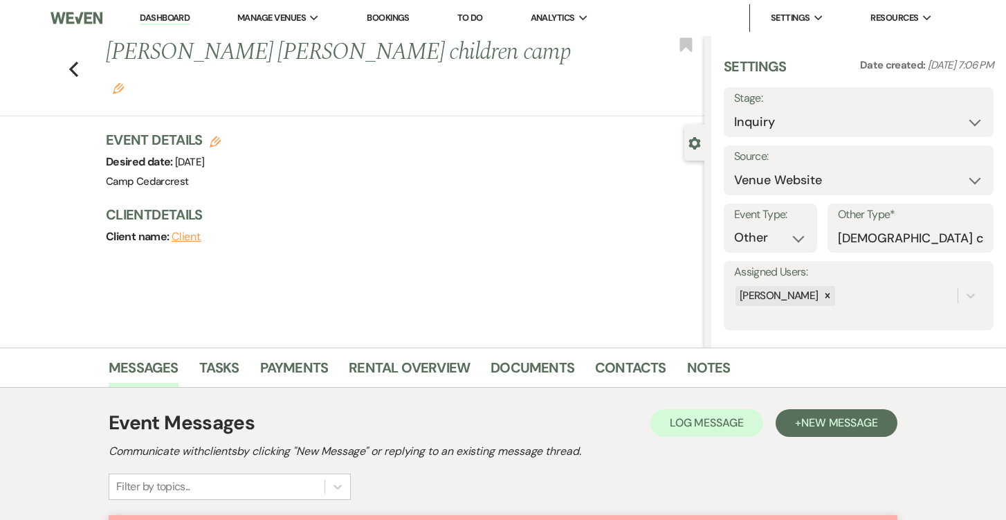
click at [167, 20] on link "Dashboard" at bounding box center [165, 18] width 50 height 13
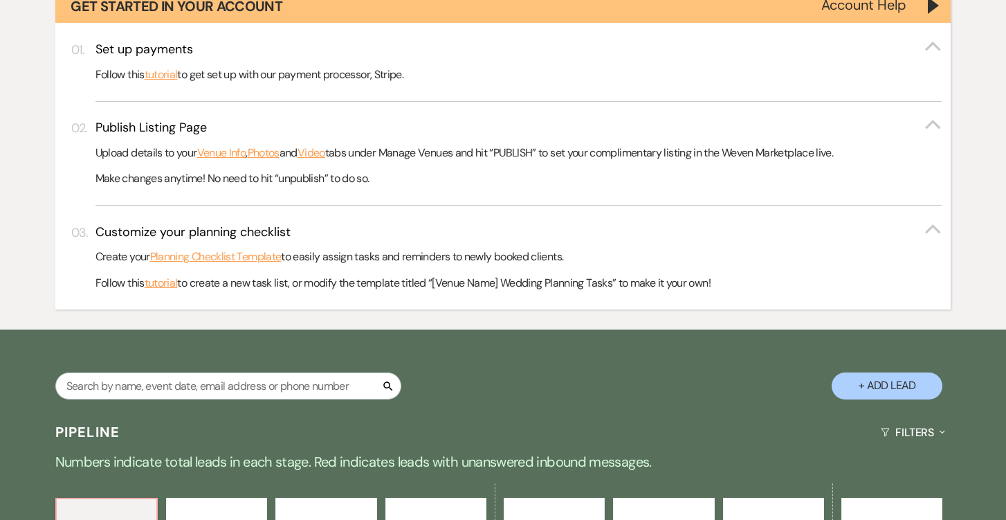
scroll to position [648, 0]
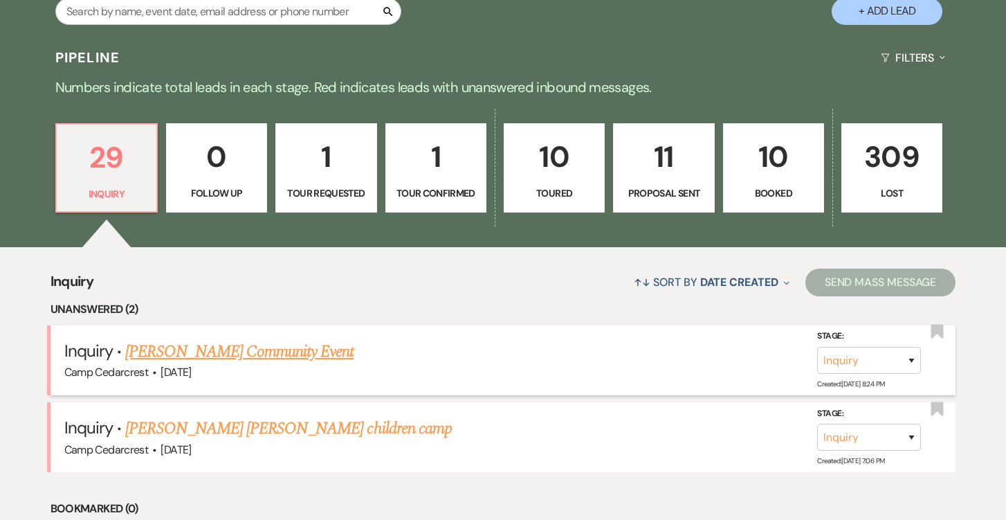
click at [286, 348] on link "[PERSON_NAME] Community Event" at bounding box center [239, 351] width 228 height 25
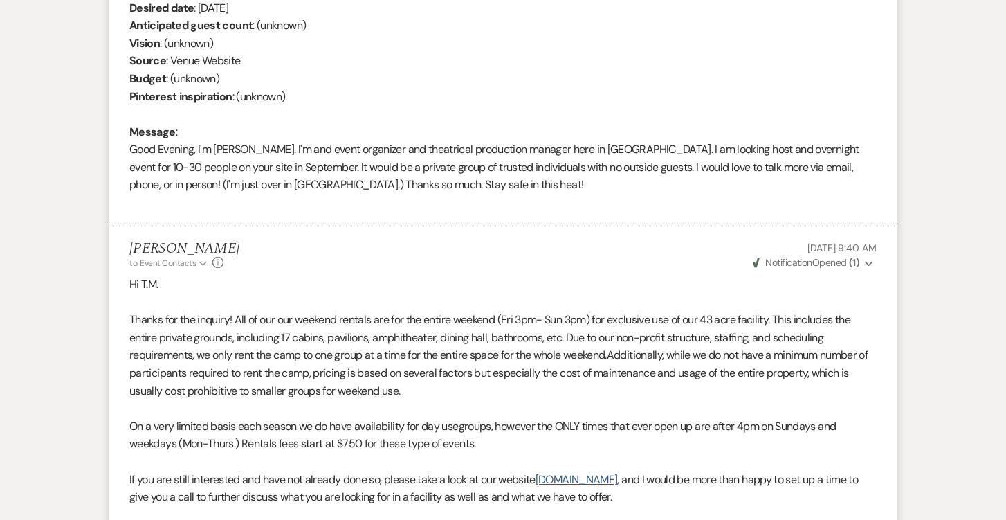
scroll to position [1055, 0]
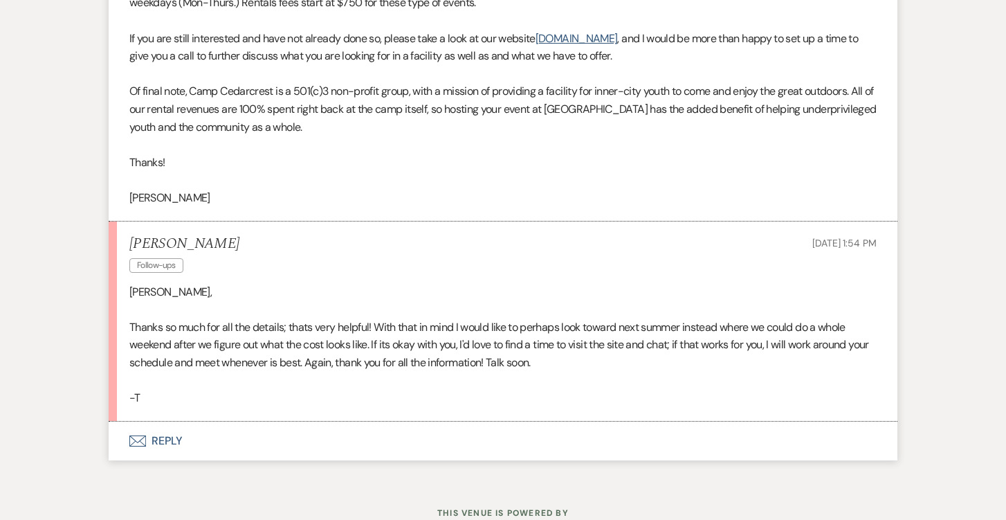
click at [158, 422] on button "Envelope Reply" at bounding box center [503, 441] width 789 height 39
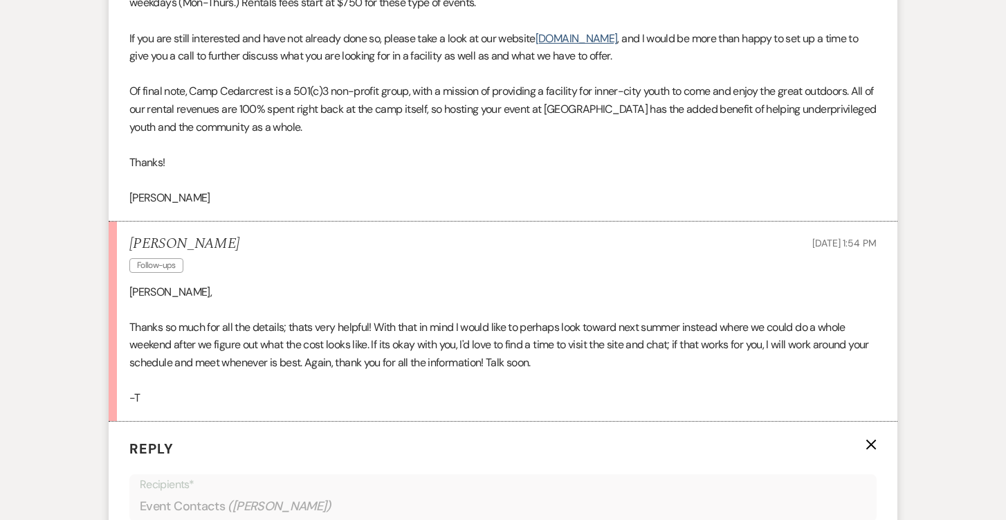
scroll to position [1402, 0]
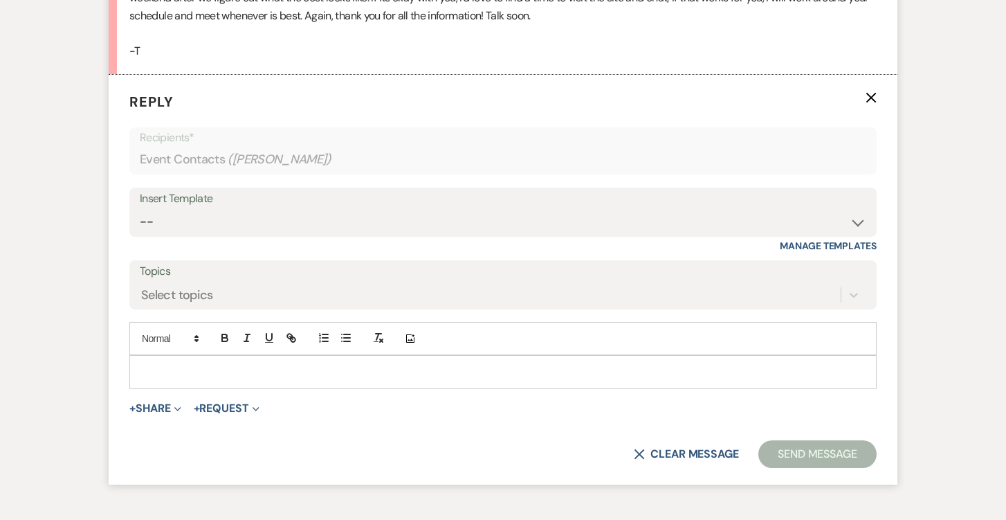
click at [496, 356] on div at bounding box center [503, 372] width 746 height 32
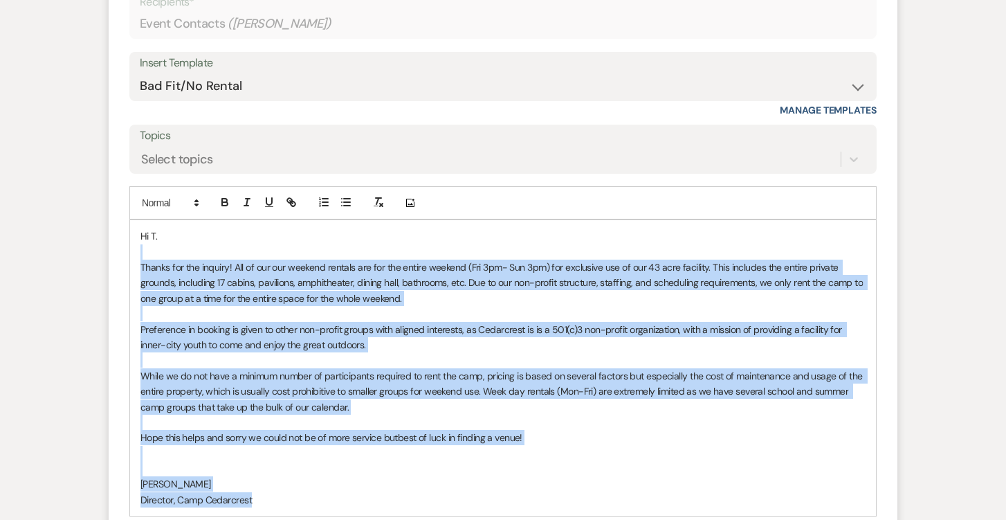
scroll to position [1730, 0]
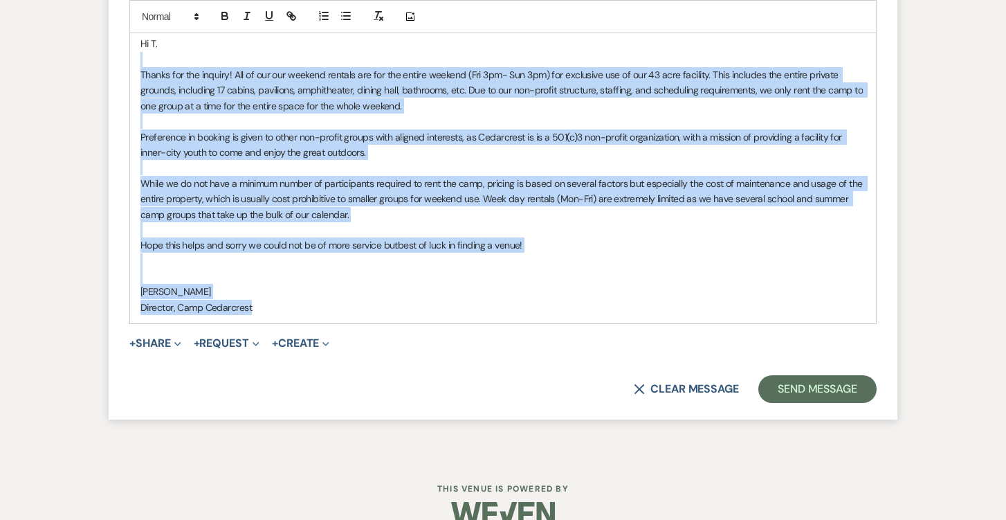
drag, startPoint x: 143, startPoint y: 370, endPoint x: 447, endPoint y: 295, distance: 313.6
click at [447, 295] on div "Hi T. Thanks for the inquiry! All of our o ur weekend rentals are for the entir…" at bounding box center [503, 176] width 746 height 296
copy div "Thanks for the inquiry! All of our o ur weekend rentals are for the entire week…"
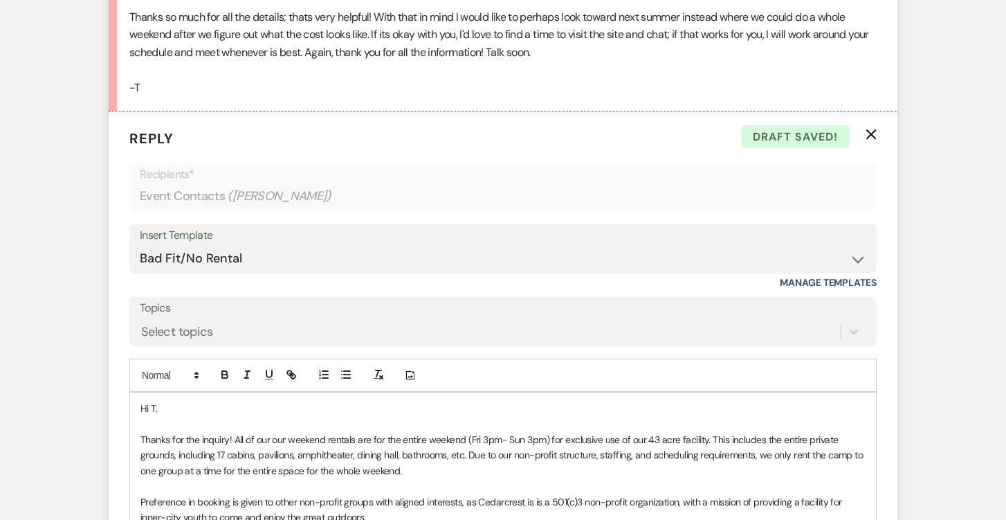
click at [186, 401] on p "Hi T." at bounding box center [503, 408] width 725 height 15
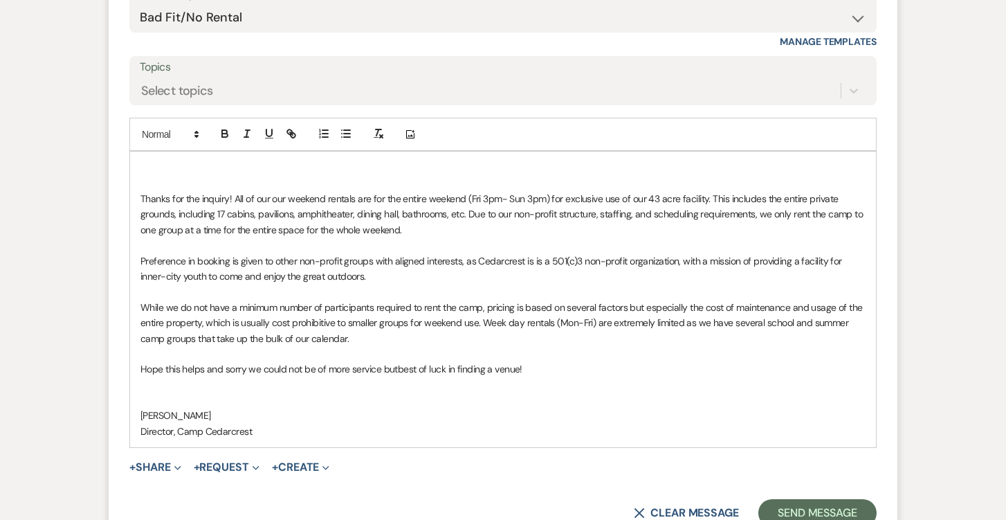
scroll to position [1628, 0]
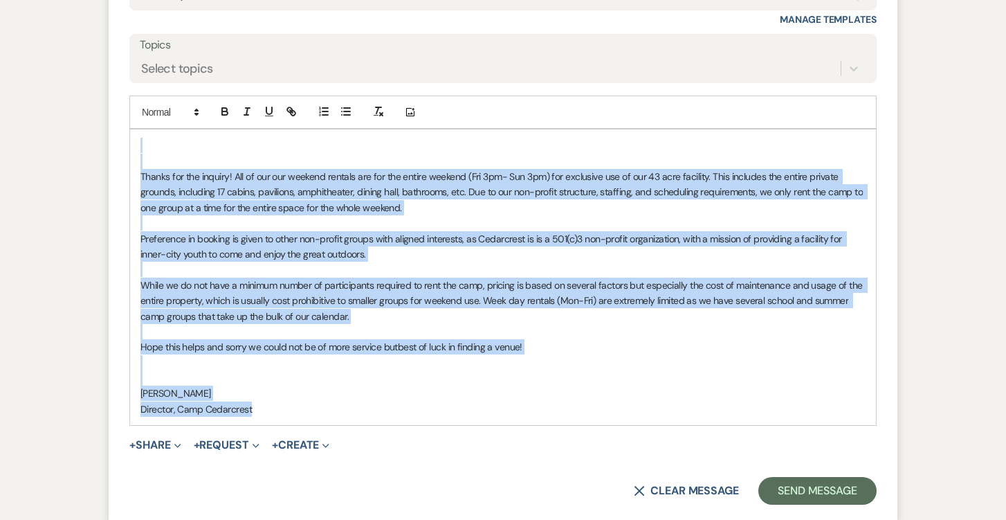
drag, startPoint x: 376, startPoint y: 380, endPoint x: 104, endPoint y: 84, distance: 402.2
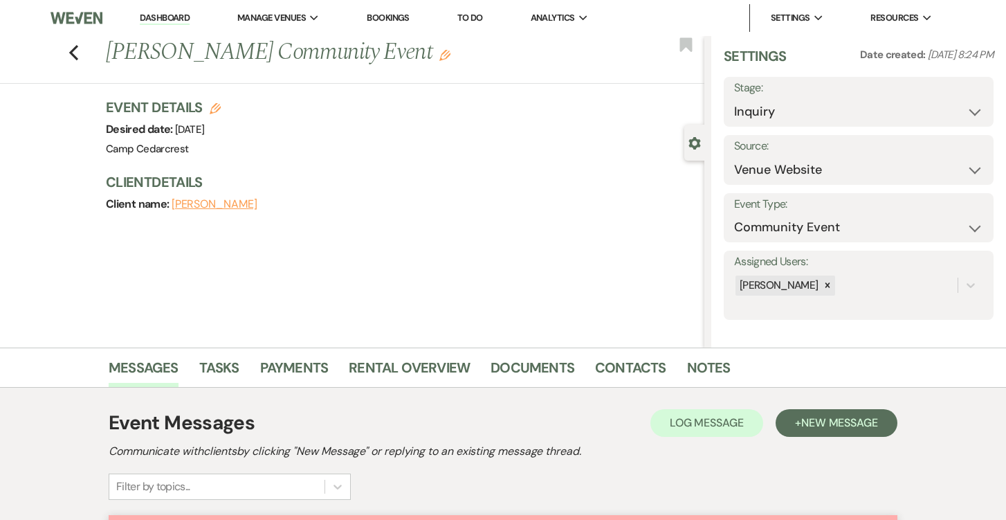
scroll to position [0, 0]
click at [161, 24] on link "Dashboard" at bounding box center [165, 18] width 50 height 13
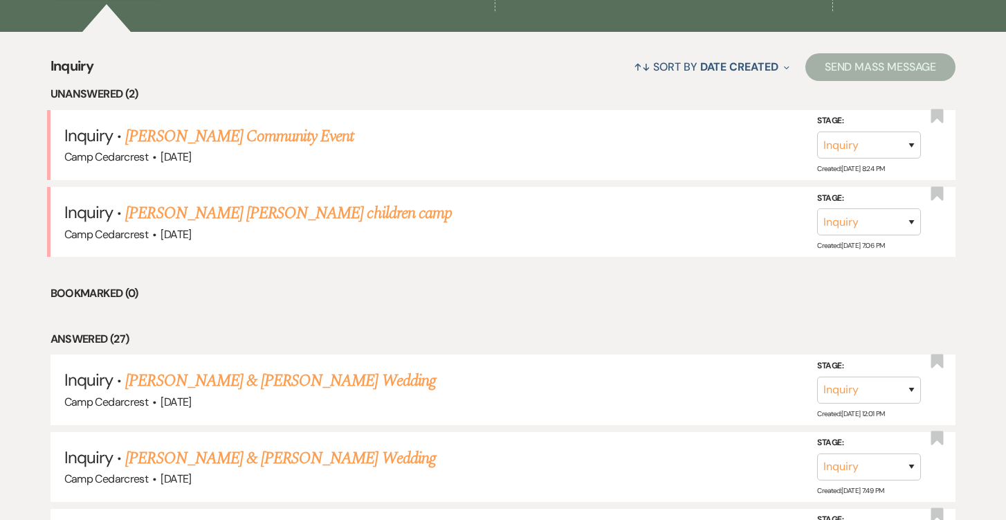
scroll to position [1020, 0]
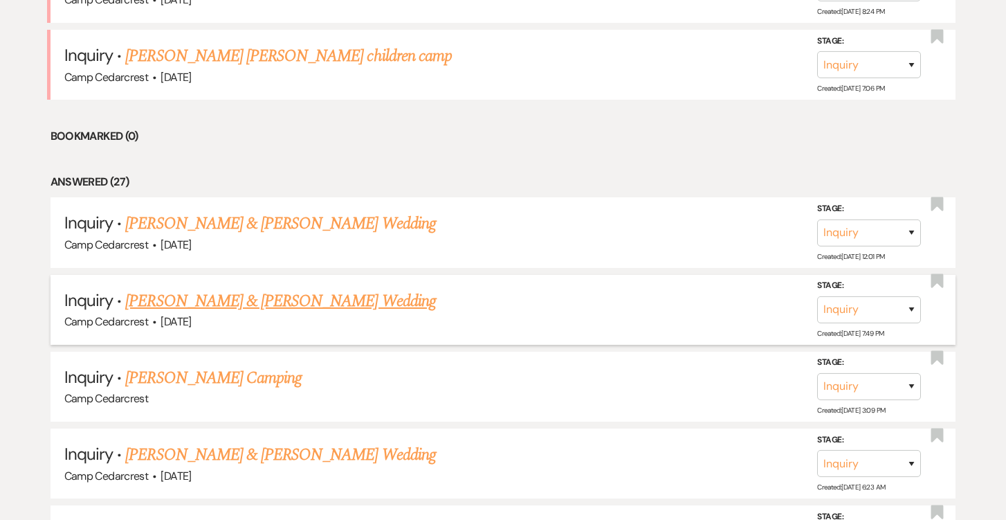
click at [282, 293] on link "[PERSON_NAME] & [PERSON_NAME] Wedding" at bounding box center [280, 301] width 310 height 25
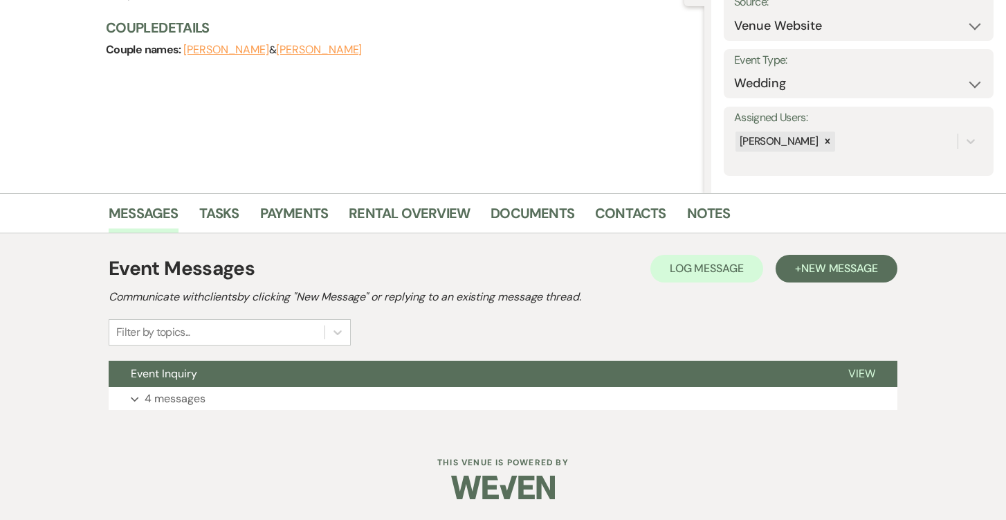
scroll to position [150, 0]
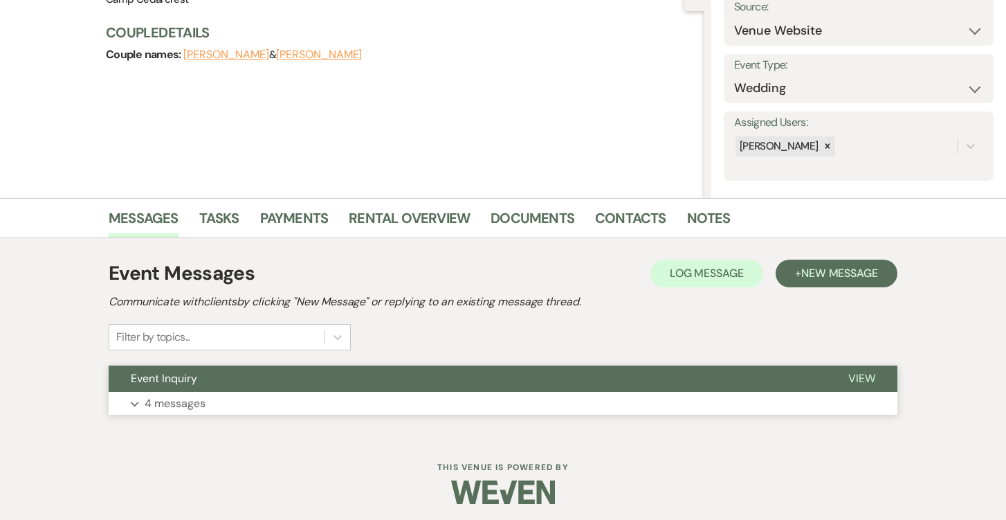
click at [183, 403] on p "4 messages" at bounding box center [175, 404] width 61 height 18
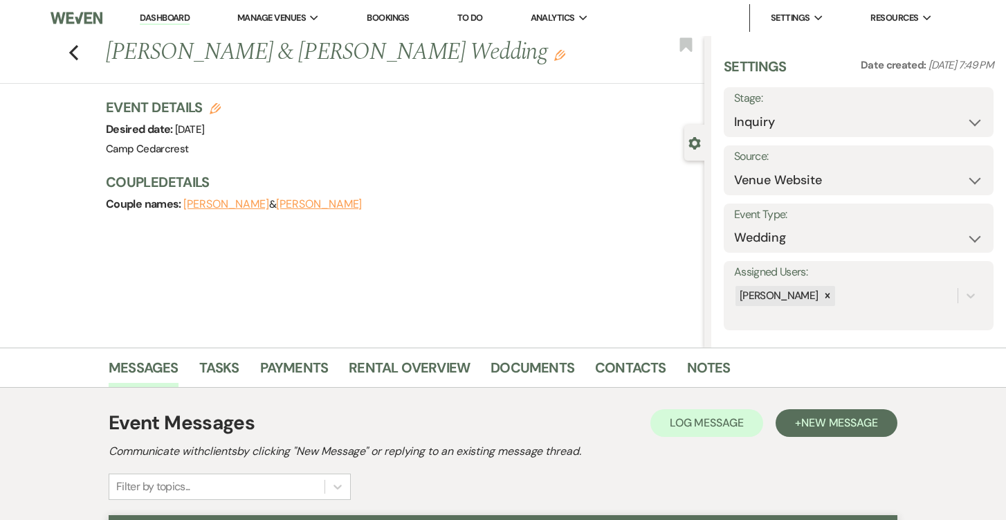
scroll to position [0, 0]
click at [65, 49] on div "Previous [PERSON_NAME] & [PERSON_NAME] Wedding Edit Bookmark" at bounding box center [349, 60] width 712 height 48
click at [74, 50] on use "button" at bounding box center [73, 52] width 9 height 15
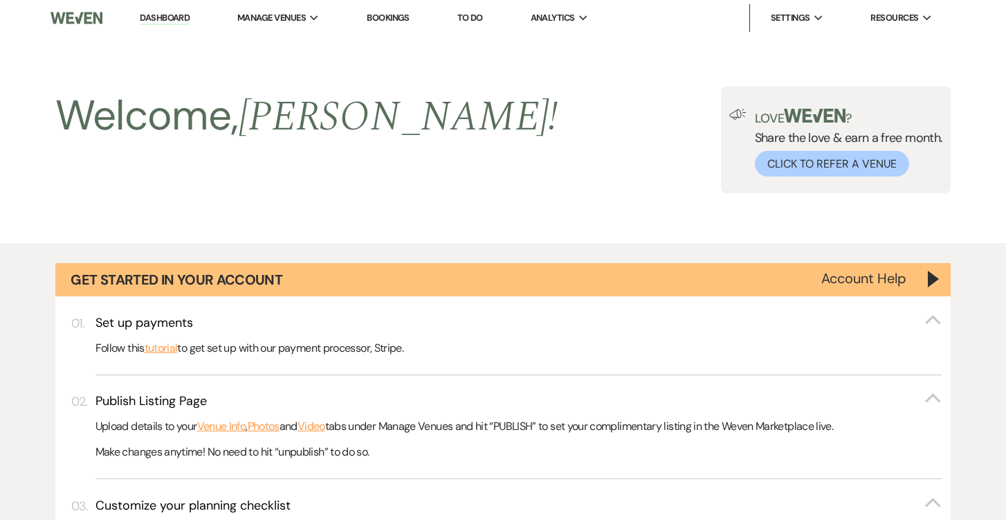
scroll to position [1020, 0]
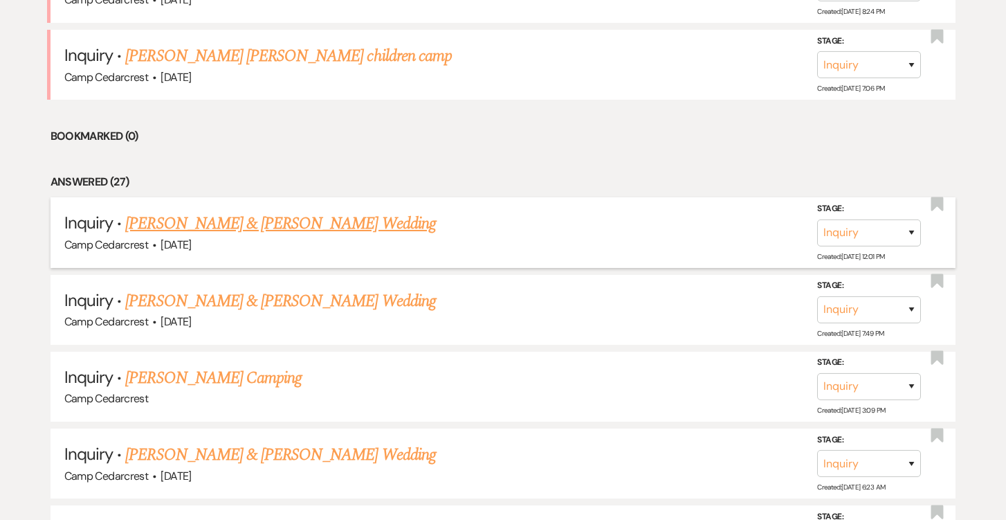
click at [190, 215] on link "[PERSON_NAME] & [PERSON_NAME] Wedding" at bounding box center [280, 223] width 310 height 25
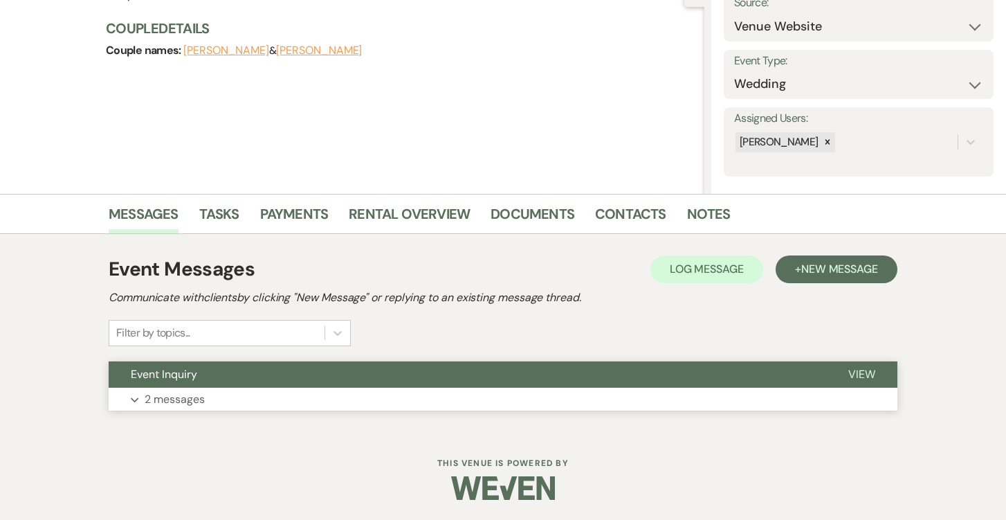
click at [199, 395] on p "2 messages" at bounding box center [175, 399] width 60 height 18
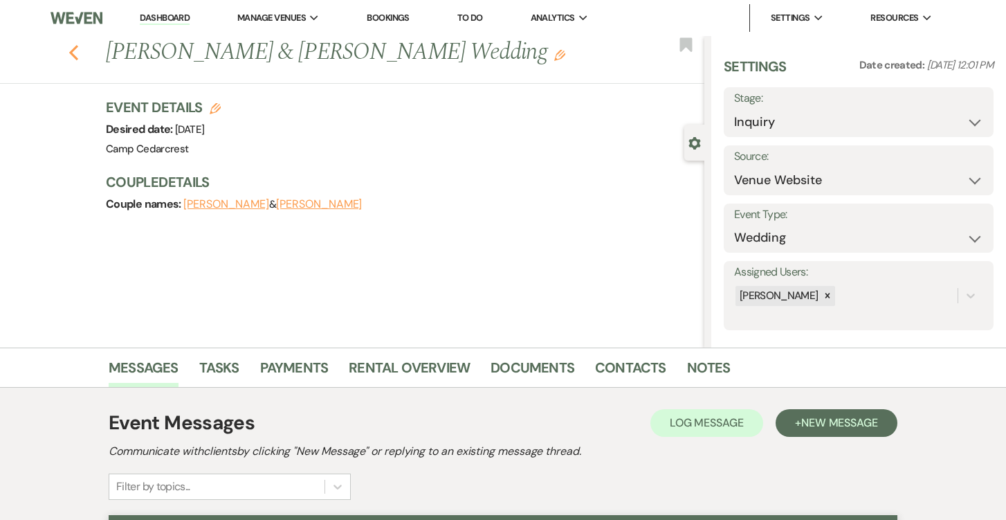
click at [78, 51] on icon "Previous" at bounding box center [74, 52] width 10 height 17
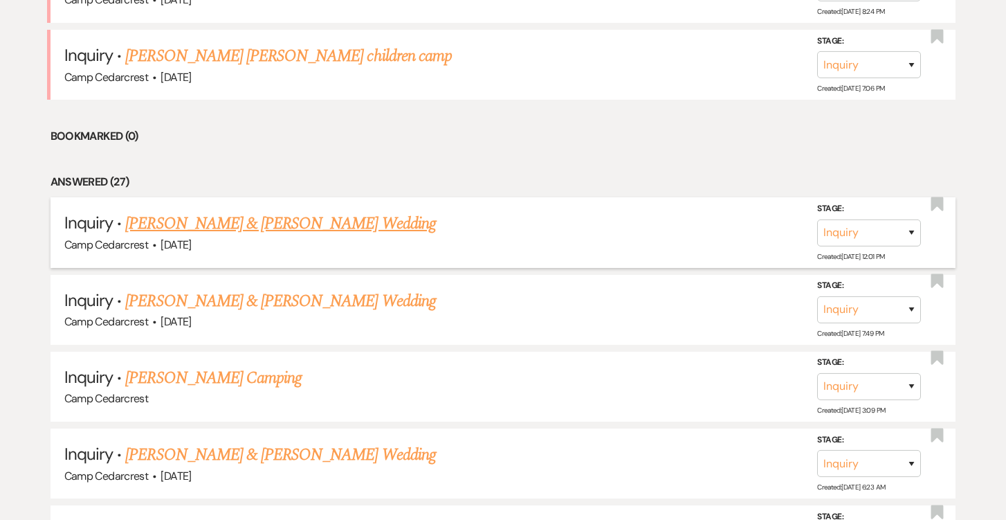
scroll to position [1210, 0]
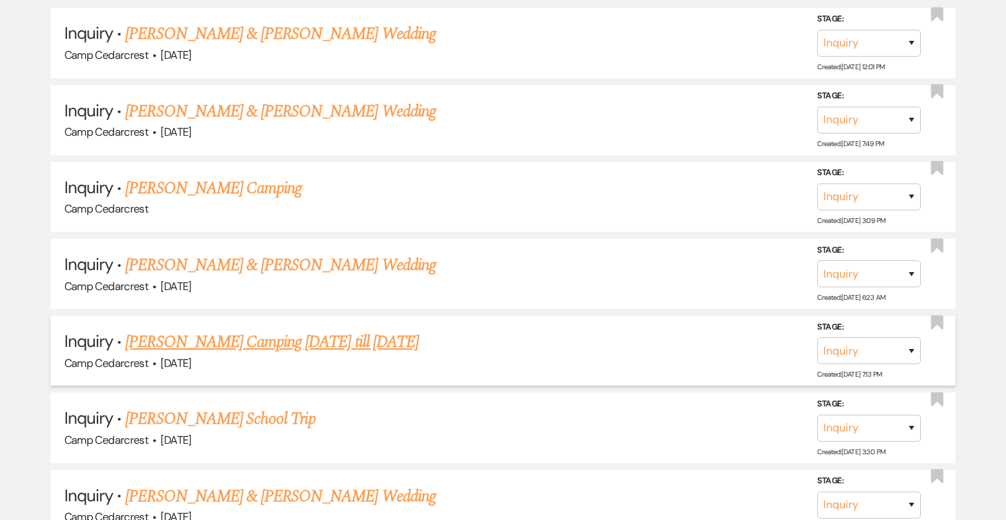
click at [331, 329] on link "[PERSON_NAME] Camping [DATE] till [DATE]" at bounding box center [271, 341] width 293 height 25
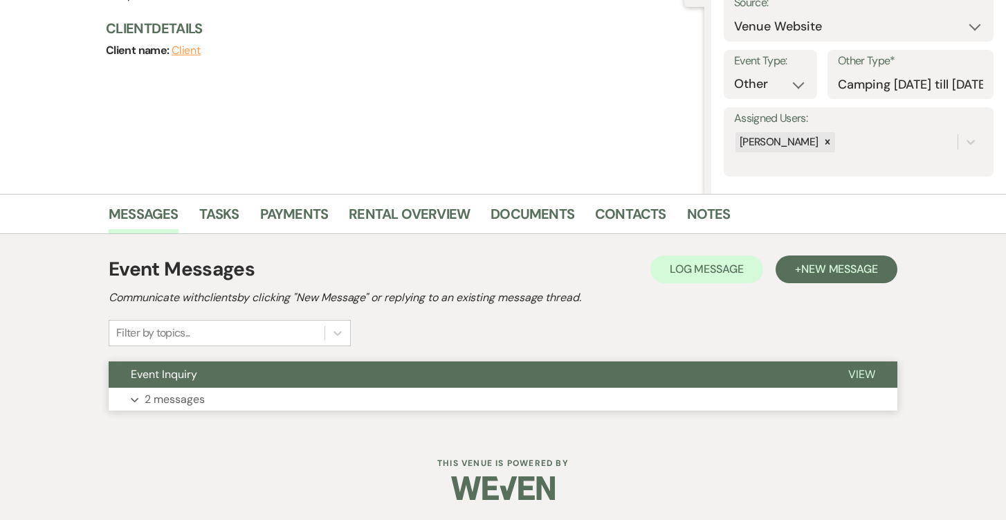
click at [203, 402] on p "2 messages" at bounding box center [175, 399] width 60 height 18
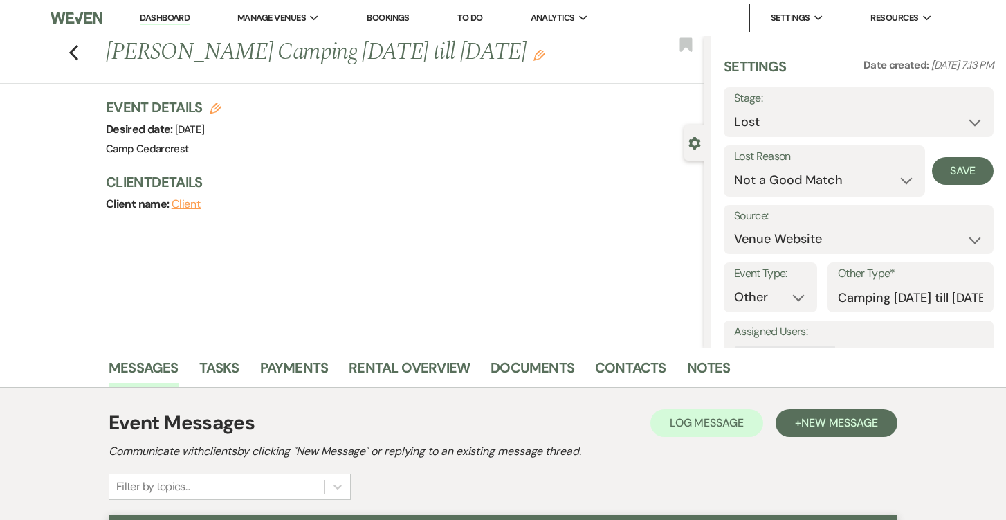
click at [977, 169] on button "Save" at bounding box center [963, 171] width 62 height 28
click at [70, 51] on icon "Previous" at bounding box center [74, 52] width 10 height 17
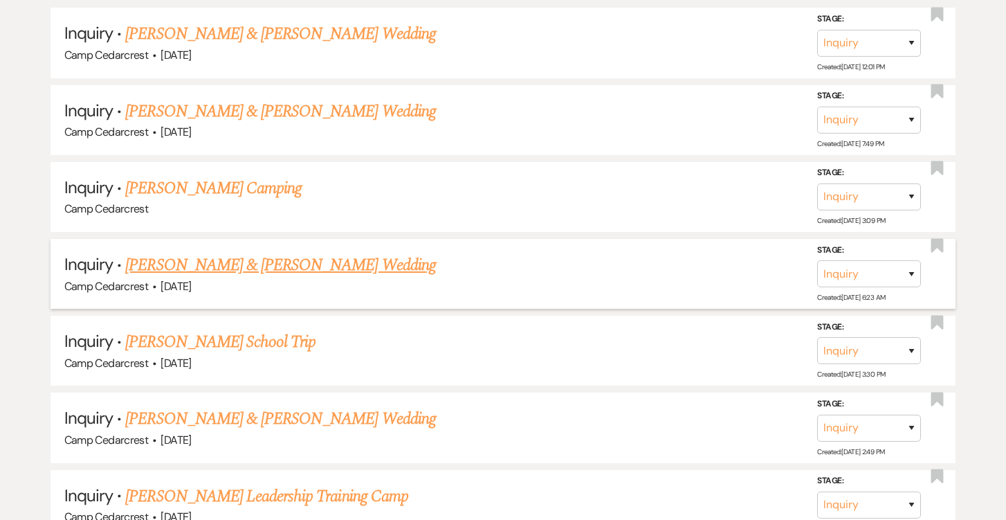
scroll to position [1417, 0]
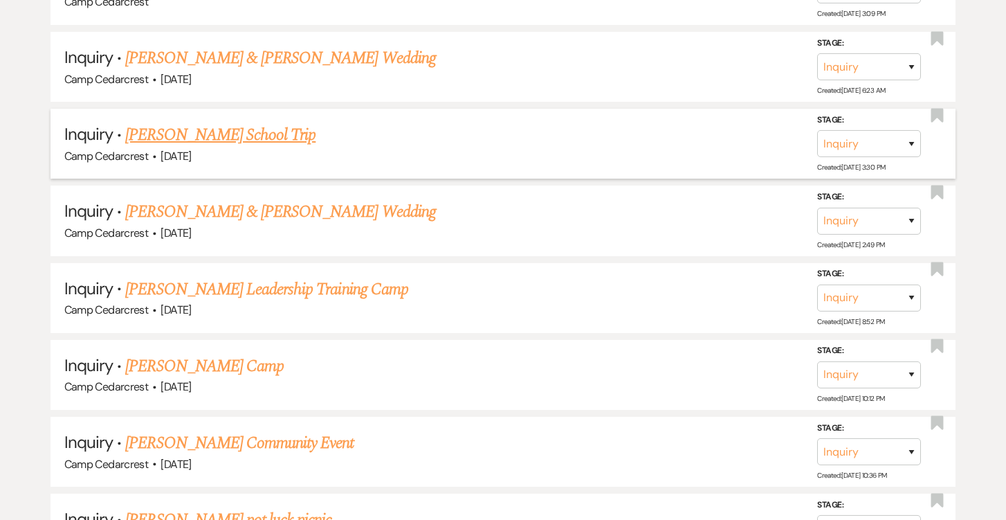
click at [281, 125] on link "[PERSON_NAME] School Trip" at bounding box center [220, 135] width 190 height 25
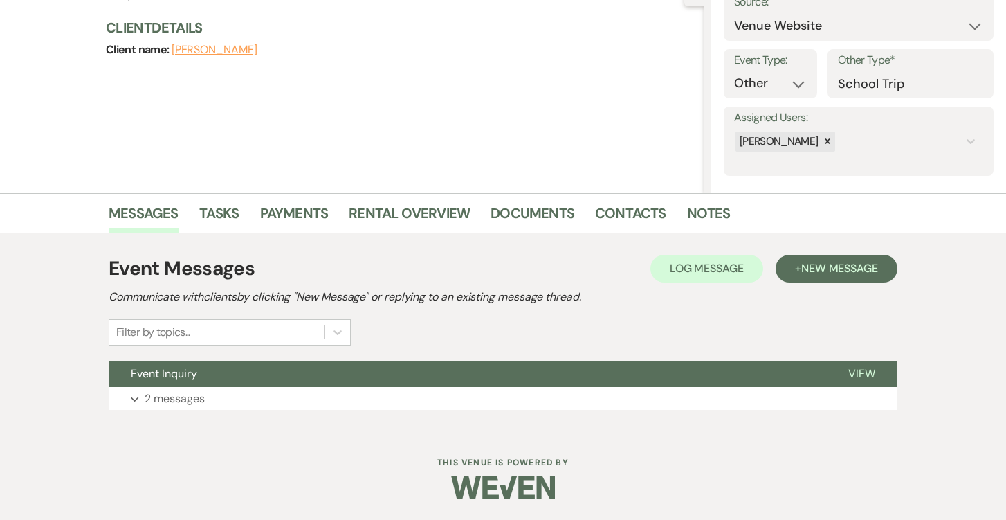
scroll to position [154, 0]
click at [174, 395] on p "2 messages" at bounding box center [175, 399] width 60 height 18
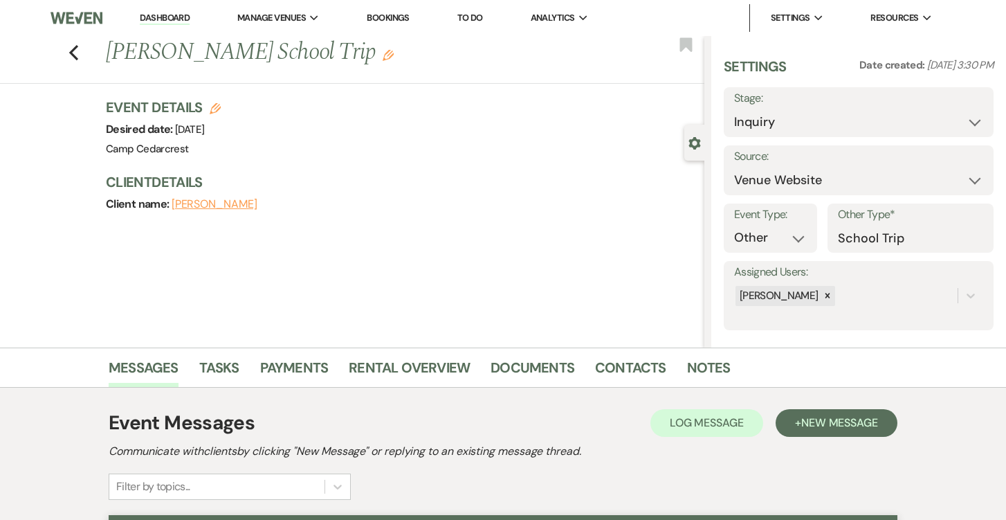
scroll to position [-1, 0]
click at [824, 107] on label "Stage:" at bounding box center [858, 99] width 249 height 20
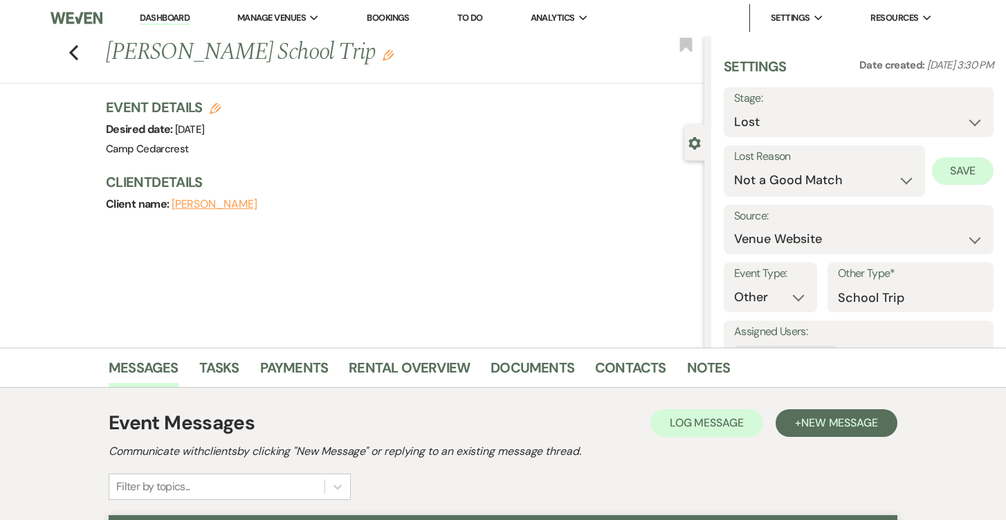
click at [957, 171] on button "Save" at bounding box center [963, 171] width 62 height 28
